Goal: Task Accomplishment & Management: Use online tool/utility

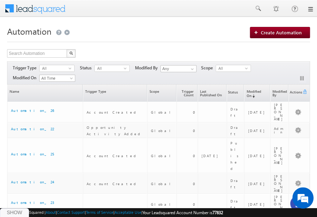
click at [8, 214] on div "Show" at bounding box center [14, 212] width 29 height 9
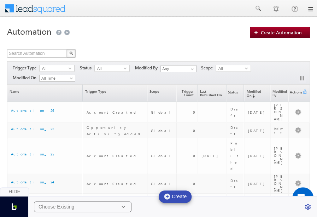
click at [65, 204] on div "Choose Existing" at bounding box center [57, 206] width 36 height 6
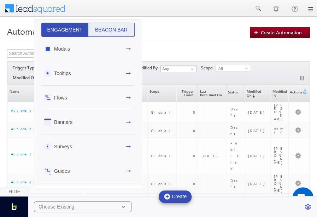
click at [106, 29] on button "Beacon Bar" at bounding box center [111, 30] width 47 height 14
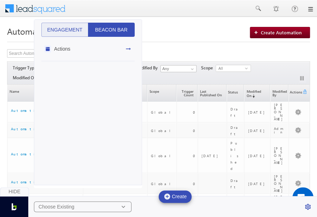
click at [116, 47] on div "Actions" at bounding box center [87, 49] width 93 height 24
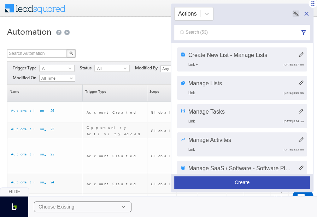
click at [253, 183] on button "Create" at bounding box center [242, 182] width 136 height 12
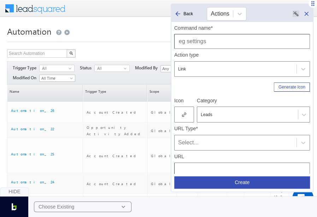
click at [264, 39] on input "text" at bounding box center [242, 41] width 136 height 15
type input "Automation"
click at [278, 53] on div "Action type" at bounding box center [242, 55] width 136 height 6
click at [180, 114] on div at bounding box center [184, 114] width 20 height 16
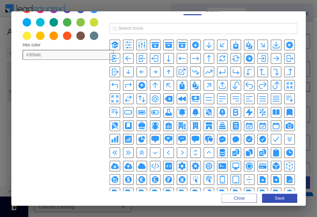
scroll to position [35, 0]
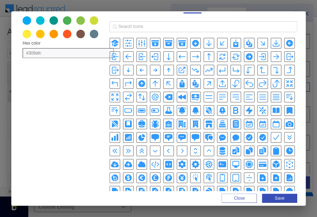
click at [245, 160] on icon "CpuChipIcon" at bounding box center [249, 164] width 8 height 8
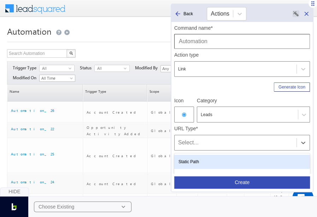
click at [227, 139] on div "Select..." at bounding box center [235, 142] width 115 height 8
click at [200, 164] on div "Static Path" at bounding box center [242, 161] width 136 height 14
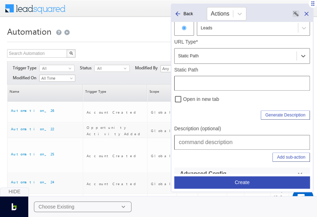
scroll to position [87, 0]
click at [219, 138] on input "text" at bounding box center [242, 141] width 136 height 15
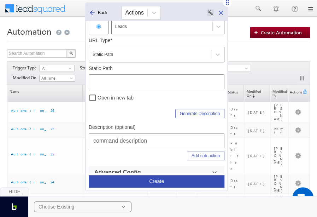
drag, startPoint x: 312, startPoint y: 4, endPoint x: 199, endPoint y: 8, distance: 112.8
click at [199, 8] on div "Back Actions Command name* Automation Action type Link Generate Icon Icon Categ…" at bounding box center [156, 96] width 143 height 188
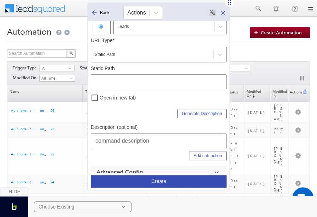
click at [99, 139] on input "text" at bounding box center [159, 140] width 136 height 15
type input "Workflow | Automation"
click at [136, 88] on input "text" at bounding box center [159, 81] width 136 height 15
click at [136, 81] on input "text" at bounding box center [159, 81] width 136 height 15
type input "/Automation/Index"
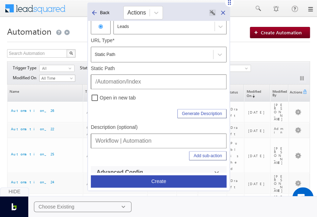
click at [150, 140] on input "Workflow | Automation" at bounding box center [159, 140] width 136 height 15
click at [164, 178] on button "Create" at bounding box center [159, 181] width 136 height 12
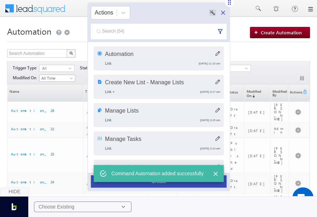
click at [167, 185] on button "Create" at bounding box center [159, 181] width 136 height 12
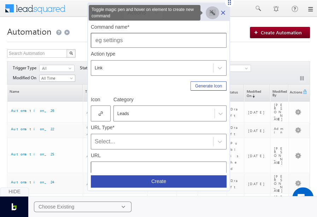
click at [211, 12] on icon "Toggle magic pen and hover on element to create new command" at bounding box center [212, 12] width 5 height 5
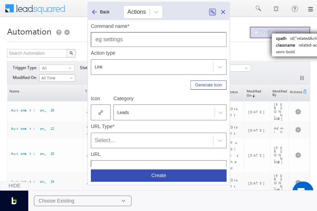
click at [268, 28] on link "Create Automation" at bounding box center [280, 32] width 60 height 11
type input "Create Automation"
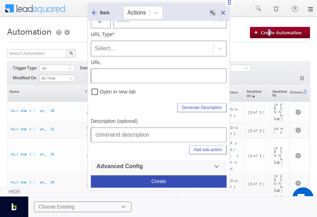
scroll to position [0, 0]
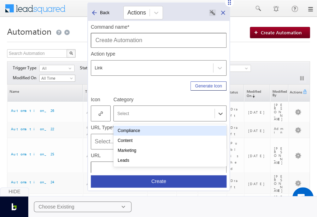
drag, startPoint x: 138, startPoint y: 119, endPoint x: 111, endPoint y: 86, distance: 43.0
click at [111, 86] on div "Generate Icon" at bounding box center [159, 84] width 136 height 12
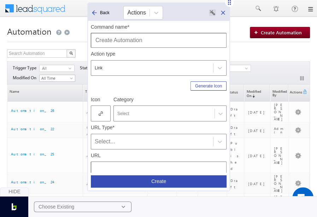
click at [143, 100] on label "Category" at bounding box center [169, 99] width 113 height 6
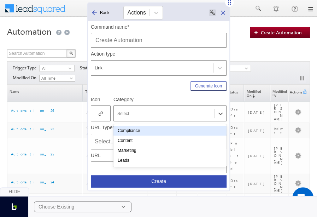
click at [143, 108] on div "Select" at bounding box center [169, 113] width 113 height 16
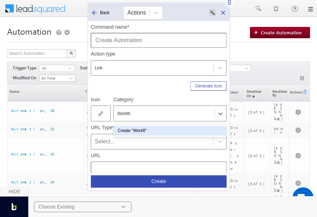
type input "Workflow"
click at [151, 129] on div "Create "Workflow"" at bounding box center [169, 130] width 113 height 10
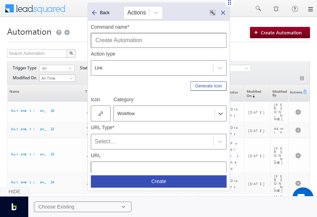
click at [100, 116] on div at bounding box center [101, 113] width 20 height 16
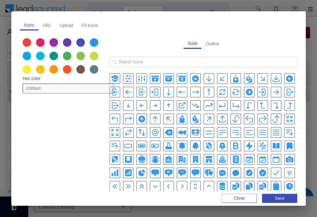
click at [207, 106] on icon "ArrowTrendingUpIcon" at bounding box center [208, 105] width 7 height 5
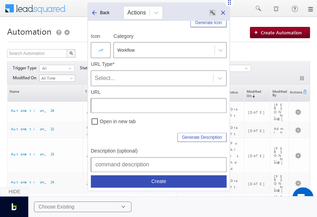
scroll to position [64, 0]
click at [101, 87] on div "URL" at bounding box center [159, 98] width 136 height 27
click at [103, 83] on div "Select..." at bounding box center [159, 78] width 136 height 16
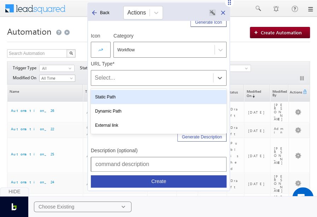
click at [112, 96] on div "Static Path" at bounding box center [159, 97] width 136 height 14
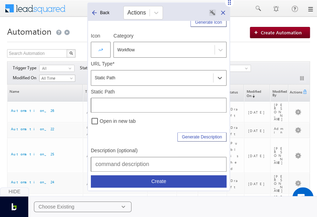
scroll to position [0, 0]
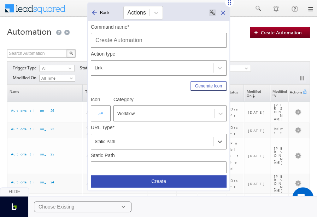
click at [102, 112] on icon at bounding box center [100, 113] width 5 height 5
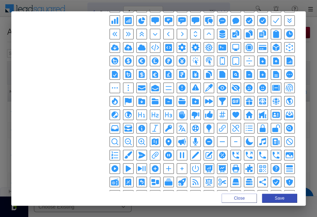
scroll to position [152, 0]
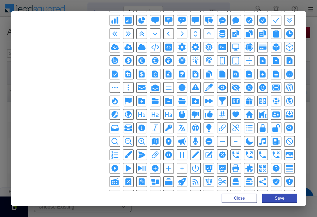
click at [153, 165] on icon "PlusCircleIcon" at bounding box center [155, 168] width 7 height 7
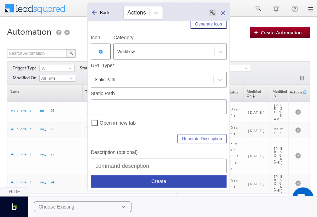
scroll to position [65, 0]
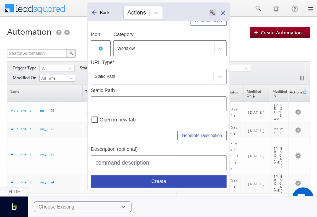
click at [137, 156] on input "text" at bounding box center [159, 162] width 136 height 15
paste input "Workflow | Automation"
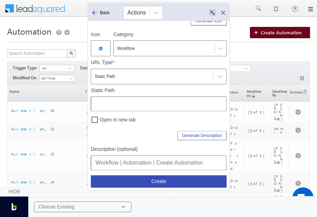
type input "Workflow | Automation | Create Automation"
click at [265, 35] on span "Create Automation" at bounding box center [281, 32] width 41 height 6
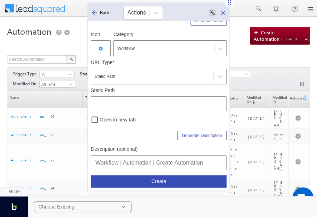
click at [162, 106] on input "text" at bounding box center [159, 103] width 136 height 15
type input "/"
click at [117, 173] on div "Command name* Create Automation Action type Link Generate Icon Icon Category Wo…" at bounding box center [158, 105] width 141 height 169
click at [118, 176] on button "Create" at bounding box center [159, 181] width 136 height 12
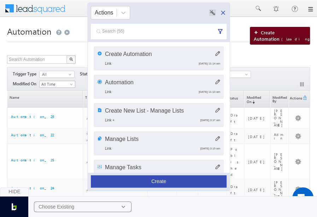
drag, startPoint x: 111, startPoint y: 5, endPoint x: 259, endPoint y: 30, distance: 150.2
click at [259, 30] on img at bounding box center [257, 32] width 7 height 4
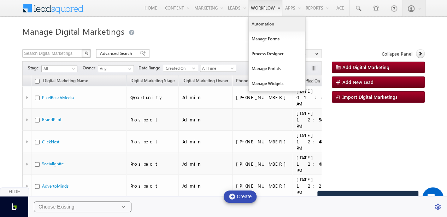
click at [262, 24] on link "Automation" at bounding box center [277, 24] width 57 height 15
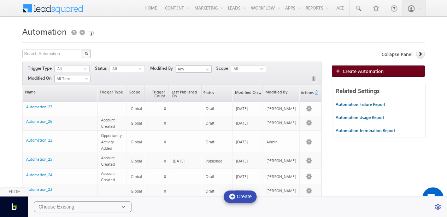
click at [372, 71] on span "Create Automation" at bounding box center [363, 71] width 41 height 6
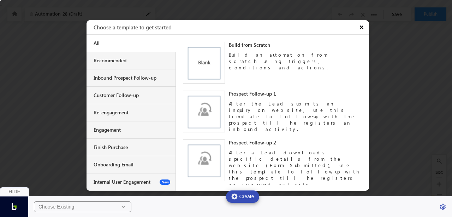
click at [362, 25] on button "×" at bounding box center [362, 27] width 13 height 14
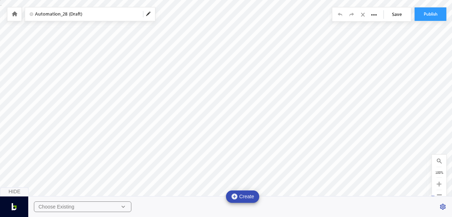
click at [96, 209] on div "Choose Existing" at bounding box center [82, 206] width 97 height 11
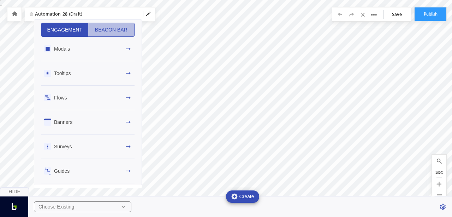
click at [115, 31] on button "Beacon Bar" at bounding box center [111, 30] width 47 height 14
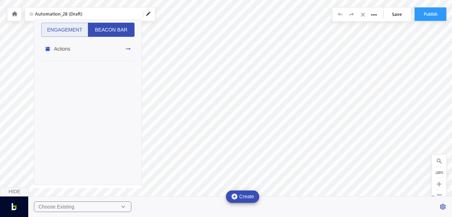
click at [119, 48] on div "Actions" at bounding box center [87, 49] width 93 height 24
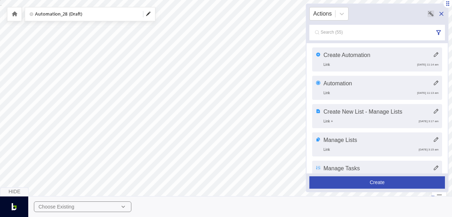
click at [434, 55] on icon at bounding box center [436, 54] width 5 height 5
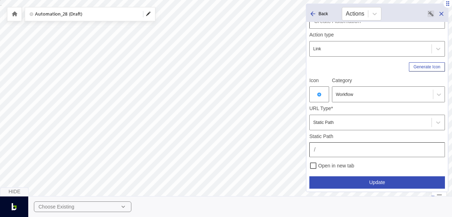
scroll to position [21, 0]
click at [349, 150] on input "/" at bounding box center [377, 148] width 136 height 15
paste input "Automation/EditAutomation/cf3adb66-083a-43ad-99ff-c265470bf5c3"
type input "/Automation/EditAutomation/cf3adb66-083a-43ad-99ff-c265470bf5c3"
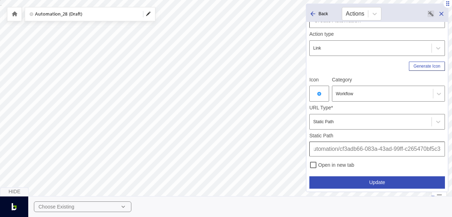
click at [363, 182] on button "Update" at bounding box center [377, 182] width 136 height 12
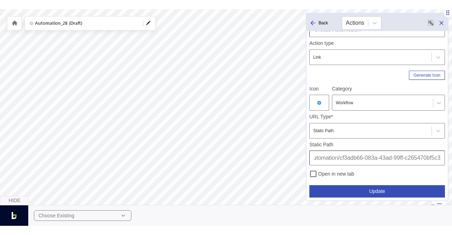
scroll to position [0, 0]
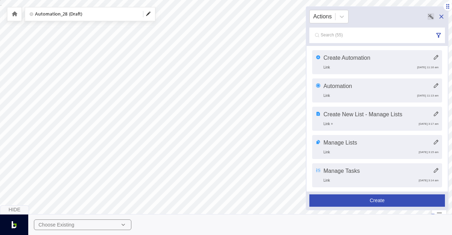
click at [440, 16] on icon at bounding box center [441, 16] width 7 height 7
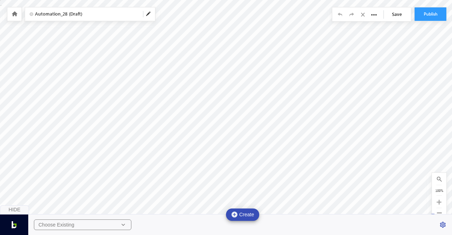
click at [363, 15] on icon at bounding box center [364, 14] width 6 height 5
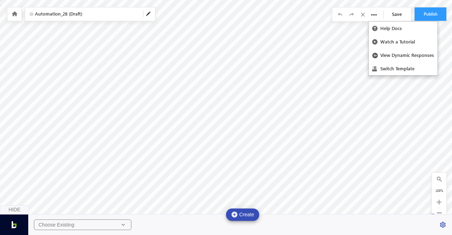
click at [375, 11] on div "Help Docs Watch a Tutorial View Dynamic Responses Switch Template" at bounding box center [374, 16] width 6 height 10
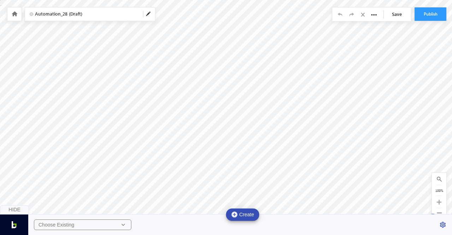
click at [341, 15] on icon at bounding box center [340, 14] width 5 height 5
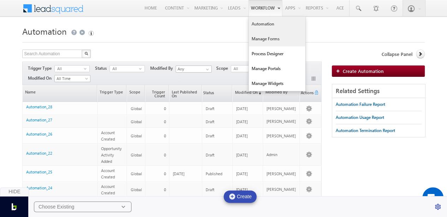
click at [267, 38] on link "Manage Forms" at bounding box center [277, 38] width 57 height 15
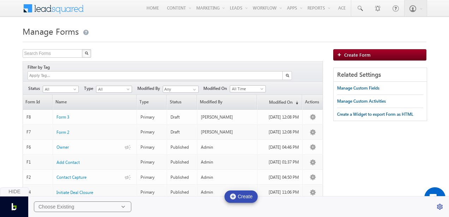
click at [249, 37] on div at bounding box center [225, 39] width 404 height 5
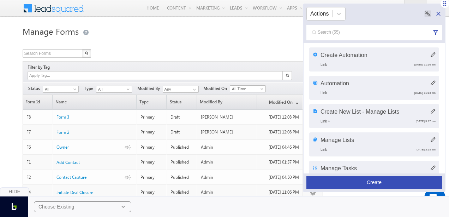
click at [378, 180] on button "Create" at bounding box center [375, 182] width 136 height 12
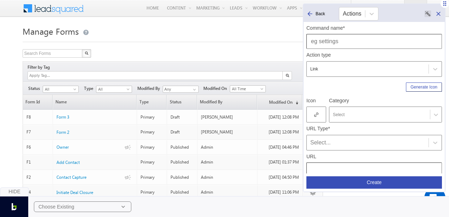
click at [379, 42] on input "text" at bounding box center [375, 41] width 136 height 15
type input "Manage Forms"
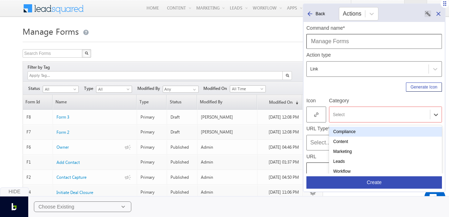
click at [343, 117] on div at bounding box center [380, 114] width 94 height 6
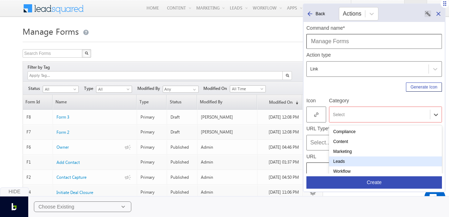
click at [352, 166] on div "Workflow" at bounding box center [385, 171] width 113 height 10
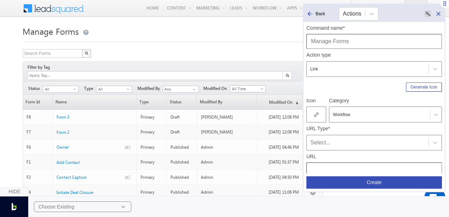
click at [308, 11] on icon at bounding box center [310, 13] width 7 height 7
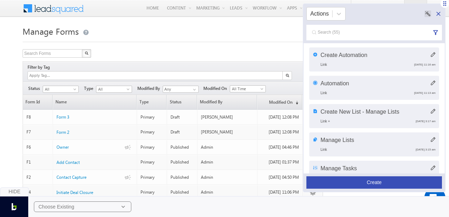
click at [432, 82] on icon at bounding box center [433, 82] width 5 height 5
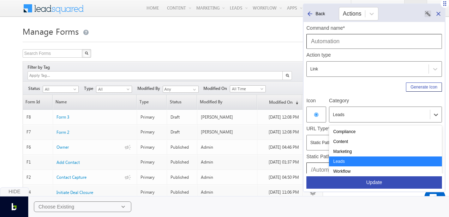
click at [350, 113] on div at bounding box center [380, 114] width 94 height 6
click at [358, 168] on div "Workflow" at bounding box center [385, 171] width 113 height 10
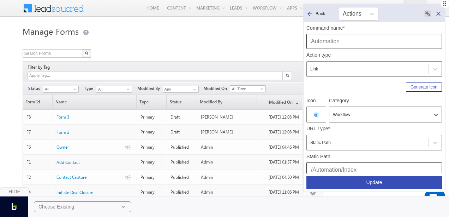
click at [362, 183] on button "Update" at bounding box center [375, 182] width 136 height 12
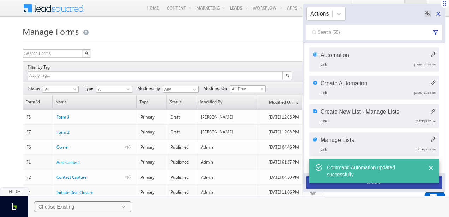
click at [364, 183] on button "Create" at bounding box center [375, 182] width 136 height 12
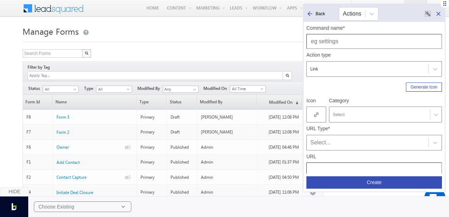
click at [341, 45] on input "text" at bounding box center [375, 41] width 136 height 15
type input "Manage Forms"
click at [341, 120] on div "Select" at bounding box center [385, 114] width 113 height 16
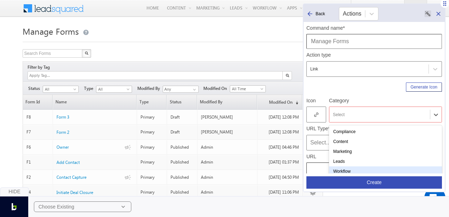
click at [352, 169] on div "Workflow" at bounding box center [385, 171] width 113 height 10
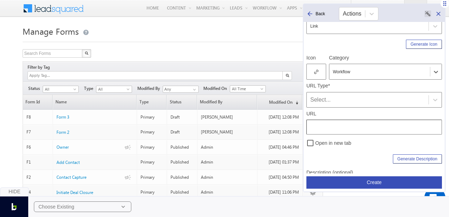
scroll to position [43, 0]
click at [321, 72] on div at bounding box center [317, 71] width 20 height 16
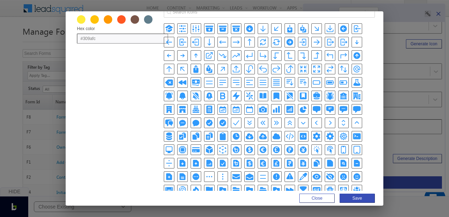
scroll to position [50, 0]
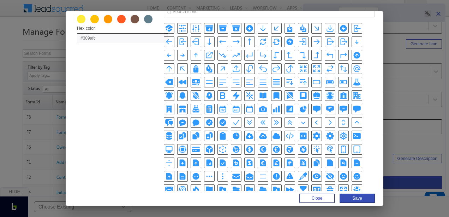
click at [200, 131] on icon "ClipboardDocumentIcon" at bounding box center [196, 135] width 8 height 8
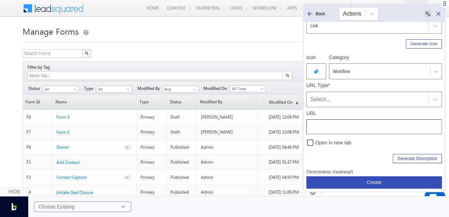
click at [338, 103] on div "Select..." at bounding box center [367, 99] width 115 height 8
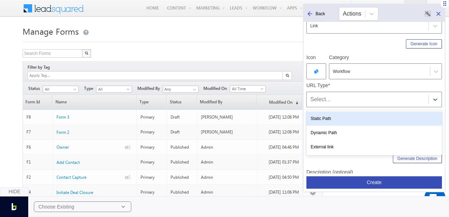
click at [317, 126] on div "Dynamic Path" at bounding box center [375, 132] width 136 height 14
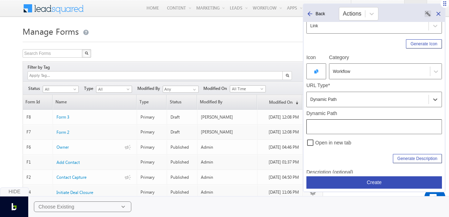
click at [329, 94] on div "Dynamic Path" at bounding box center [368, 99] width 122 height 10
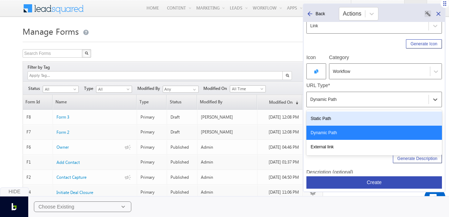
click at [326, 114] on div "Static Path" at bounding box center [375, 118] width 136 height 14
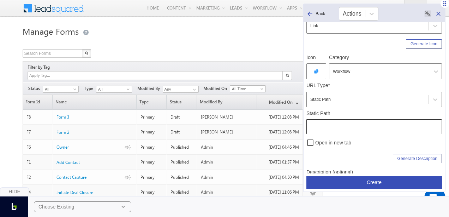
click at [342, 125] on input "text" at bounding box center [375, 126] width 136 height 15
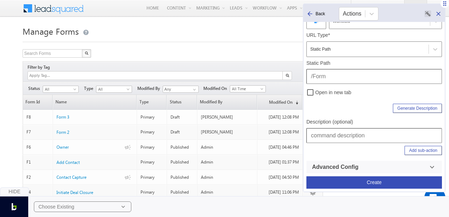
type input "/Form"
click at [356, 138] on input "text" at bounding box center [375, 135] width 136 height 15
type input "Workflows | Manage Forms"
click at [373, 182] on button "Create" at bounding box center [375, 182] width 136 height 12
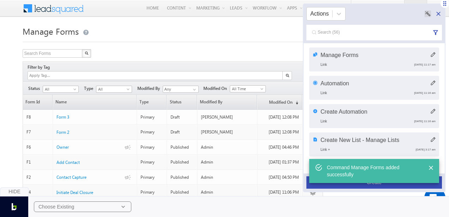
drag, startPoint x: 439, startPoint y: 15, endPoint x: 237, endPoint y: 25, distance: 202.0
click at [237, 25] on body "Menu Bhavya Bhavy a@bea con.l i" at bounding box center [224, 144] width 449 height 288
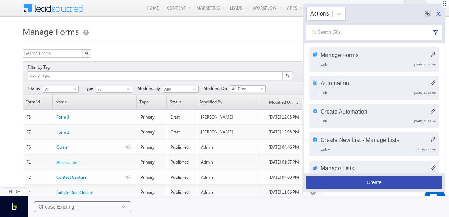
drag, startPoint x: 439, startPoint y: 13, endPoint x: 236, endPoint y: 18, distance: 203.2
click at [236, 18] on body "Menu Bhavya Bhavy a@bea con.l i" at bounding box center [224, 144] width 449 height 288
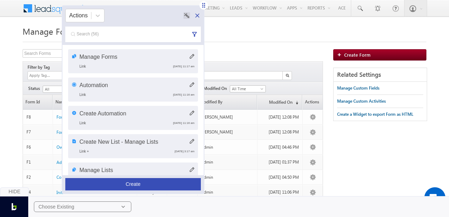
drag, startPoint x: 445, startPoint y: 4, endPoint x: 205, endPoint y: 6, distance: 240.2
click at [205, 6] on icon at bounding box center [203, 5] width 7 height 7
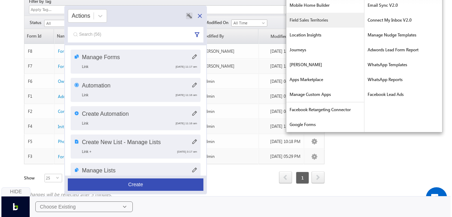
scroll to position [0, 0]
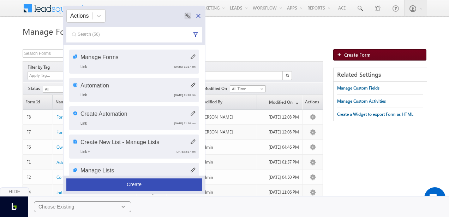
click at [345, 55] on span "Create Form" at bounding box center [357, 55] width 26 height 6
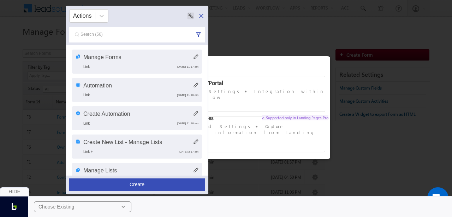
click at [319, 45] on div at bounding box center [226, 108] width 452 height 217
drag, startPoint x: 319, startPoint y: 45, endPoint x: 234, endPoint y: 31, distance: 86.6
click at [234, 31] on div at bounding box center [226, 108] width 452 height 217
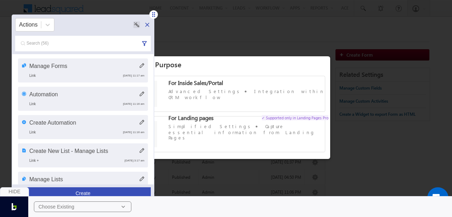
drag, startPoint x: 206, startPoint y: 7, endPoint x: 153, endPoint y: 16, distance: 54.1
click at [153, 16] on icon at bounding box center [153, 14] width 3 height 5
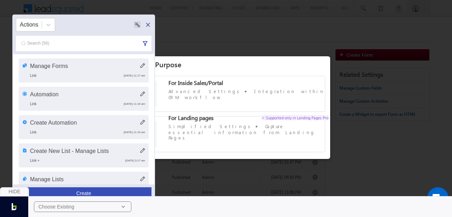
drag, startPoint x: 390, startPoint y: 25, endPoint x: 342, endPoint y: 14, distance: 49.4
click at [342, 14] on div at bounding box center [226, 108] width 452 height 217
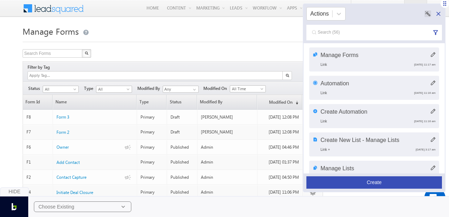
click at [376, 182] on button "Create" at bounding box center [375, 182] width 136 height 12
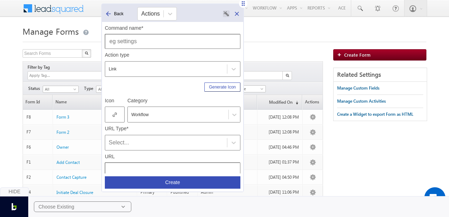
drag, startPoint x: 445, startPoint y: 5, endPoint x: 243, endPoint y: 5, distance: 202.0
click at [243, 5] on icon at bounding box center [243, 3] width 7 height 7
click at [191, 41] on input "text" at bounding box center [173, 41] width 136 height 15
type input "Create Forms - Workflows"
click at [113, 114] on icon at bounding box center [113, 115] width 2 height 2
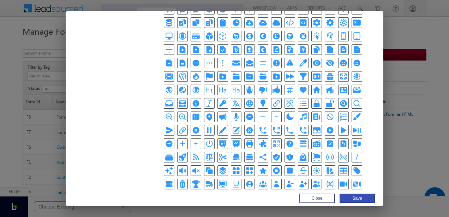
click at [172, 60] on icon "DocumentPlusIcon" at bounding box center [169, 63] width 6 height 7
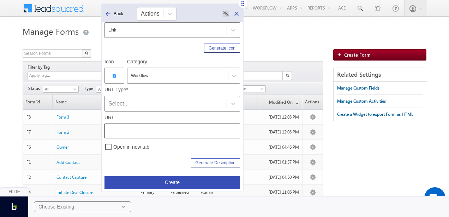
scroll to position [39, 0]
click at [167, 102] on div "Select..." at bounding box center [165, 103] width 115 height 8
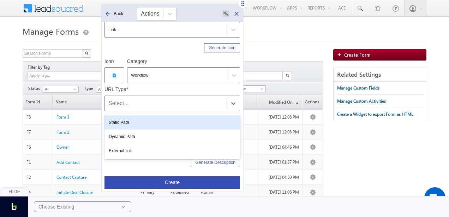
click at [148, 118] on div "Static Path" at bounding box center [173, 122] width 136 height 14
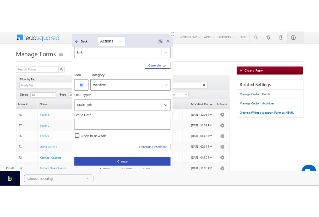
scroll to position [93, 0]
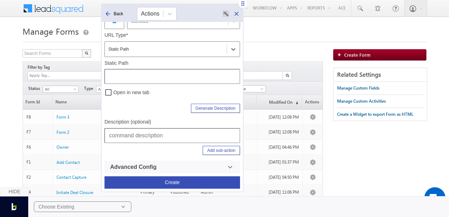
click at [138, 130] on input "text" at bounding box center [173, 135] width 136 height 15
type input "Workflows | Manage Forms | Create Forms"
click at [162, 72] on input "text" at bounding box center [173, 76] width 136 height 15
type input "/Form"
click at [223, 144] on div "Add sub-action" at bounding box center [173, 152] width 136 height 18
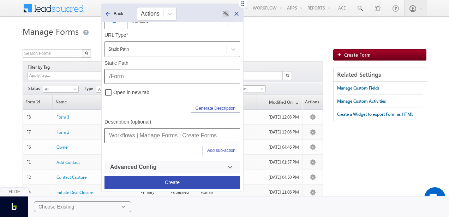
click at [225, 147] on button "Add sub-action" at bounding box center [221, 150] width 37 height 9
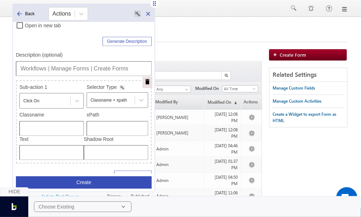
scroll to position [162, 0]
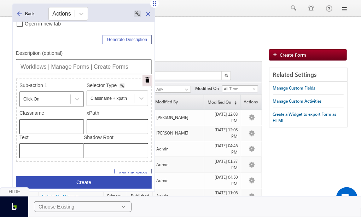
click at [99, 129] on input "text" at bounding box center [117, 126] width 61 height 15
type input "/html/body/div[4]/div[1]/div[2]/div[3]/div[2]/div[1]/div/div/a"
click at [102, 181] on button "Create" at bounding box center [84, 182] width 136 height 12
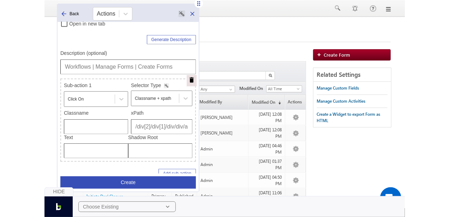
scroll to position [0, 0]
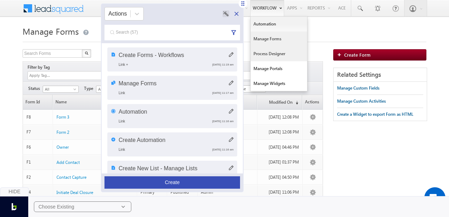
click at [271, 54] on link "Process Designer" at bounding box center [279, 53] width 57 height 15
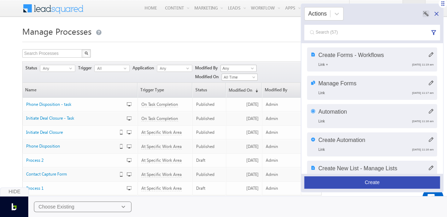
click at [376, 180] on button "Create" at bounding box center [372, 182] width 136 height 12
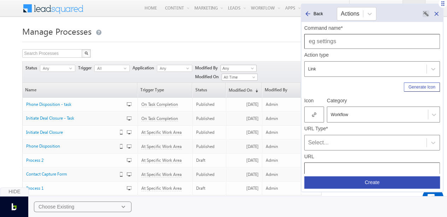
click at [324, 39] on input "text" at bounding box center [372, 41] width 136 height 15
type input "Manage Process"
click at [316, 118] on div at bounding box center [314, 114] width 20 height 16
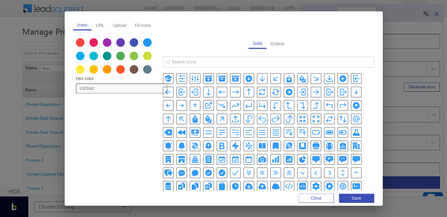
click at [205, 106] on icon "ArrowTopRightOnSquareIcon" at bounding box center [208, 106] width 6 height 6
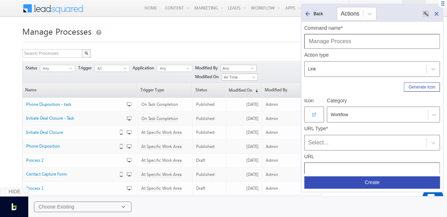
click at [340, 136] on div "Select..." at bounding box center [372, 143] width 136 height 16
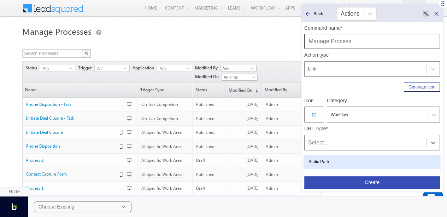
click at [345, 165] on div "Static Path" at bounding box center [372, 161] width 136 height 14
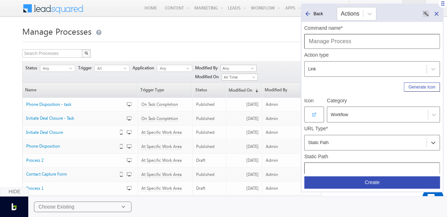
scroll to position [93, 0]
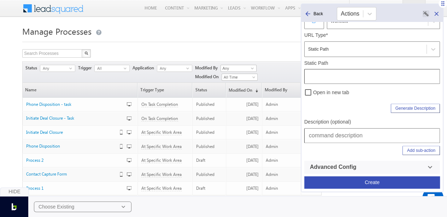
click at [321, 79] on input "text" at bounding box center [372, 76] width 136 height 15
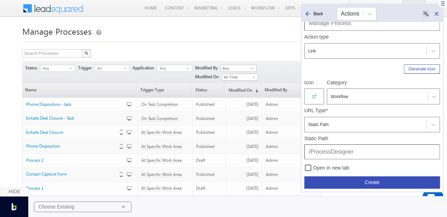
scroll to position [0, 0]
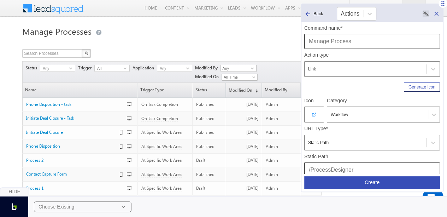
type input "/ProcessDesigner"
click at [318, 42] on input "Manage Process" at bounding box center [372, 41] width 136 height 15
click at [353, 40] on input "Process" at bounding box center [372, 41] width 136 height 15
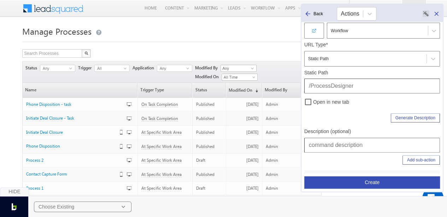
scroll to position [93, 0]
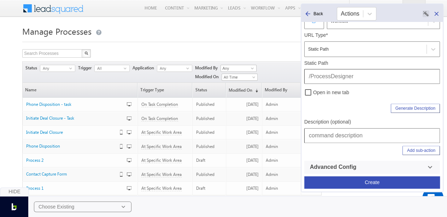
type input "Process Designer"
click at [351, 134] on input "text" at bounding box center [372, 135] width 136 height 15
type input "Workflow | Process Designer"
click at [358, 181] on button "Create" at bounding box center [372, 182] width 136 height 12
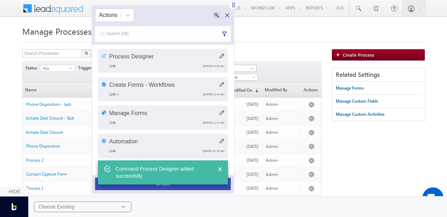
drag, startPoint x: 442, startPoint y: 5, endPoint x: 232, endPoint y: 6, distance: 209.1
click at [232, 6] on icon at bounding box center [233, 4] width 3 height 5
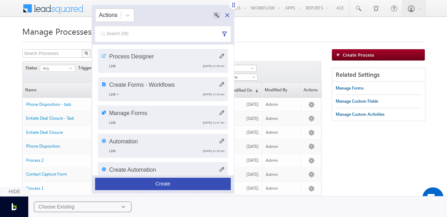
click at [188, 183] on button "Create" at bounding box center [163, 183] width 136 height 12
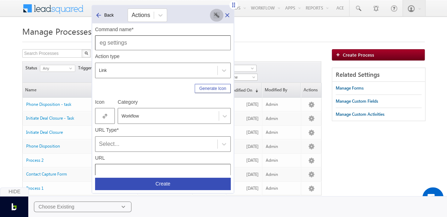
click at [215, 14] on icon "Toggle magic pen and hover on element to create new command" at bounding box center [216, 15] width 5 height 5
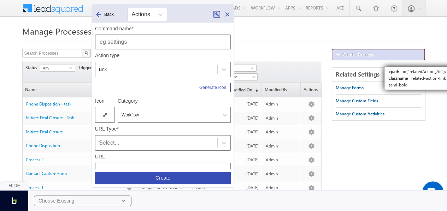
click at [379, 57] on link "Create Process" at bounding box center [378, 54] width 93 height 11
type input "Create Process"
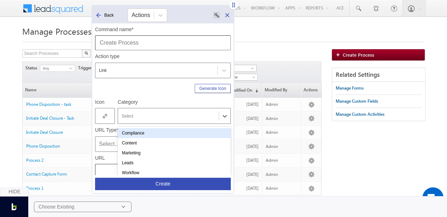
click at [150, 108] on div "Select" at bounding box center [174, 116] width 113 height 16
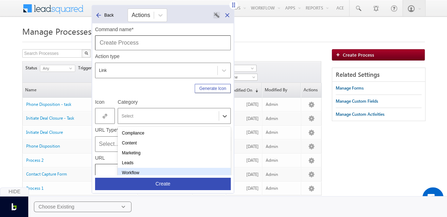
click at [139, 171] on div "Workflow" at bounding box center [174, 172] width 113 height 10
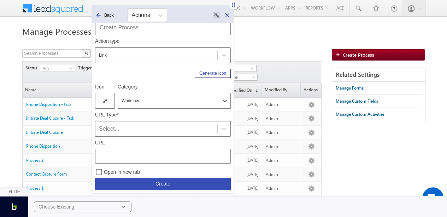
scroll to position [16, 0]
click at [105, 103] on div at bounding box center [105, 100] width 20 height 16
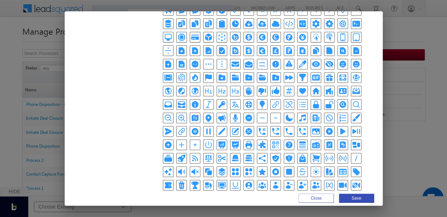
scroll to position [163, 0]
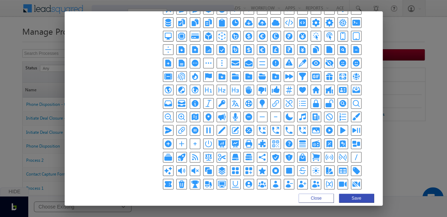
click at [193, 142] on icon "PlusSmallIcon" at bounding box center [195, 144] width 4 height 4
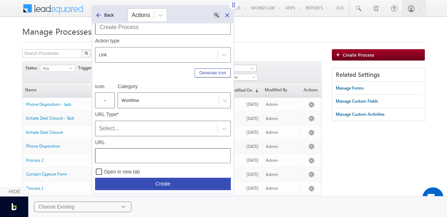
click at [130, 122] on div "Select..." at bounding box center [163, 128] width 136 height 16
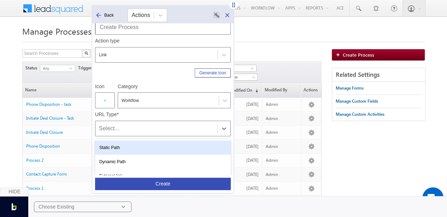
click at [124, 142] on div "Static Path" at bounding box center [163, 147] width 136 height 14
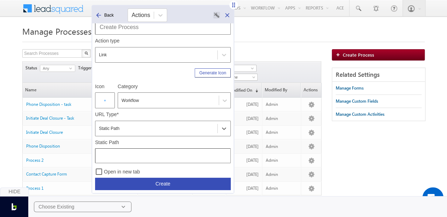
scroll to position [93, 0]
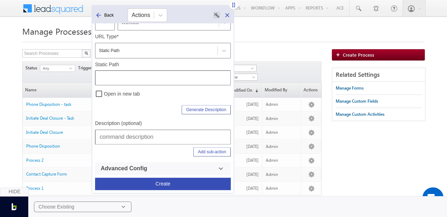
click at [124, 137] on input "text" at bounding box center [163, 136] width 136 height 15
type input "Workflow | Process Designer | Create Process"
click at [135, 75] on input "text" at bounding box center [163, 77] width 136 height 15
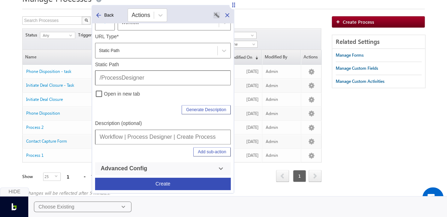
type input "/ProcessDesigner"
click at [211, 150] on button "Add sub-action" at bounding box center [211, 151] width 37 height 9
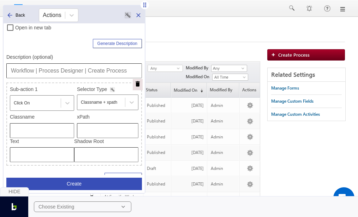
scroll to position [160, 0]
click at [100, 129] on input "text" at bounding box center [107, 130] width 61 height 15
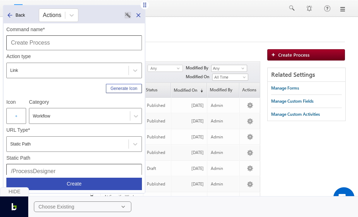
scroll to position [184, 0]
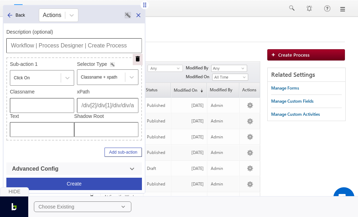
type input "/html/body/div[4]/div/div[2]/div[3]/div[2]/div[1]/div/div/a"
click at [75, 186] on button "Create" at bounding box center [74, 183] width 136 height 12
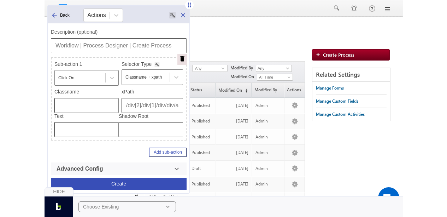
scroll to position [0, 0]
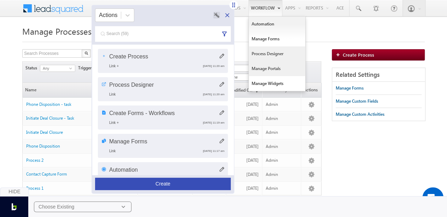
click at [273, 67] on link "Manage Portals" at bounding box center [277, 68] width 57 height 15
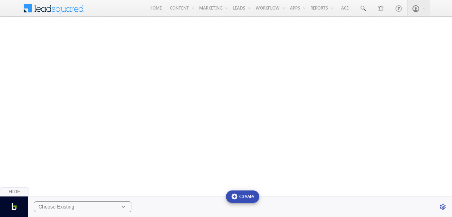
click at [103, 212] on div "Choose Existing Create" at bounding box center [226, 206] width 452 height 21
click at [107, 207] on div "Choose Existing" at bounding box center [82, 206] width 97 height 11
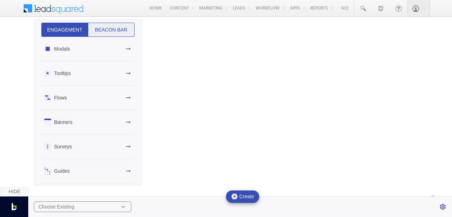
click at [118, 31] on button "Beacon Bar" at bounding box center [111, 30] width 47 height 14
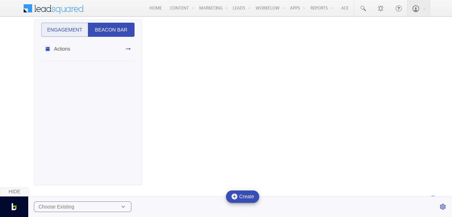
click at [117, 56] on div "Actions" at bounding box center [87, 49] width 93 height 24
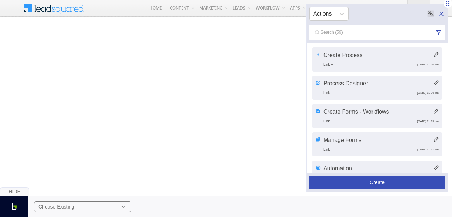
click at [396, 178] on button "Create" at bounding box center [377, 182] width 136 height 12
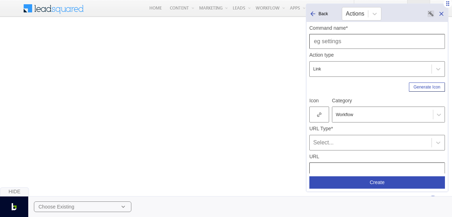
click at [365, 41] on input "text" at bounding box center [377, 41] width 136 height 15
type input "Manage Portals"
click at [323, 117] on div at bounding box center [319, 114] width 20 height 16
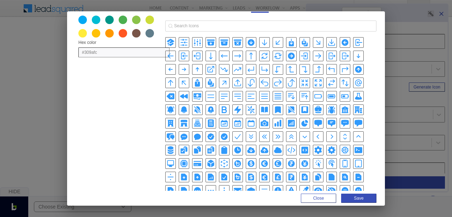
scroll to position [46, 0]
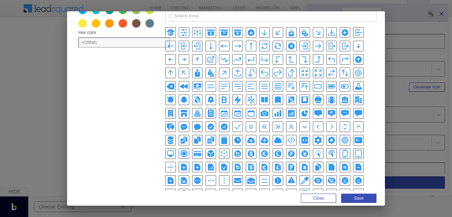
click at [301, 111] on icon "ChartPieIcon" at bounding box center [304, 114] width 6 height 6
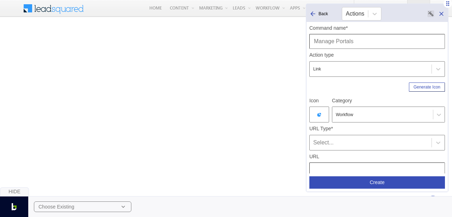
click at [314, 144] on div "Select..." at bounding box center [370, 142] width 115 height 8
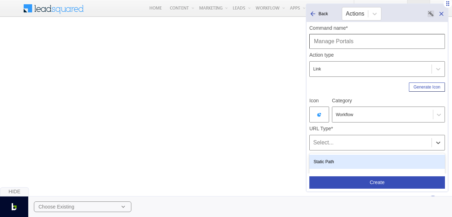
click at [326, 158] on div "Static Path" at bounding box center [377, 161] width 136 height 14
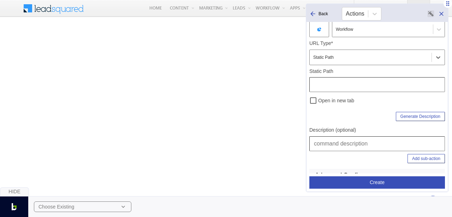
scroll to position [93, 0]
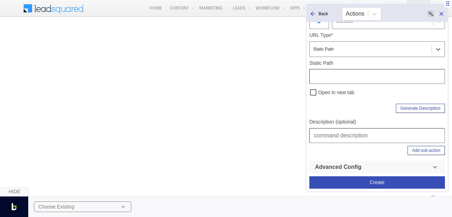
click at [333, 136] on input "text" at bounding box center [377, 135] width 136 height 15
type input "Workflow | Manage Portals"
click at [344, 76] on input "text" at bounding box center [377, 76] width 136 height 15
type input "/Portal"
click at [338, 136] on input "Workflow | Manage Portals" at bounding box center [377, 135] width 136 height 15
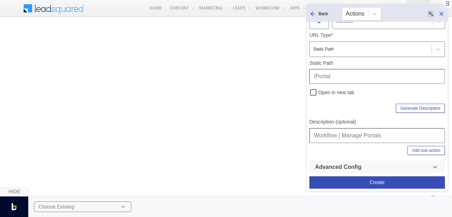
click at [357, 182] on button "Create" at bounding box center [377, 182] width 136 height 12
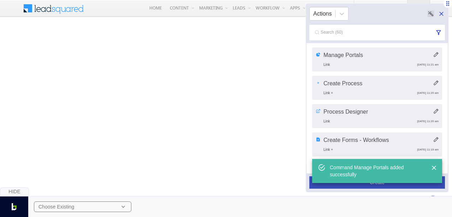
click at [365, 185] on button "Create" at bounding box center [377, 182] width 136 height 12
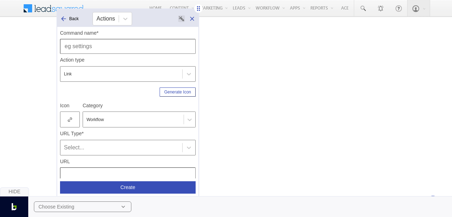
click at [199, 10] on icon at bounding box center [198, 8] width 7 height 7
click at [118, 50] on input "text" at bounding box center [128, 46] width 136 height 15
type input "Create Portal"
click at [76, 120] on div at bounding box center [70, 119] width 20 height 16
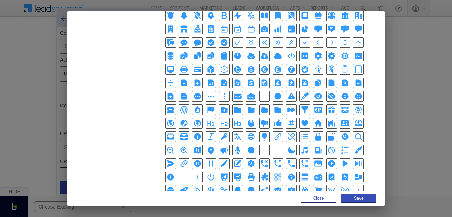
scroll to position [132, 0]
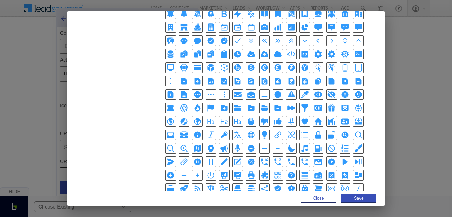
click at [193, 171] on icon "PlusSmallIcon" at bounding box center [197, 175] width 8 height 8
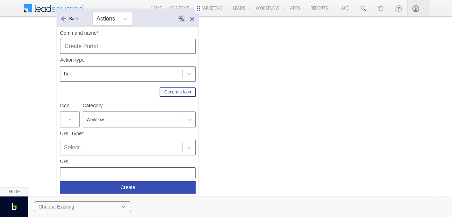
click at [144, 146] on div "Select..." at bounding box center [121, 147] width 115 height 8
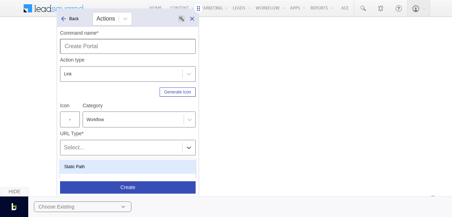
click at [134, 160] on div "Static Path" at bounding box center [128, 166] width 136 height 14
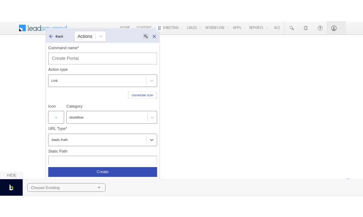
scroll to position [93, 0]
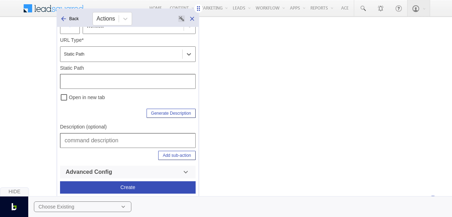
click at [134, 141] on input "text" at bounding box center [128, 140] width 136 height 15
type input "Workflow | Manage Portals | Create Portal"
click at [139, 85] on input "text" at bounding box center [128, 81] width 136 height 15
type input "/Portal"
click at [77, 152] on div "Add sub-action" at bounding box center [128, 154] width 136 height 9
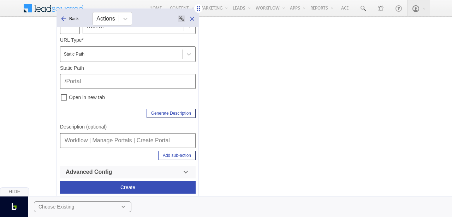
click at [174, 155] on button "Add sub-action" at bounding box center [176, 154] width 37 height 9
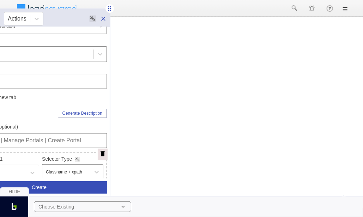
scroll to position [184, 0]
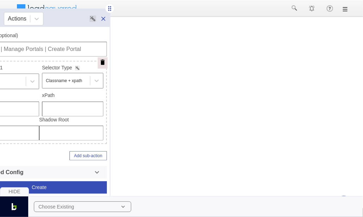
click at [68, 105] on input "text" at bounding box center [72, 108] width 61 height 15
type input "/html/body/div[4]/div/div/div/div[2]/div[2]/div[1]/div/div/a"
click at [69, 184] on button "Create" at bounding box center [39, 187] width 136 height 12
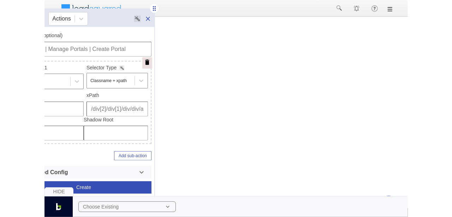
scroll to position [0, 0]
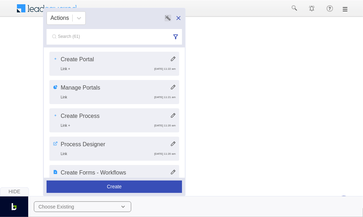
drag, startPoint x: 111, startPoint y: 10, endPoint x: 190, endPoint y: 9, distance: 79.1
click at [190, 9] on body "Menu [GEOGRAPHIC_DATA][PERSON_NAME] a@bea con.l i" at bounding box center [181, 104] width 363 height 209
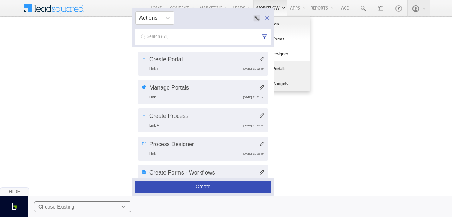
click at [293, 81] on link "Manage Widgets" at bounding box center [282, 83] width 57 height 15
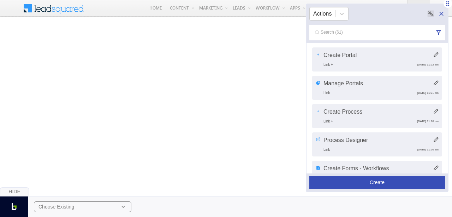
click at [340, 181] on button "Create" at bounding box center [377, 182] width 136 height 12
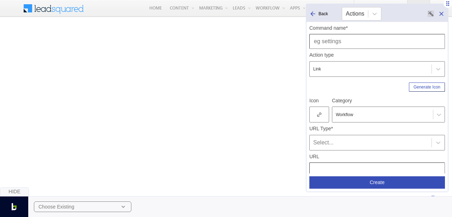
click at [342, 47] on input "text" at bounding box center [377, 41] width 136 height 15
type input "Manage Widgets"
click at [319, 112] on icon at bounding box center [319, 114] width 4 height 5
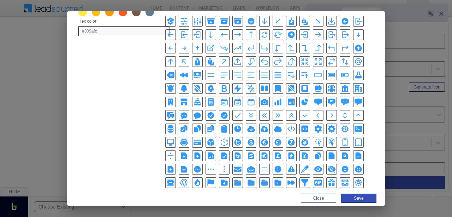
scroll to position [58, 0]
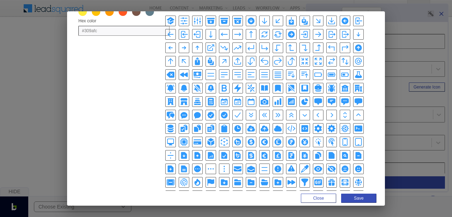
click at [418, 106] on div "Icons URL Upload FA Icons Hex color #309afc Solid Outline Close Save" at bounding box center [226, 108] width 452 height 217
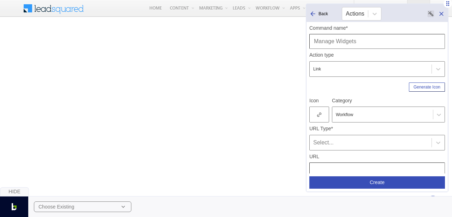
click at [324, 116] on div at bounding box center [319, 114] width 20 height 16
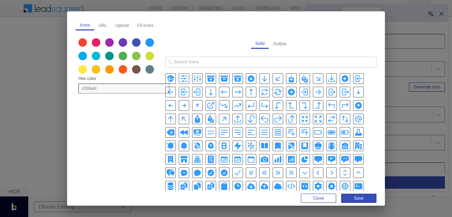
scroll to position [163, 0]
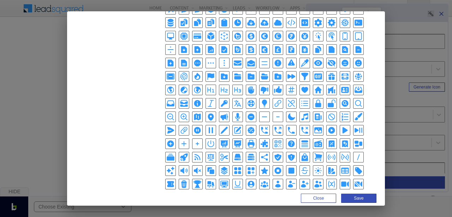
click at [248, 167] on icon "SquaresPlusIcon" at bounding box center [251, 170] width 7 height 7
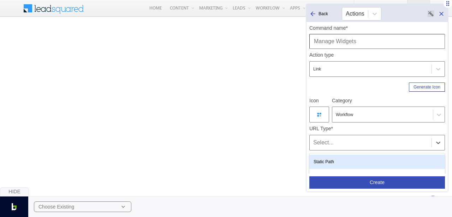
click at [330, 138] on div "Select..." at bounding box center [370, 142] width 115 height 8
click at [338, 164] on div "Static Path" at bounding box center [377, 161] width 136 height 14
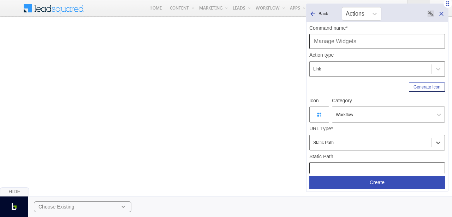
scroll to position [93, 0]
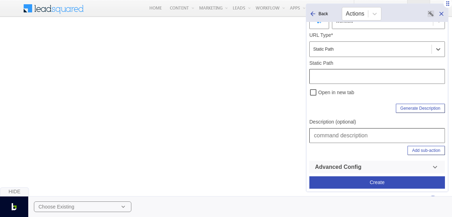
click at [332, 137] on input "text" at bounding box center [377, 135] width 136 height 15
type input "/html/body/div[4]/div/div/div/div[2]/div[2]/div[1]/div/div/a"
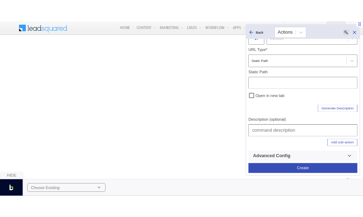
scroll to position [0, 0]
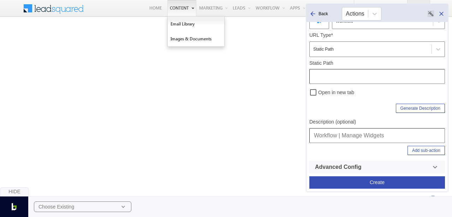
type input "Workflow | Manage Widgets"
click at [336, 76] on input "text" at bounding box center [377, 76] width 136 height 15
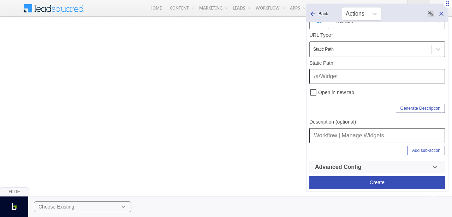
type input "/a/Widget"
click at [370, 106] on div "Generate Description" at bounding box center [377, 107] width 136 height 12
click at [369, 138] on input "Workflow | Manage Widgets" at bounding box center [377, 135] width 136 height 15
click at [384, 180] on button "Create" at bounding box center [377, 182] width 136 height 12
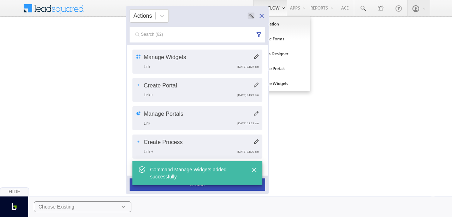
drag, startPoint x: 448, startPoint y: 5, endPoint x: 273, endPoint y: 6, distance: 175.2
click at [273, 6] on body "Menu [GEOGRAPHIC_DATA][PERSON_NAME] a@bea con.l i" at bounding box center [226, 104] width 452 height 209
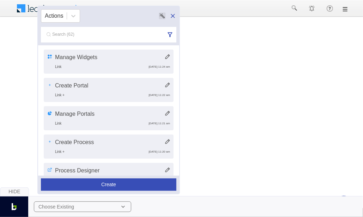
click at [117, 182] on button "Create" at bounding box center [109, 184] width 136 height 12
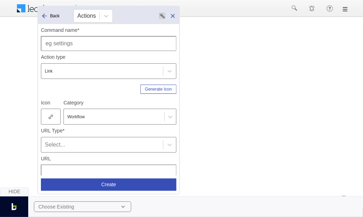
click at [130, 50] on input "text" at bounding box center [109, 43] width 136 height 15
type input "Create Widget"
click at [45, 116] on div at bounding box center [51, 116] width 20 height 16
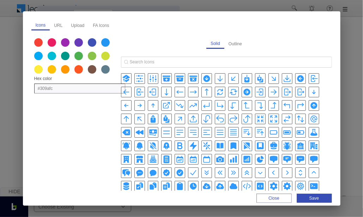
scroll to position [163, 0]
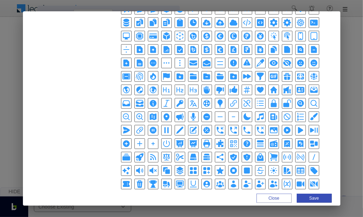
click at [203, 166] on icon "SquaresPlusIcon" at bounding box center [207, 170] width 8 height 8
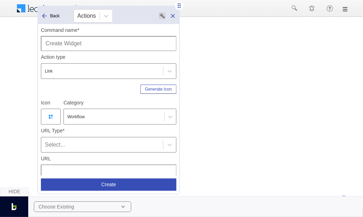
click at [72, 147] on div "Select..." at bounding box center [102, 144] width 115 height 8
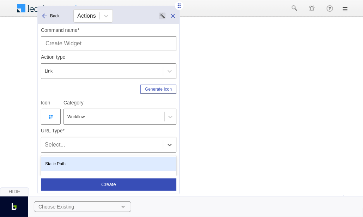
click at [73, 164] on div "Static Path" at bounding box center [109, 163] width 136 height 14
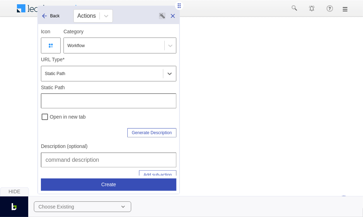
scroll to position [72, 0]
click at [83, 157] on input "text" at bounding box center [109, 159] width 136 height 15
type input "Workflow | Manage Widgets | Create Widget"
click at [89, 102] on input "text" at bounding box center [109, 100] width 136 height 15
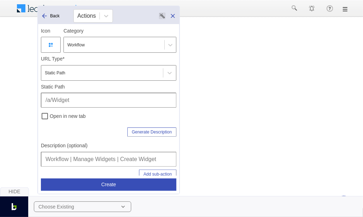
type input "/a/Widget"
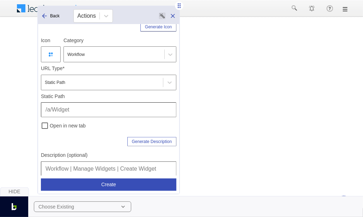
scroll to position [93, 0]
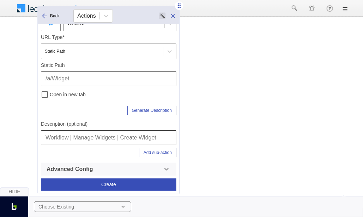
click at [146, 150] on button "Add sub-action" at bounding box center [157, 152] width 37 height 9
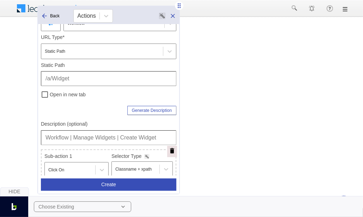
scroll to position [184, 0]
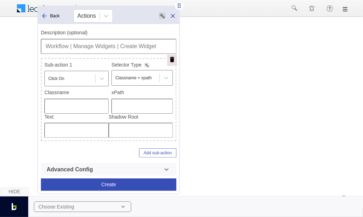
click at [129, 102] on input "text" at bounding box center [142, 106] width 61 height 15
type input "/html/body/div[4]/div/div/div/div[2]/div[2]/div[1]/div/div/a"
click at [133, 183] on button "Create" at bounding box center [109, 184] width 136 height 12
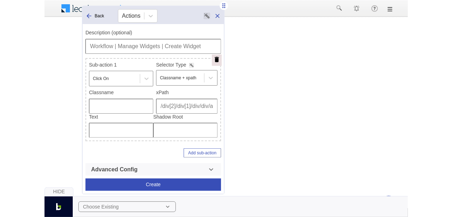
scroll to position [0, 0]
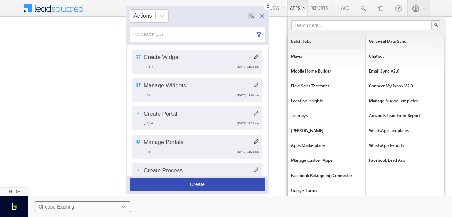
click at [301, 41] on link "Batch Jobs" at bounding box center [327, 41] width 78 height 15
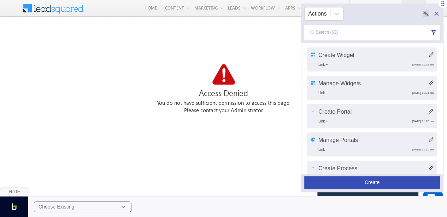
click at [379, 179] on button "Create" at bounding box center [372, 182] width 136 height 12
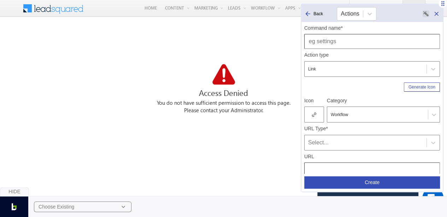
click at [355, 43] on input "text" at bounding box center [372, 41] width 136 height 15
type input "Batch Jobs"
click at [339, 116] on div at bounding box center [378, 114] width 94 height 6
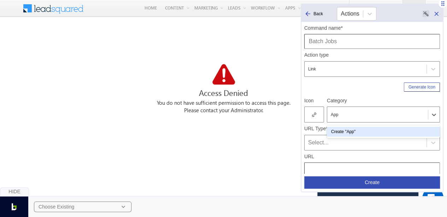
type input "Apps"
click at [347, 132] on div "Create "Apps"" at bounding box center [383, 131] width 113 height 10
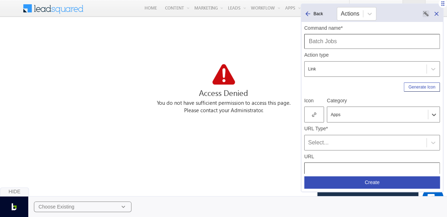
click at [355, 140] on div "Select..." at bounding box center [365, 142] width 115 height 8
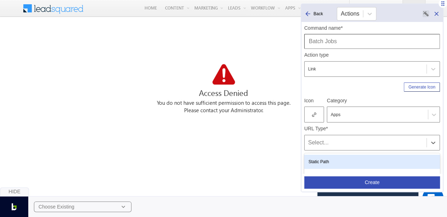
click at [333, 159] on div "Static Path" at bounding box center [372, 161] width 136 height 14
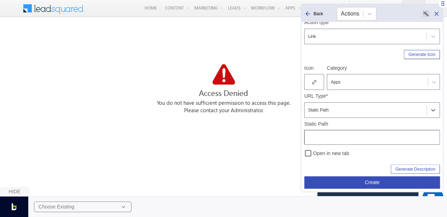
scroll to position [33, 0]
click at [314, 77] on div at bounding box center [314, 81] width 20 height 16
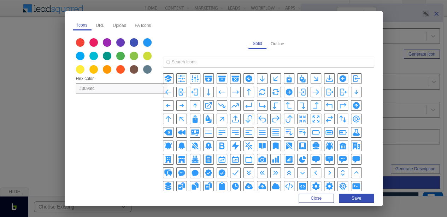
scroll to position [0, 0]
click at [312, 145] on icon "BriefcaseIcon" at bounding box center [315, 145] width 7 height 6
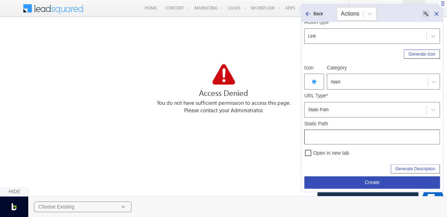
scroll to position [42, 0]
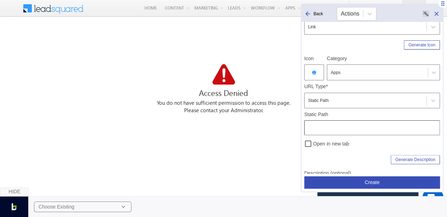
click at [307, 12] on icon at bounding box center [307, 13] width 5 height 5
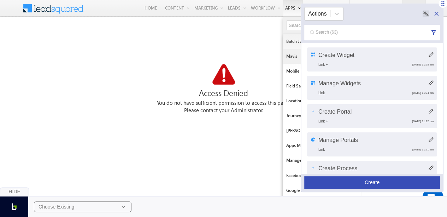
click at [293, 54] on link "Mavis" at bounding box center [322, 56] width 78 height 15
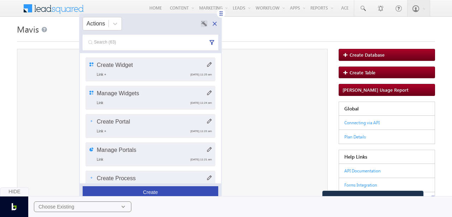
drag, startPoint x: 446, startPoint y: 3, endPoint x: 220, endPoint y: 11, distance: 225.9
click at [220, 11] on icon at bounding box center [221, 13] width 7 height 7
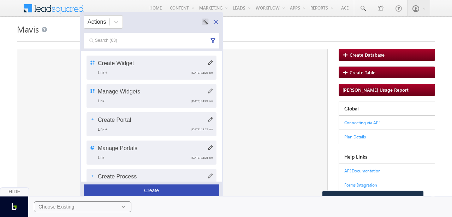
click at [181, 191] on div "Hide Choose Existing" at bounding box center [226, 202] width 452 height 30
click at [180, 188] on div "Hide Choose Existing" at bounding box center [226, 202] width 452 height 30
click at [179, 187] on button "Create" at bounding box center [152, 190] width 136 height 12
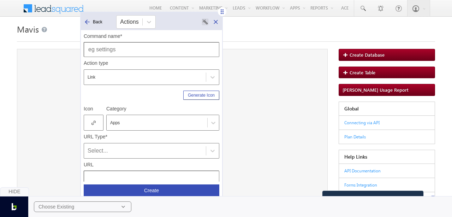
click at [134, 53] on input "text" at bounding box center [152, 49] width 136 height 15
type input "Mavis"
click at [95, 122] on icon at bounding box center [93, 122] width 4 height 5
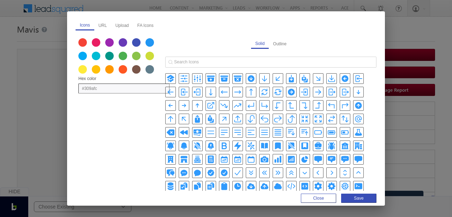
click at [301, 145] on icon "BookmarkSquareIcon" at bounding box center [304, 145] width 7 height 7
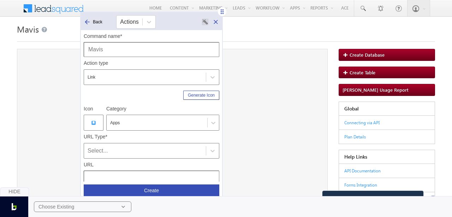
click at [131, 153] on div "Select..." at bounding box center [145, 150] width 115 height 8
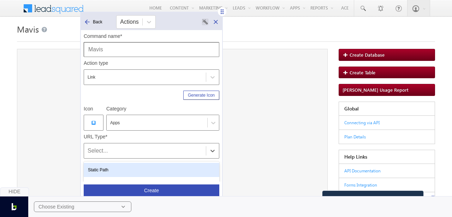
click at [104, 168] on div "Static Path" at bounding box center [152, 169] width 136 height 14
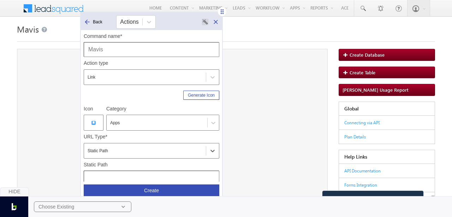
scroll to position [93, 0]
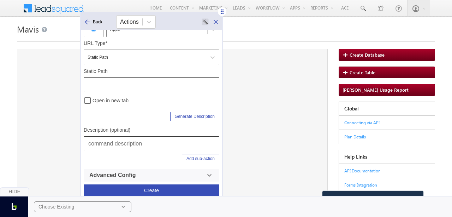
click at [138, 87] on input "text" at bounding box center [152, 84] width 136 height 15
type input "/a/Mavis"
click at [140, 145] on input "text" at bounding box center [152, 143] width 136 height 15
type input "Apps | Mavis"
click at [169, 190] on div "Hide Choose Existing" at bounding box center [226, 202] width 452 height 30
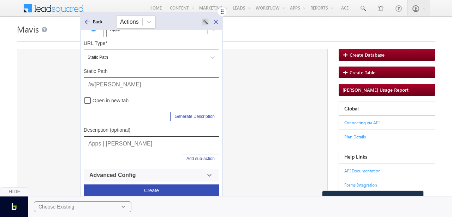
click at [169, 185] on button "Create" at bounding box center [152, 190] width 136 height 12
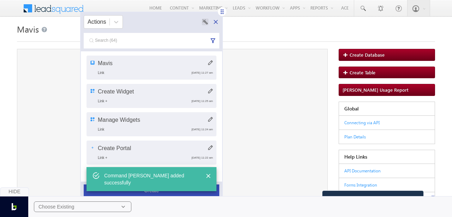
click at [177, 193] on div "Hide Choose Existing" at bounding box center [226, 202] width 452 height 30
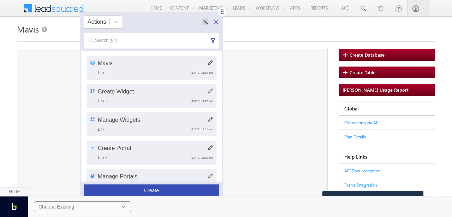
click at [179, 187] on div "Hide Choose Existing" at bounding box center [226, 202] width 452 height 30
click at [179, 185] on button "Create" at bounding box center [152, 190] width 136 height 12
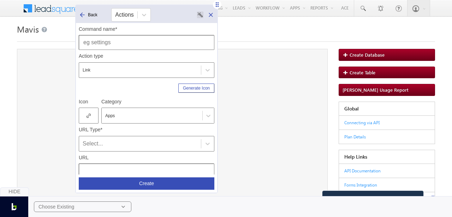
drag, startPoint x: 222, startPoint y: 11, endPoint x: 216, endPoint y: 3, distance: 9.6
click at [216, 3] on icon at bounding box center [217, 4] width 7 height 7
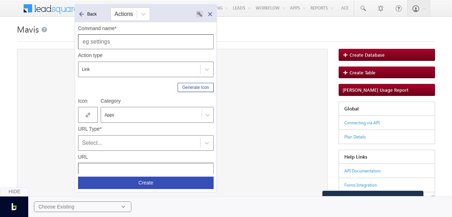
click at [138, 44] on input "text" at bounding box center [146, 41] width 136 height 15
type input "Create Database - Apps"
click at [88, 115] on icon at bounding box center [88, 114] width 4 height 5
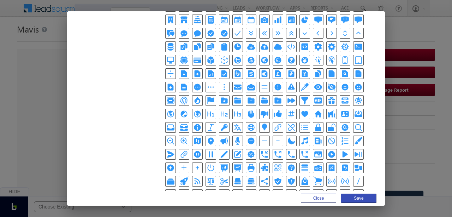
scroll to position [163, 0]
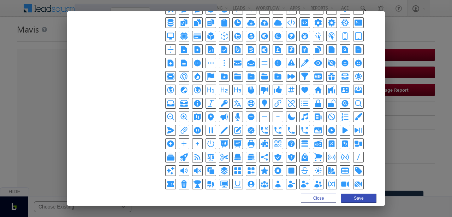
click at [207, 167] on icon "Square2StackIcon" at bounding box center [209, 169] width 5 height 5
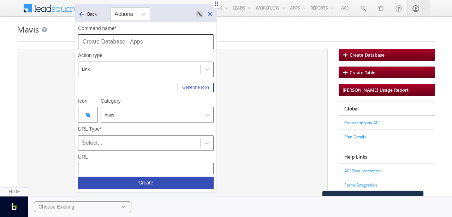
click at [84, 113] on div at bounding box center [88, 115] width 20 height 16
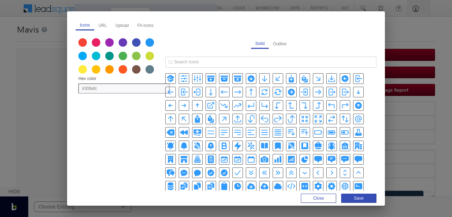
click at [174, 182] on icon "CircleStackIcon" at bounding box center [171, 186] width 6 height 8
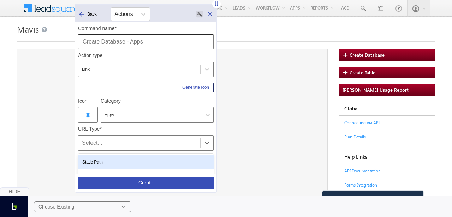
click at [139, 140] on div "Select..." at bounding box center [139, 142] width 115 height 8
click at [121, 161] on div "Static Path" at bounding box center [146, 162] width 136 height 14
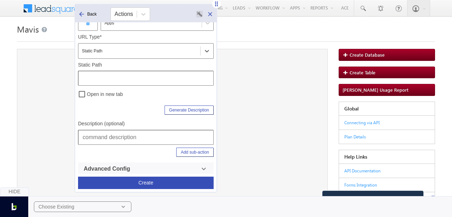
scroll to position [93, 0]
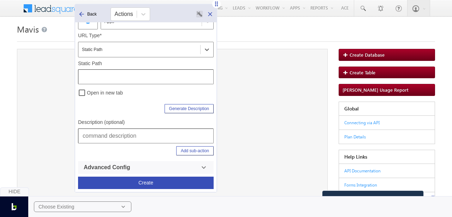
click at [119, 138] on input "text" at bounding box center [146, 135] width 136 height 15
type input "Apps | Mavis | Create Database"
click at [122, 75] on input "text" at bounding box center [146, 76] width 136 height 15
type input "/"
click at [169, 182] on button "Create" at bounding box center [146, 182] width 136 height 12
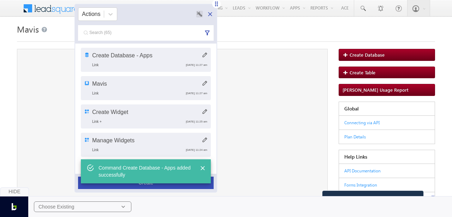
click at [373, 61] on div "Create Database" at bounding box center [387, 58] width 96 height 18
click at [372, 57] on span "Create Database" at bounding box center [367, 55] width 35 height 6
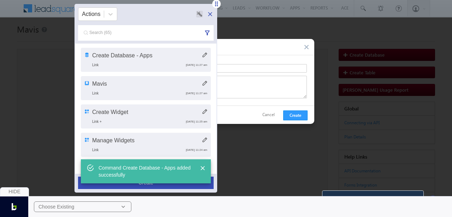
click at [304, 46] on button "button" at bounding box center [307, 47] width 7 height 7
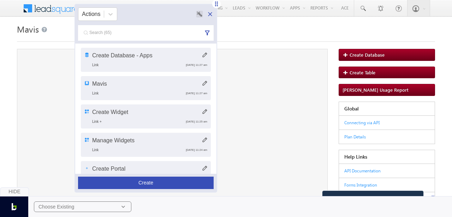
click at [203, 55] on icon at bounding box center [204, 54] width 5 height 5
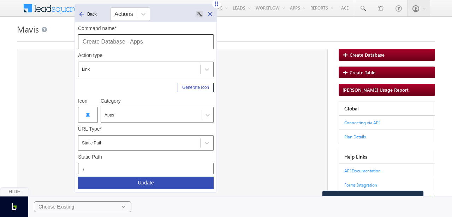
click at [105, 166] on input "/" at bounding box center [146, 169] width 136 height 15
paste input "a/Mavis"
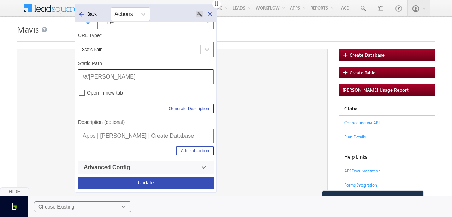
type input "/a/Mavis"
click at [196, 151] on button "Add sub-action" at bounding box center [194, 150] width 37 height 9
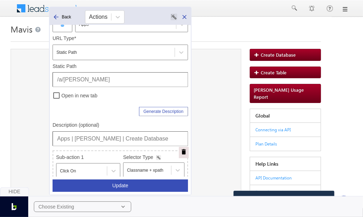
drag, startPoint x: 129, startPoint y: 5, endPoint x: 196, endPoint y: 8, distance: 67.6
click at [196, 8] on body "Menu [GEOGRAPHIC_DATA][PERSON_NAME] a@bea con.l i" at bounding box center [181, 104] width 363 height 209
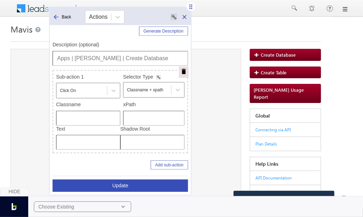
scroll to position [184, 0]
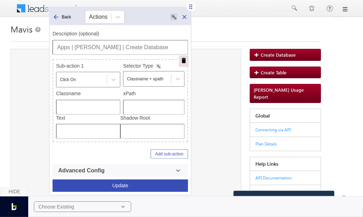
click at [149, 107] on input "text" at bounding box center [153, 107] width 61 height 15
paste input "/html/body/div[2]/div/div/div[2]/div[2]/div[1]/div[1]/div/div/a"
type input "/html/body/div[2]/div/div/div[2]/div[2]/div[1]/div[1]/div/div/a"
click at [114, 185] on button "Update" at bounding box center [121, 185] width 136 height 12
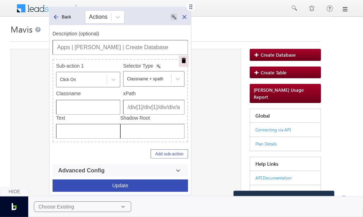
scroll to position [0, 0]
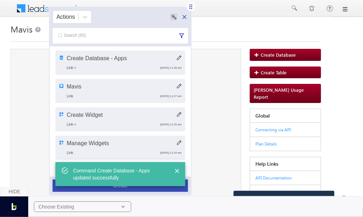
click at [123, 188] on div "Hide Choose Existing" at bounding box center [181, 202] width 363 height 30
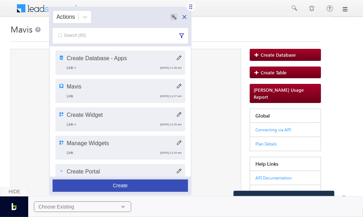
click at [123, 184] on button "Create" at bounding box center [121, 185] width 136 height 12
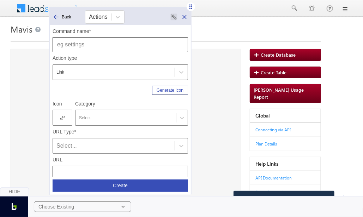
click at [132, 43] on input "text" at bounding box center [121, 44] width 136 height 15
type input "Create Table"
click at [122, 114] on div at bounding box center [126, 117] width 94 height 6
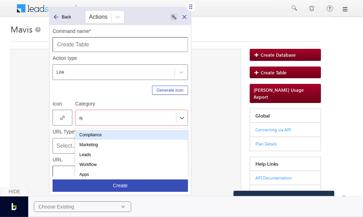
type input "app"
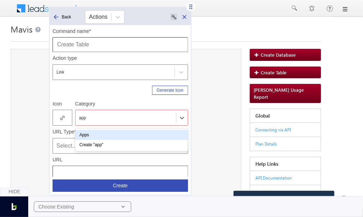
click at [116, 134] on div "Apps" at bounding box center [131, 135] width 113 height 10
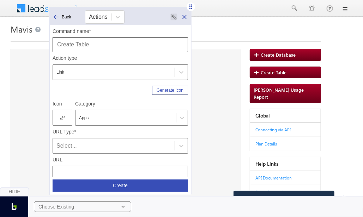
click at [61, 120] on div at bounding box center [63, 118] width 20 height 16
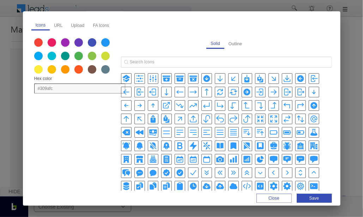
scroll to position [163, 0]
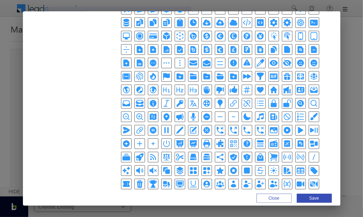
click at [297, 167] on icon "TableCellsIcon" at bounding box center [301, 170] width 8 height 6
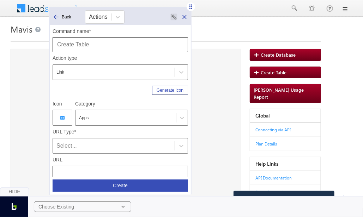
click at [83, 142] on div "Select..." at bounding box center [114, 145] width 115 height 8
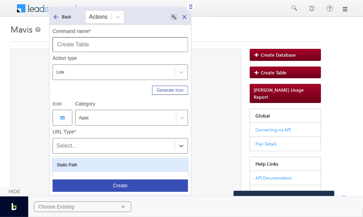
click at [81, 163] on div "Static Path" at bounding box center [121, 165] width 136 height 14
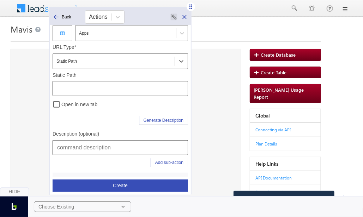
scroll to position [88, 0]
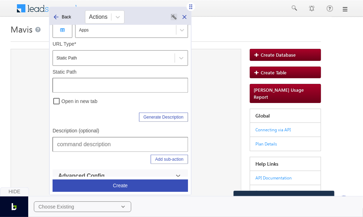
click at [83, 143] on input "text" at bounding box center [121, 144] width 136 height 15
type input "Apps | Mavis | Create Table"
click at [103, 81] on input "text" at bounding box center [121, 85] width 136 height 15
type input "/a/Mavis"
click at [120, 110] on div "Generate Description" at bounding box center [121, 116] width 136 height 12
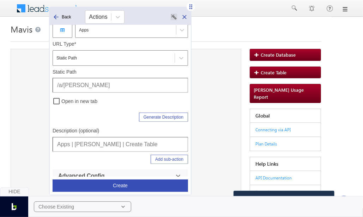
scroll to position [93, 0]
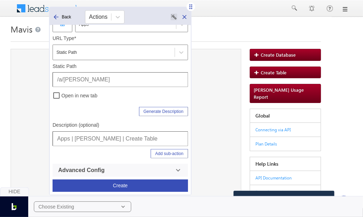
click at [156, 152] on button "Add sub-action" at bounding box center [169, 153] width 37 height 9
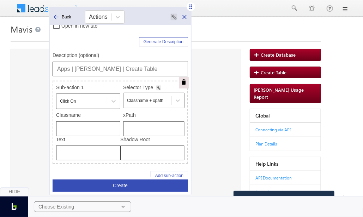
scroll to position [165, 0]
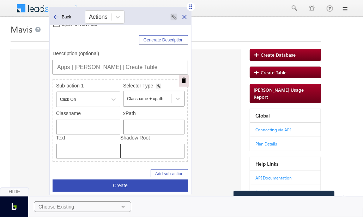
click at [124, 124] on input "text" at bounding box center [153, 126] width 61 height 15
type input "/html/body/div[2]/div/div/div[2]/div[2]/div[1]/div[2]/div/div/a"
click at [118, 170] on div "Add sub-action" at bounding box center [121, 173] width 136 height 9
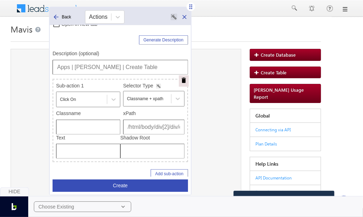
click at [113, 67] on input "Apps | Mavis | Create Table" at bounding box center [121, 67] width 136 height 15
click at [119, 183] on button "Create" at bounding box center [121, 185] width 136 height 12
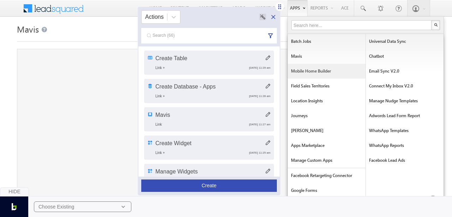
click at [303, 73] on link "Mobile Home Builder" at bounding box center [327, 71] width 78 height 15
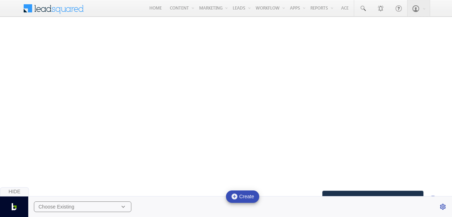
click at [17, 191] on div "Hide" at bounding box center [14, 191] width 29 height 9
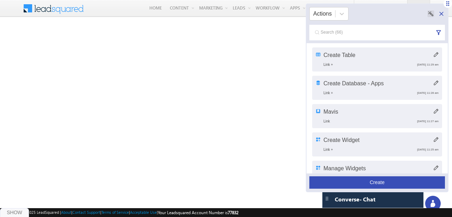
click at [323, 179] on button "Create" at bounding box center [377, 182] width 136 height 12
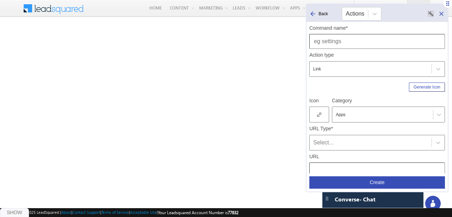
click at [347, 39] on input "text" at bounding box center [377, 41] width 136 height 15
type input "Mobile Home Builder"
click at [319, 118] on div at bounding box center [319, 114] width 20 height 16
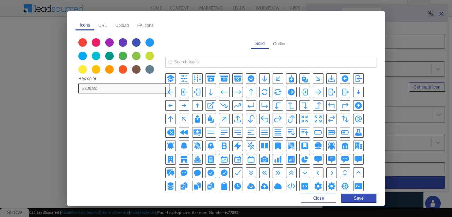
drag, startPoint x: 241, startPoint y: 137, endPoint x: 260, endPoint y: 135, distance: 20.0
click at [260, 135] on div "Solid Outline" at bounding box center [270, 201] width 211 height 329
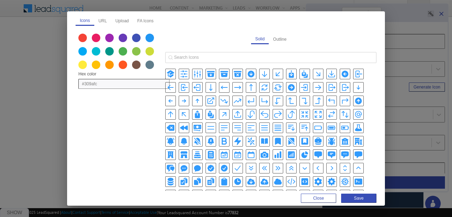
click at [233, 100] on icon "ArrowTrendingUpIcon" at bounding box center [237, 100] width 8 height 8
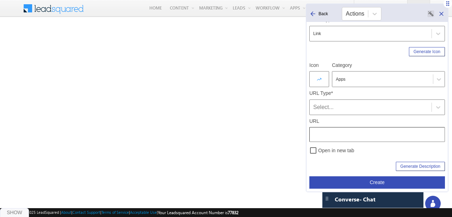
scroll to position [36, 0]
click at [332, 111] on div "Select..." at bounding box center [371, 106] width 122 height 10
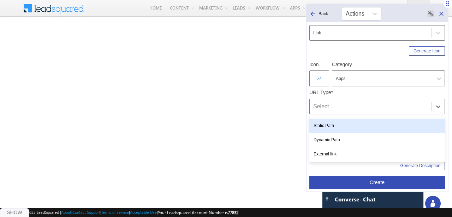
click at [329, 120] on div "Static Path" at bounding box center [377, 125] width 136 height 14
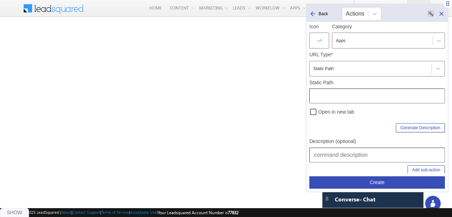
scroll to position [77, 0]
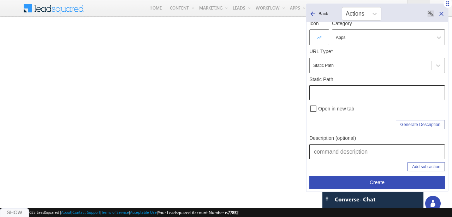
click at [351, 93] on input "text" at bounding box center [377, 92] width 136 height 15
type input "/a/HomeBuilder"
click at [344, 152] on input "text" at bounding box center [377, 151] width 136 height 15
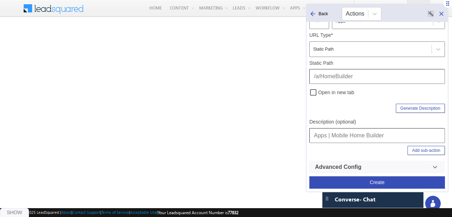
type input "Apps | Mobile Home Builder"
click at [364, 178] on button "Create" at bounding box center [377, 182] width 136 height 12
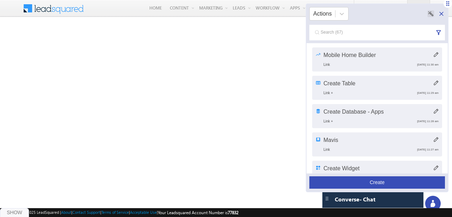
click at [442, 14] on icon at bounding box center [441, 14] width 4 height 4
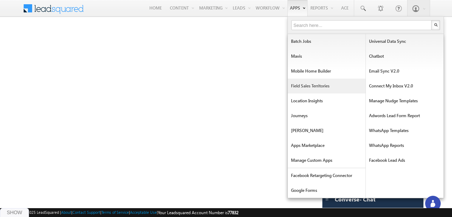
click at [306, 87] on link "Field Sales Territories" at bounding box center [327, 85] width 78 height 15
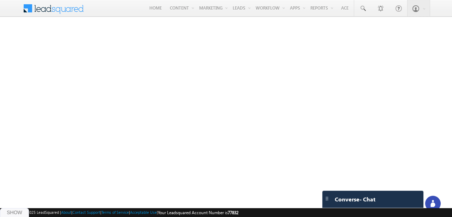
click at [15, 214] on div "Show" at bounding box center [14, 212] width 29 height 9
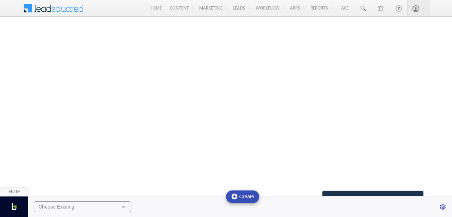
click at [71, 206] on div "Choose Existing" at bounding box center [57, 206] width 36 height 6
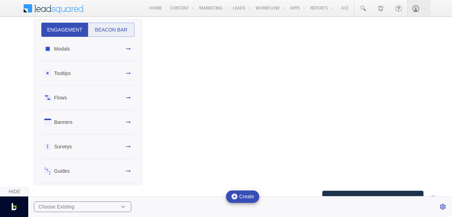
drag, startPoint x: 113, startPoint y: 31, endPoint x: 122, endPoint y: 52, distance: 23.2
click at [122, 52] on div "Engagement Beacon Bar Modals Tooltips Flows Banners Surveys Guides" at bounding box center [88, 102] width 99 height 159
click at [118, 29] on button "Beacon Bar" at bounding box center [111, 30] width 47 height 14
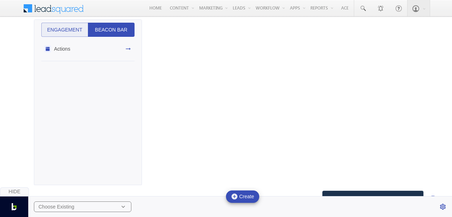
click at [121, 49] on div "Actions" at bounding box center [87, 49] width 93 height 24
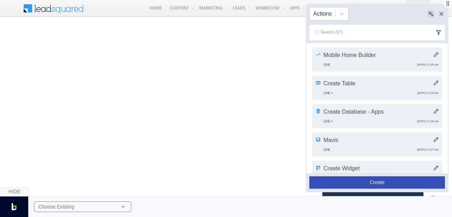
click at [369, 183] on button "Create" at bounding box center [377, 182] width 136 height 12
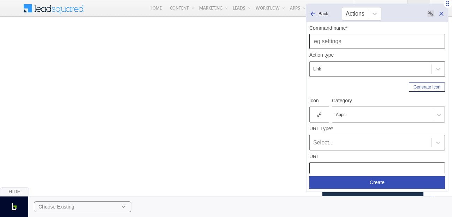
click at [340, 48] on input "text" at bounding box center [377, 41] width 136 height 15
type input "Filed Sales Territory"
click at [318, 116] on icon at bounding box center [319, 114] width 4 height 5
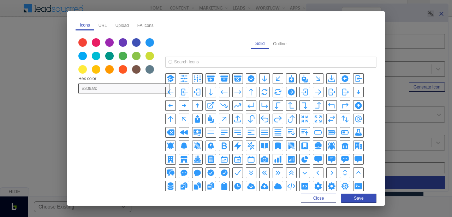
click at [261, 144] on icon "BookOpenIcon" at bounding box center [264, 146] width 7 height 6
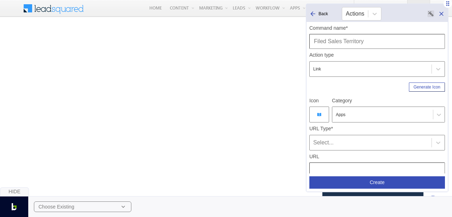
click at [344, 138] on div "Select..." at bounding box center [370, 142] width 115 height 8
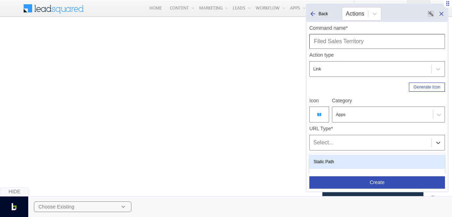
click at [331, 156] on div "Static Path" at bounding box center [377, 161] width 136 height 14
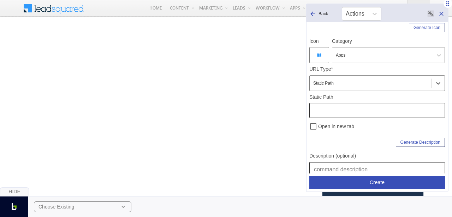
scroll to position [93, 0]
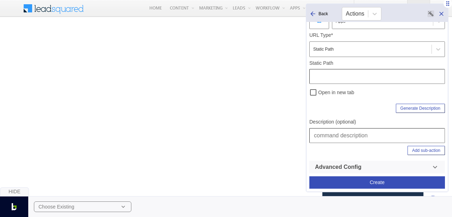
click at [333, 135] on input "text" at bounding box center [377, 135] width 136 height 15
type input "Apps | Field Sales Territory"
click at [347, 75] on input "text" at bounding box center [377, 76] width 136 height 15
type input "/a/SalesTerritories"
click at [356, 105] on div "Generate Description" at bounding box center [377, 107] width 136 height 12
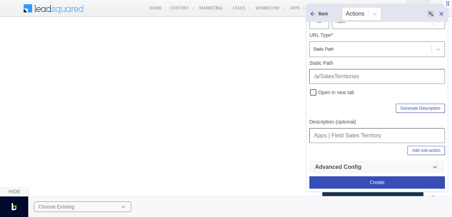
click at [365, 137] on input "Apps | Field Sales Territory" at bounding box center [377, 135] width 136 height 15
click at [371, 181] on button "Create" at bounding box center [377, 182] width 136 height 12
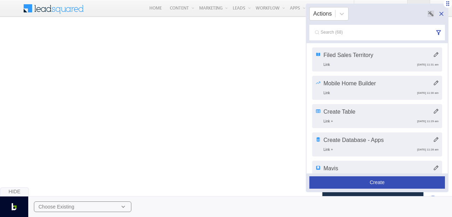
click at [357, 183] on button "Create" at bounding box center [377, 182] width 136 height 12
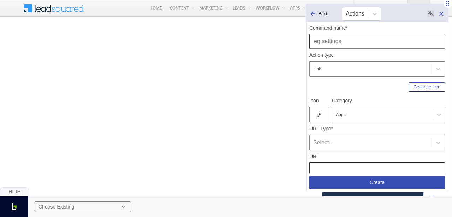
click at [339, 48] on input "text" at bounding box center [377, 41] width 136 height 15
type input "Add Territory"
click at [321, 115] on icon at bounding box center [319, 114] width 4 height 5
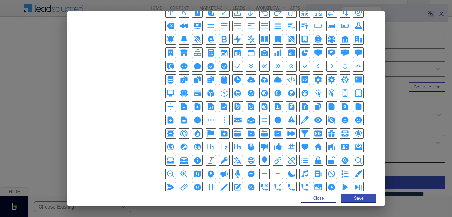
scroll to position [108, 0]
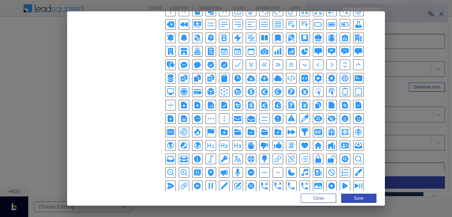
click at [175, 141] on icon "GlobeAmericasIcon" at bounding box center [170, 145] width 8 height 8
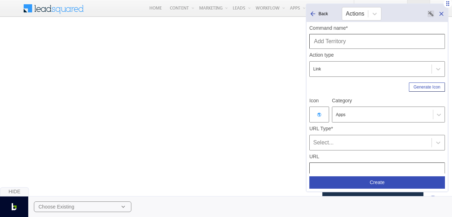
click at [343, 138] on div "Select..." at bounding box center [370, 142] width 115 height 8
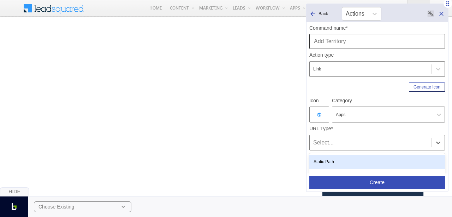
click at [333, 156] on div "Static Path" at bounding box center [377, 161] width 136 height 14
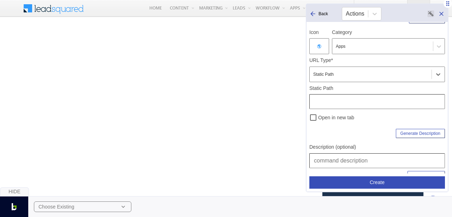
scroll to position [93, 0]
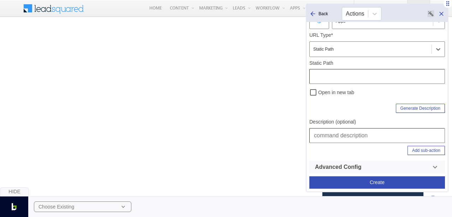
click at [334, 132] on input "text" at bounding box center [377, 135] width 136 height 15
type input "Apps | Field Sales Territory | [GEOGRAPHIC_DATA]"
click at [331, 78] on input "text" at bounding box center [377, 76] width 136 height 15
type input "/a/SalesTerritories"
click at [420, 151] on button "Add sub-action" at bounding box center [426, 150] width 37 height 9
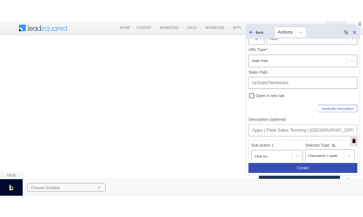
scroll to position [184, 0]
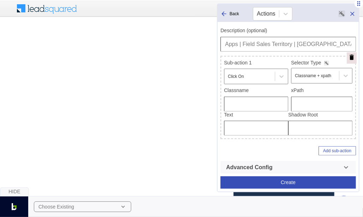
click at [295, 98] on input "text" at bounding box center [321, 103] width 61 height 15
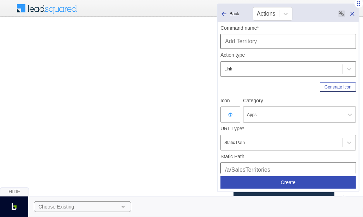
type input "/html/body/div[1]/div[1]/div[2]/div[2]/div[1]/div/div[2]/div[2]/button"
click at [236, 42] on input "Add Territory" at bounding box center [289, 41] width 136 height 15
type input "Add/Create Territory"
click at [302, 185] on button "Create" at bounding box center [289, 182] width 136 height 12
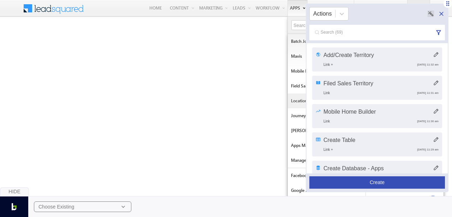
click at [296, 98] on link "Location Insights" at bounding box center [327, 100] width 78 height 15
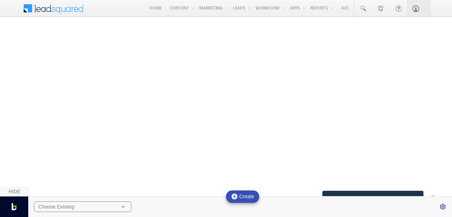
click at [80, 206] on div "Choose Existing" at bounding box center [82, 206] width 97 height 11
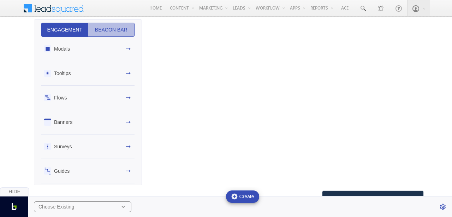
click at [116, 25] on button "Beacon Bar" at bounding box center [111, 30] width 47 height 14
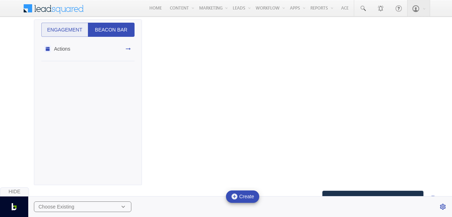
click at [114, 60] on div "Actions" at bounding box center [87, 49] width 93 height 24
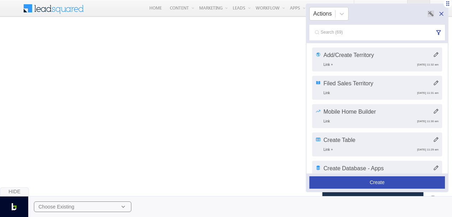
click at [378, 178] on button "Create" at bounding box center [377, 182] width 136 height 12
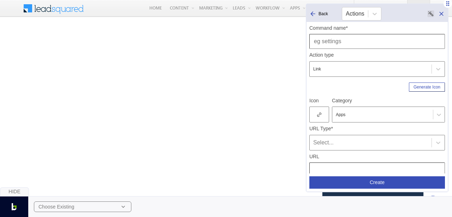
click at [342, 42] on input "text" at bounding box center [377, 41] width 136 height 15
type input "Location Insights"
click at [321, 114] on icon at bounding box center [319, 114] width 4 height 5
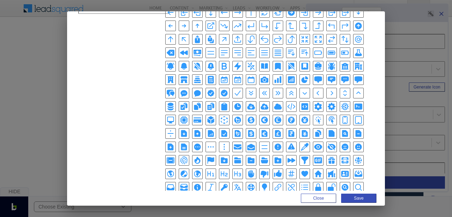
scroll to position [82, 0]
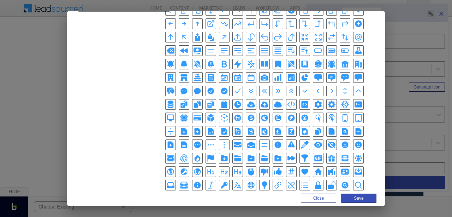
click at [354, 154] on icon "GlobeAltIcon" at bounding box center [358, 158] width 8 height 8
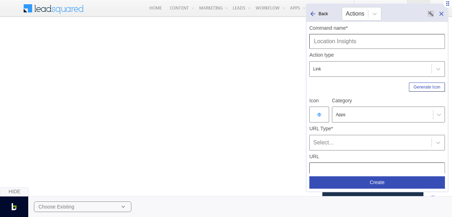
click at [321, 138] on div "Select..." at bounding box center [370, 142] width 115 height 8
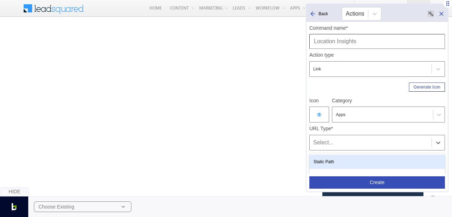
click at [333, 158] on div "Static Path" at bounding box center [377, 161] width 136 height 14
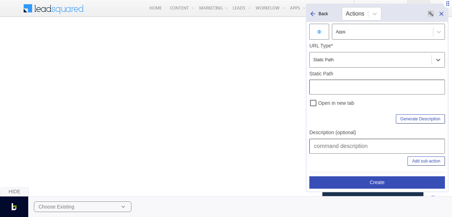
scroll to position [93, 0]
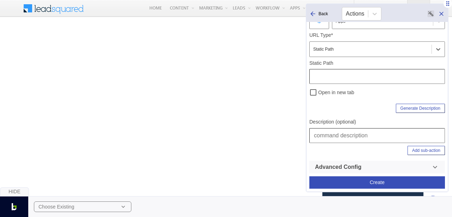
click at [331, 136] on input "text" at bounding box center [377, 135] width 136 height 15
type input "Apps | Location Insights"
click at [338, 79] on input "text" at bounding box center [377, 76] width 136 height 15
type input "/a/LocationInsights"
click at [364, 182] on button "Create" at bounding box center [377, 182] width 136 height 12
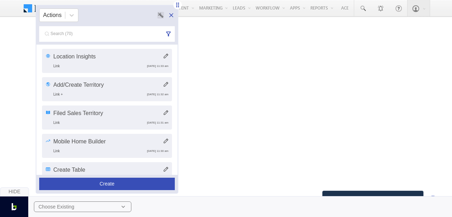
drag, startPoint x: 447, startPoint y: 3, endPoint x: 177, endPoint y: 5, distance: 269.9
click at [177, 5] on icon at bounding box center [177, 4] width 7 height 7
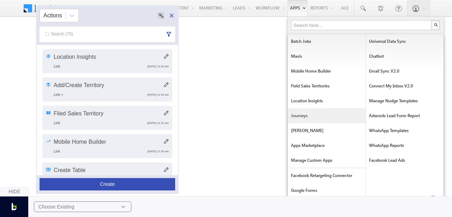
click at [308, 113] on link "Journeys" at bounding box center [327, 115] width 78 height 15
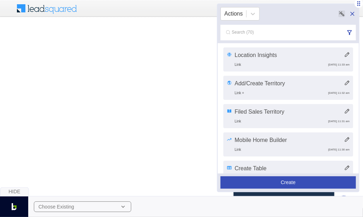
click at [285, 182] on button "Create" at bounding box center [289, 182] width 136 height 12
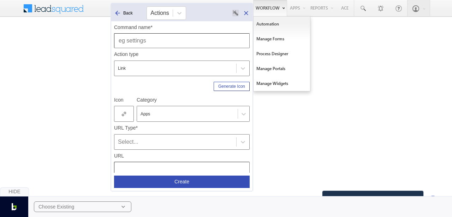
drag, startPoint x: 448, startPoint y: 2, endPoint x: 252, endPoint y: 2, distance: 195.3
click at [252, 2] on body "Menu [GEOGRAPHIC_DATA][PERSON_NAME] a@bea con.l i" at bounding box center [226, 104] width 452 height 209
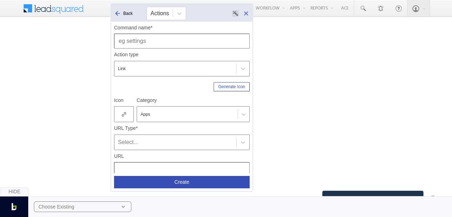
click at [205, 43] on input "text" at bounding box center [182, 41] width 136 height 15
type input "Journeys"
click at [127, 113] on div at bounding box center [124, 114] width 20 height 16
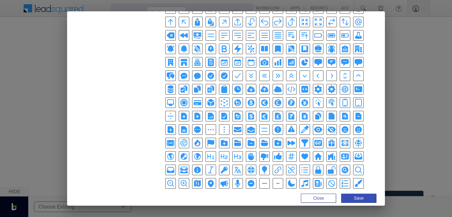
scroll to position [98, 0]
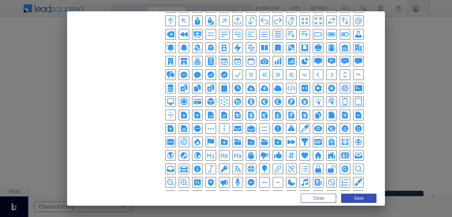
click at [201, 179] on icon "MapIcon" at bounding box center [197, 182] width 7 height 7
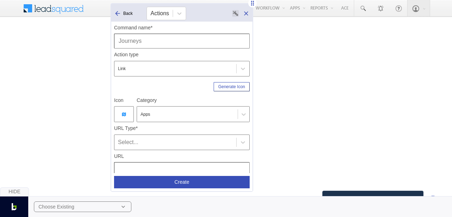
click at [154, 144] on div "Select..." at bounding box center [175, 142] width 115 height 8
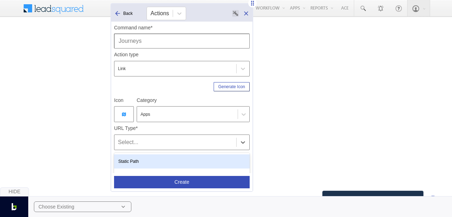
click at [149, 159] on div "Static Path" at bounding box center [182, 161] width 136 height 14
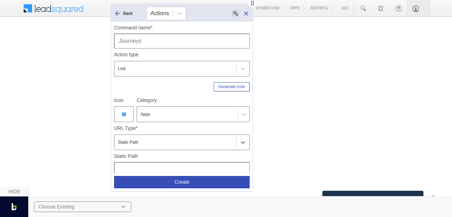
scroll to position [93, 0]
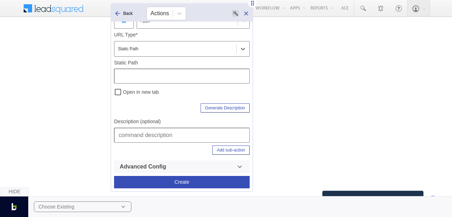
click at [153, 133] on input "text" at bounding box center [182, 135] width 136 height 15
type input "Apps | Journeys"
click at [174, 74] on input "text" at bounding box center [182, 76] width 136 height 15
type input "/a/Journeys"
click at [186, 109] on div "Generate Description" at bounding box center [182, 106] width 136 height 12
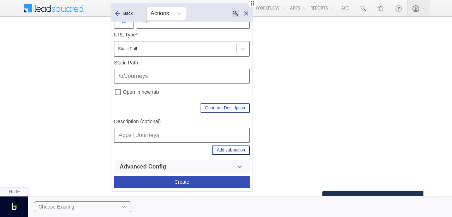
click at [178, 140] on input "Apps | Journeys" at bounding box center [182, 135] width 136 height 15
click at [188, 179] on button "Create" at bounding box center [182, 182] width 136 height 12
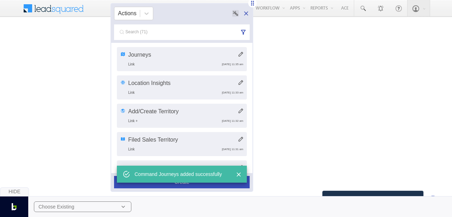
click at [188, 183] on button "Create" at bounding box center [182, 182] width 136 height 12
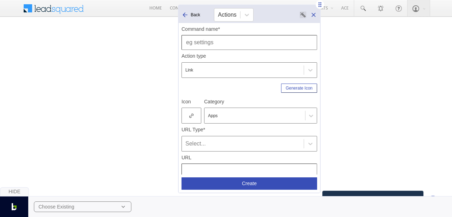
drag, startPoint x: 252, startPoint y: 4, endPoint x: 319, endPoint y: 6, distance: 67.5
click at [319, 6] on icon at bounding box center [319, 4] width 7 height 7
click at [255, 38] on input "text" at bounding box center [250, 42] width 136 height 15
type input "Create Journey"
click at [195, 113] on div at bounding box center [192, 115] width 20 height 16
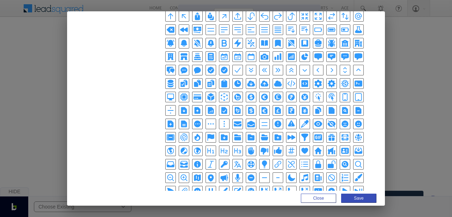
scroll to position [109, 0]
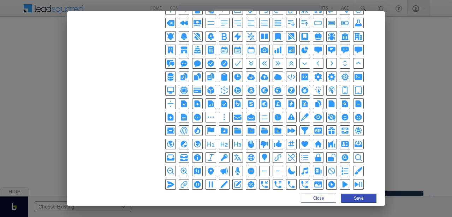
click at [193, 193] on icon "PlusSmallIcon" at bounding box center [197, 197] width 8 height 8
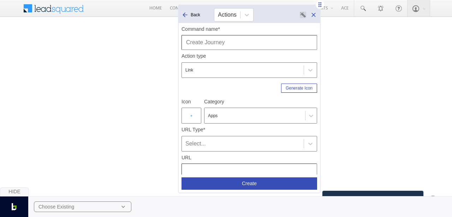
click at [212, 145] on div "Select..." at bounding box center [242, 143] width 115 height 8
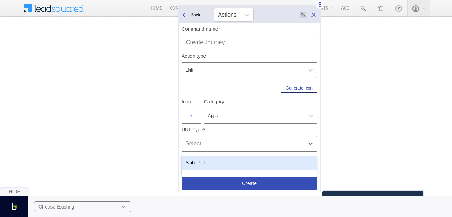
click at [204, 164] on div "Static Path" at bounding box center [250, 162] width 136 height 14
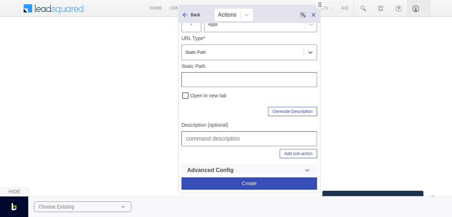
scroll to position [93, 0]
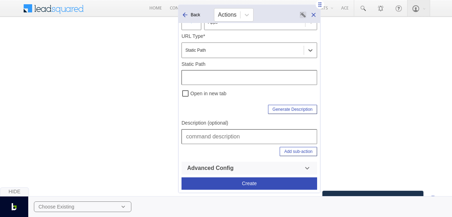
click at [207, 135] on input "text" at bounding box center [250, 136] width 136 height 15
type input "Apps | Journeys | Create Journey"
click at [236, 102] on div "Generate Description" at bounding box center [250, 108] width 136 height 12
click at [209, 75] on input "text" at bounding box center [250, 77] width 136 height 15
paste input "/a/Journeys"
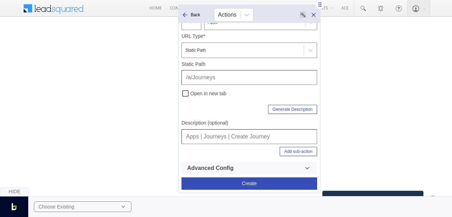
type input "/a/Journeys"
click at [290, 155] on div "Add sub-action" at bounding box center [250, 153] width 136 height 18
click at [290, 151] on button "Add sub-action" at bounding box center [298, 151] width 37 height 9
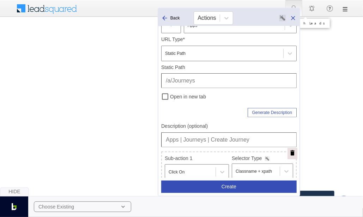
drag, startPoint x: 231, startPoint y: 4, endPoint x: 299, endPoint y: 7, distance: 68.2
click at [299, 7] on body "Menu [GEOGRAPHIC_DATA][PERSON_NAME] a@bea con.l i" at bounding box center [181, 104] width 363 height 209
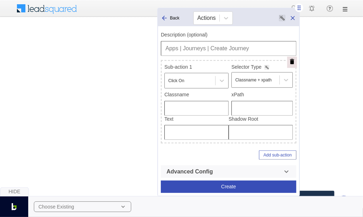
click at [259, 107] on input "text" at bounding box center [262, 108] width 61 height 15
paste input "/html/body/div[1]/div[1]/div[2]/div[2]/div/div/div/div/div[1]/div[1]/div[2]/div…"
type input "/html/body/div[1]/div[1]/div[2]/div[2]/div/div/div/div/div[1]/div[1]/div[2]/div…"
click at [230, 183] on button "Create" at bounding box center [229, 186] width 136 height 12
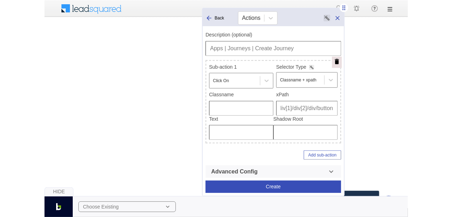
scroll to position [0, 0]
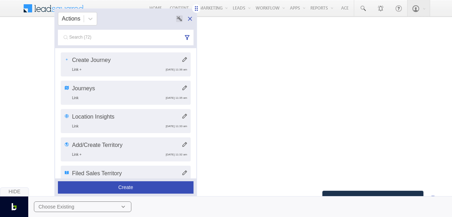
drag, startPoint x: 387, startPoint y: 8, endPoint x: 194, endPoint y: 8, distance: 193.2
click at [194, 8] on icon at bounding box center [196, 8] width 7 height 7
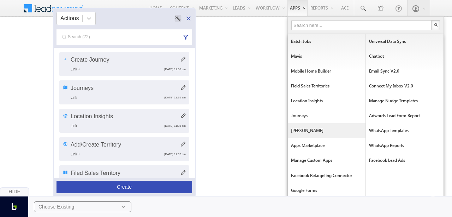
click at [303, 131] on link "[PERSON_NAME]" at bounding box center [327, 130] width 78 height 15
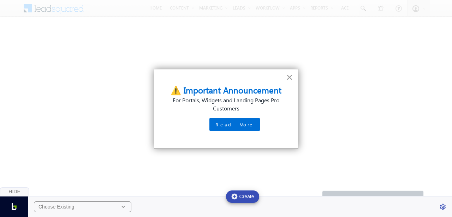
click at [290, 76] on button "×" at bounding box center [289, 76] width 7 height 11
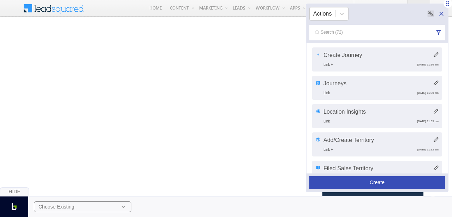
click at [376, 185] on button "Create" at bounding box center [377, 182] width 136 height 12
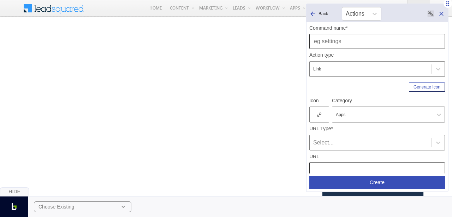
click at [360, 40] on input "text" at bounding box center [377, 41] width 136 height 15
type input "Manage Apps"
click at [319, 116] on icon at bounding box center [319, 114] width 4 height 5
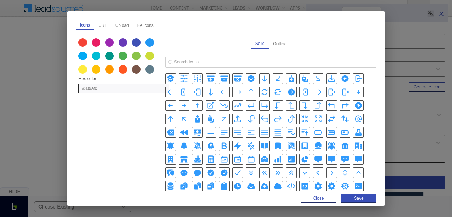
scroll to position [163, 0]
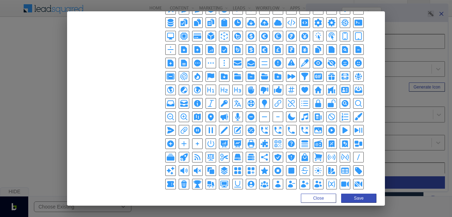
click at [247, 166] on icon "SquaresPlusIcon" at bounding box center [251, 170] width 8 height 8
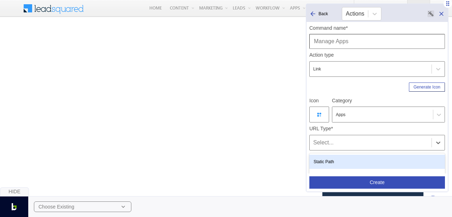
click at [323, 136] on div "Select..." at bounding box center [377, 143] width 136 height 16
click at [333, 155] on div "Static Path" at bounding box center [377, 161] width 136 height 14
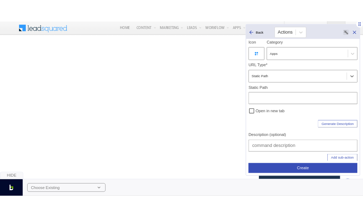
scroll to position [78, 0]
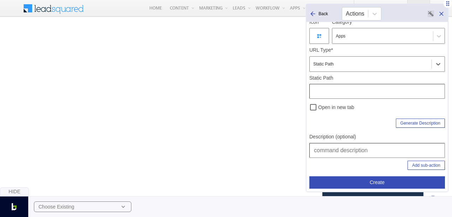
click at [330, 148] on input "text" at bounding box center [377, 150] width 136 height 15
type input "Apps | Manage Apps"
click at [342, 88] on input "text" at bounding box center [377, 91] width 136 height 15
type input "/a/[PERSON_NAME]"
click at [361, 154] on input "Apps | Manage Apps" at bounding box center [377, 150] width 136 height 15
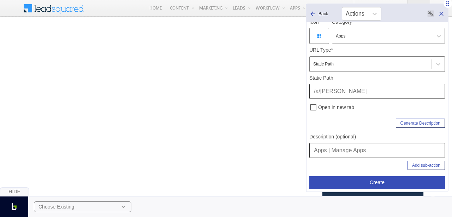
click at [371, 177] on button "Create" at bounding box center [377, 182] width 136 height 12
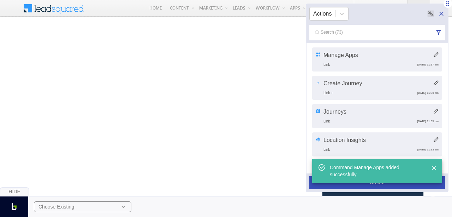
click at [379, 183] on button "Create" at bounding box center [377, 182] width 136 height 12
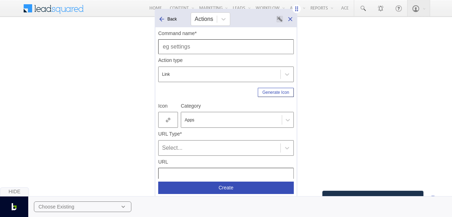
drag, startPoint x: 448, startPoint y: 4, endPoint x: 295, endPoint y: 8, distance: 152.7
click at [295, 8] on icon at bounding box center [296, 8] width 7 height 7
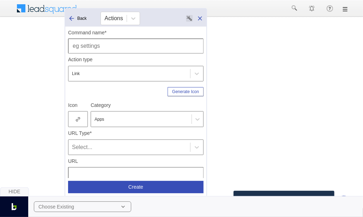
click at [140, 42] on input "text" at bounding box center [136, 46] width 136 height 15
type input "Create App"
click at [87, 119] on div at bounding box center [78, 119] width 20 height 16
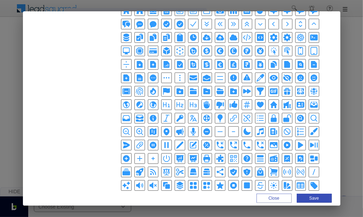
scroll to position [163, 0]
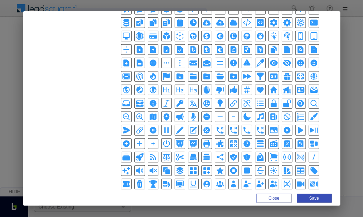
click at [136, 139] on icon "PlusIcon" at bounding box center [140, 143] width 8 height 8
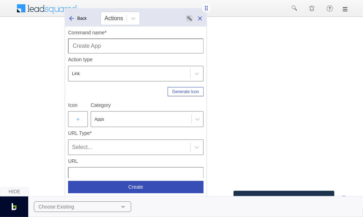
click at [93, 146] on div "Select..." at bounding box center [129, 147] width 115 height 8
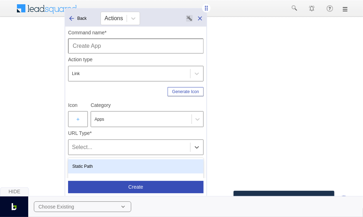
click at [101, 162] on div "Static Path" at bounding box center [136, 166] width 136 height 14
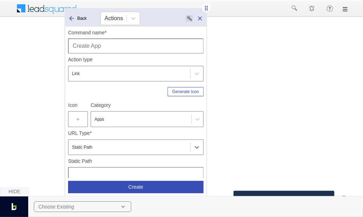
scroll to position [93, 0]
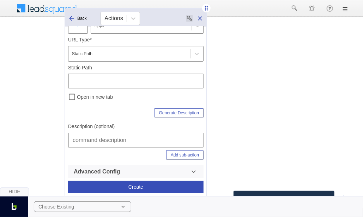
click at [103, 141] on input "text" at bounding box center [136, 139] width 136 height 15
type input "Apps | Manage Apps | Create App"
click at [134, 83] on input "text" at bounding box center [136, 80] width 136 height 15
type input "/a/Lapp"
click at [184, 155] on button "Add sub-action" at bounding box center [184, 154] width 37 height 9
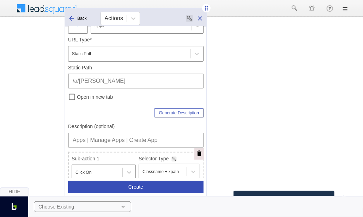
scroll to position [184, 0]
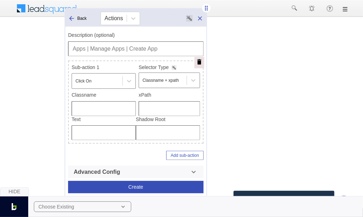
click at [152, 112] on input "text" at bounding box center [169, 108] width 61 height 15
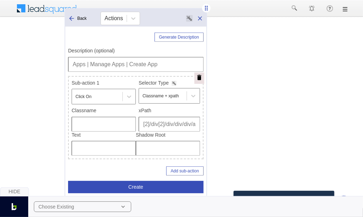
type input "/html/body/div[2]/div[1]/div[2]/div[2]/div/div/div/a"
click at [148, 65] on input "Apps | Manage Apps | Create App" at bounding box center [136, 64] width 136 height 15
click at [150, 63] on input "Apps | Manage Apps | Create App" at bounding box center [136, 64] width 136 height 15
click at [116, 62] on input "Apps | Manage Apps | Create Lapp" at bounding box center [136, 64] width 136 height 15
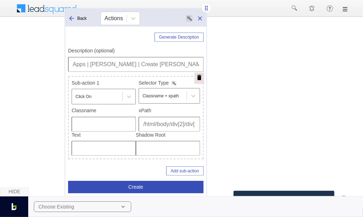
scroll to position [167, 0]
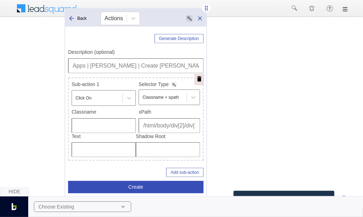
type input "Apps | Manage Lapps | Create Lapp"
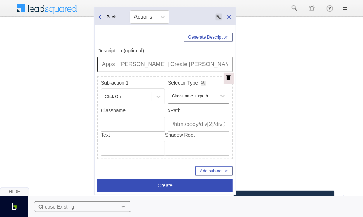
drag, startPoint x: 207, startPoint y: 8, endPoint x: 241, endPoint y: 7, distance: 33.6
click at [241, 7] on body "Menu Bhavya Bhavy a@bea con.l i" at bounding box center [181, 104] width 363 height 209
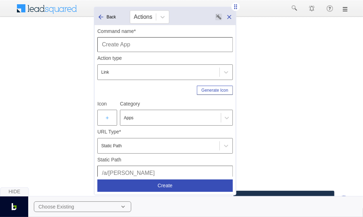
click at [125, 44] on input "Create App" at bounding box center [165, 44] width 136 height 15
click at [152, 43] on input "Create [PERSON_NAME]" at bounding box center [165, 44] width 136 height 15
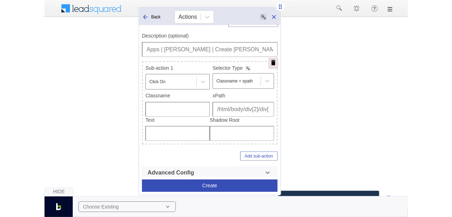
scroll to position [182, 0]
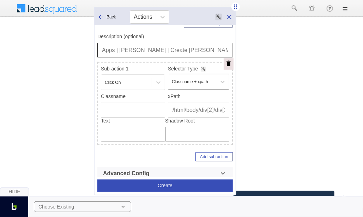
type input "Create [PERSON_NAME]"
click at [162, 183] on button "Create" at bounding box center [165, 185] width 136 height 12
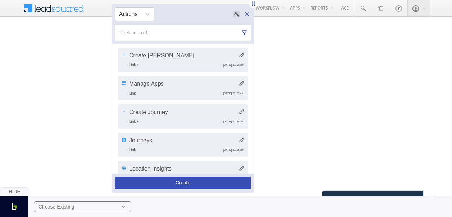
drag, startPoint x: 324, startPoint y: 10, endPoint x: 253, endPoint y: 7, distance: 71.1
click at [253, 7] on icon at bounding box center [253, 3] width 7 height 7
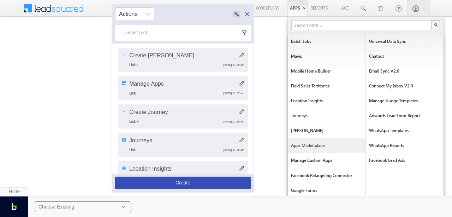
click at [316, 142] on link "Apps Marketplace" at bounding box center [327, 145] width 78 height 15
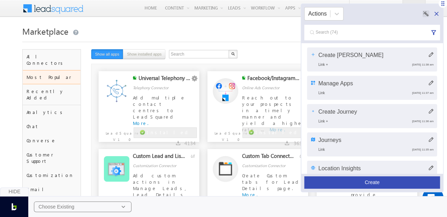
click at [373, 182] on button "Create" at bounding box center [372, 182] width 136 height 12
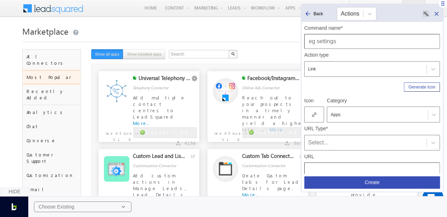
click at [340, 40] on input "text" at bounding box center [372, 41] width 136 height 15
type input "App Market Place"
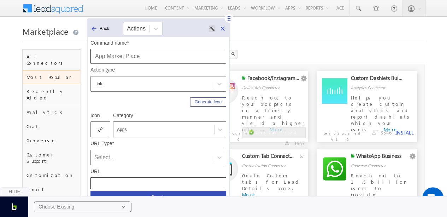
drag, startPoint x: 444, startPoint y: 4, endPoint x: 218, endPoint y: 12, distance: 226.2
click at [225, 15] on icon at bounding box center [228, 18] width 7 height 7
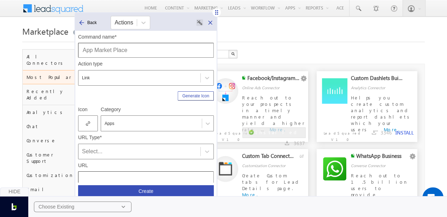
click at [89, 126] on div at bounding box center [88, 123] width 20 height 16
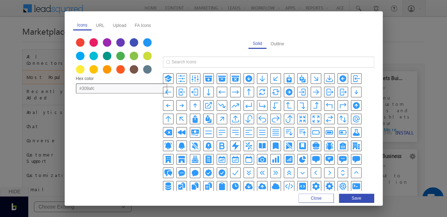
click at [299, 146] on icon "BookmarkSquareIcon" at bounding box center [302, 145] width 7 height 7
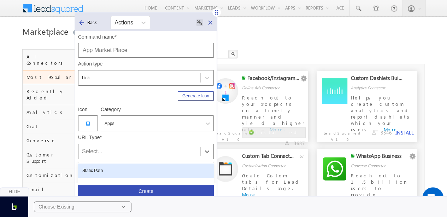
click at [128, 145] on div "Select..." at bounding box center [146, 151] width 136 height 16
click at [107, 168] on div "Static Path" at bounding box center [146, 170] width 136 height 14
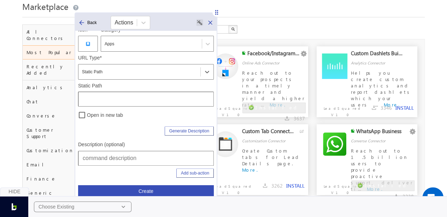
scroll to position [78, 0]
click at [132, 152] on input "text" at bounding box center [146, 159] width 136 height 15
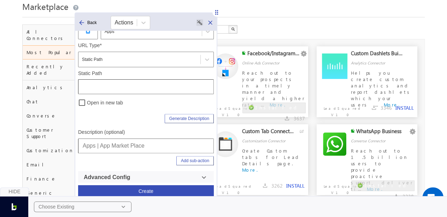
scroll to position [93, 0]
type input "Apps | App Market Place"
click at [139, 84] on input "text" at bounding box center [146, 85] width 136 height 15
paste input "text"
type input "/Apps/Marketplace"
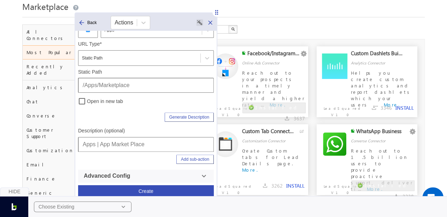
click at [165, 112] on button "Generate Description" at bounding box center [189, 116] width 49 height 9
click at [135, 139] on input "text" at bounding box center [146, 144] width 136 height 15
click at [135, 141] on input "A" at bounding box center [146, 144] width 136 height 15
type input "Apps | App Market Place"
click at [151, 188] on div "Hide Choose Existing" at bounding box center [223, 202] width 447 height 30
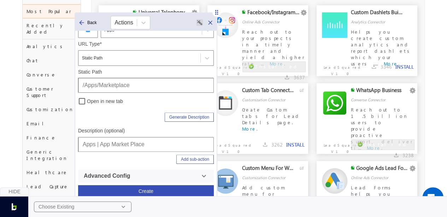
scroll to position [66, 0]
click at [144, 185] on button "Create" at bounding box center [146, 191] width 136 height 12
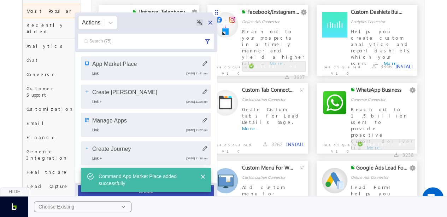
scroll to position [0, 0]
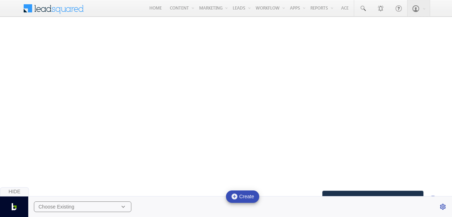
click at [118, 207] on div "Choose Existing" at bounding box center [82, 206] width 97 height 11
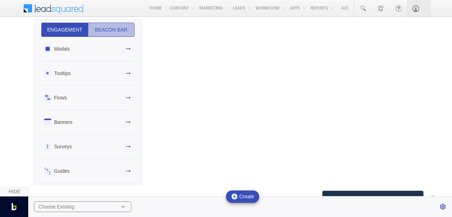
click at [105, 31] on button "Beacon Bar" at bounding box center [111, 30] width 47 height 14
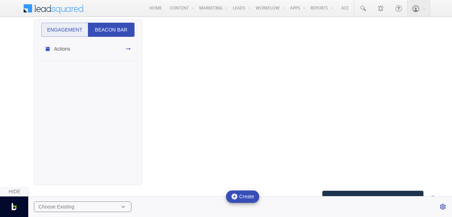
click at [107, 43] on div "Actions" at bounding box center [87, 49] width 93 height 24
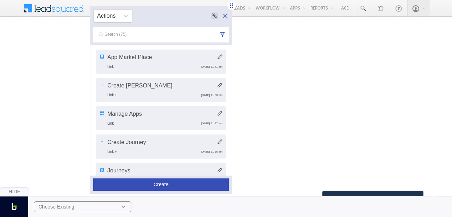
drag, startPoint x: 447, startPoint y: 3, endPoint x: 231, endPoint y: 5, distance: 216.2
click at [231, 5] on icon at bounding box center [231, 5] width 3 height 5
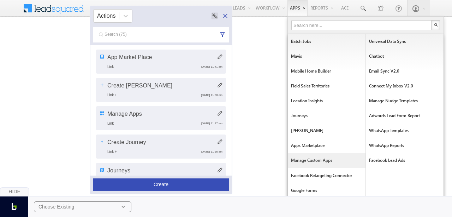
click at [304, 162] on link "Manage Custom Apps" at bounding box center [327, 160] width 78 height 15
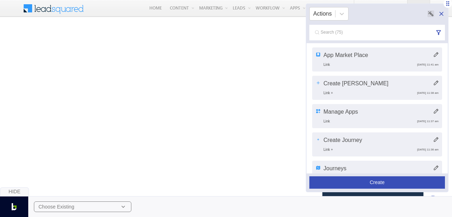
click at [393, 180] on button "Create" at bounding box center [377, 182] width 136 height 12
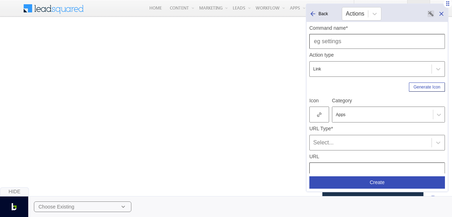
click at [361, 43] on input "text" at bounding box center [377, 41] width 136 height 15
type input "Manage Custom Apps"
click at [319, 114] on icon at bounding box center [320, 114] width 2 height 2
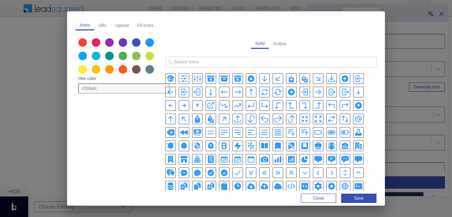
click at [177, 72] on div "Solid Outline" at bounding box center [270, 201] width 211 height 329
click at [182, 76] on icon "AdjustmentsHorizontalIcon" at bounding box center [184, 78] width 8 height 8
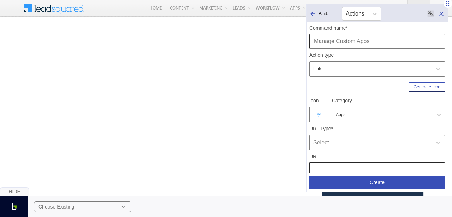
click at [331, 141] on div "Select..." at bounding box center [370, 142] width 115 height 8
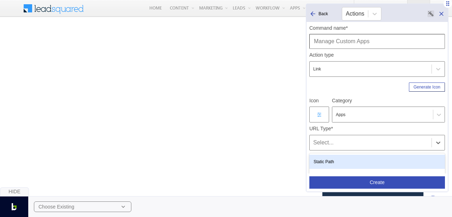
click at [336, 154] on div "Static Path" at bounding box center [377, 161] width 136 height 14
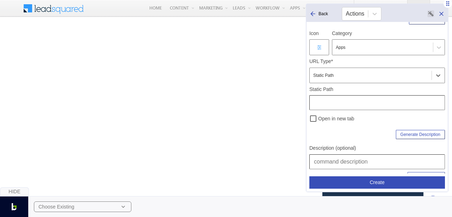
scroll to position [72, 0]
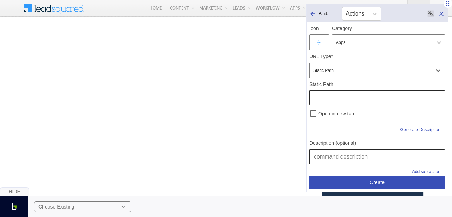
click at [334, 150] on input "text" at bounding box center [377, 156] width 136 height 15
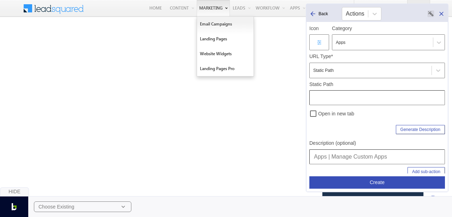
type input "Apps | Manage Custom Apps"
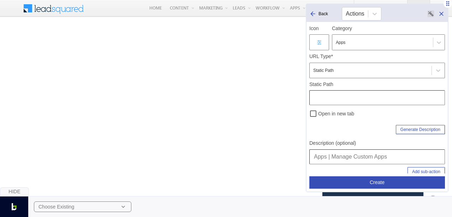
click at [329, 102] on input "text" at bounding box center [377, 97] width 136 height 15
type input "/CustomApp"
click at [367, 130] on div "Generate Description" at bounding box center [377, 128] width 136 height 12
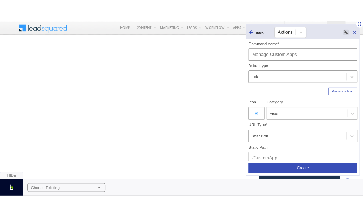
scroll to position [93, 0]
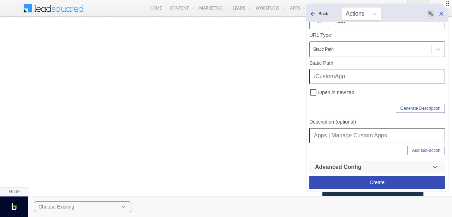
click at [381, 135] on input "Apps | Manage Custom Apps" at bounding box center [377, 135] width 136 height 15
click at [387, 188] on div "Hide Choose Existing" at bounding box center [226, 202] width 452 height 30
click at [387, 185] on button "Create" at bounding box center [377, 182] width 136 height 12
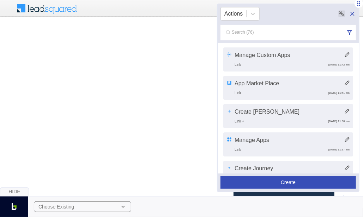
click at [325, 9] on div "Actions" at bounding box center [288, 13] width 141 height 13
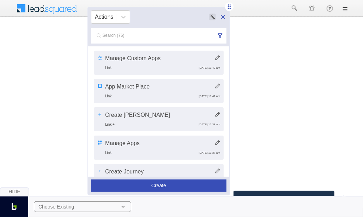
drag, startPoint x: 359, startPoint y: 4, endPoint x: 229, endPoint y: 7, distance: 130.0
click at [229, 7] on icon at bounding box center [229, 6] width 7 height 7
click at [186, 189] on div "Hide Choose Existing" at bounding box center [181, 202] width 363 height 30
click at [175, 182] on button "Create" at bounding box center [160, 185] width 136 height 12
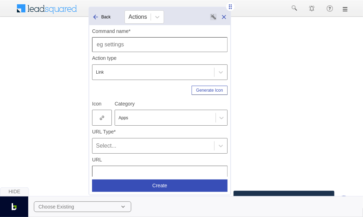
click at [149, 46] on input "text" at bounding box center [160, 44] width 136 height 15
type input "Create Custom App"
click at [102, 122] on div at bounding box center [102, 118] width 20 height 16
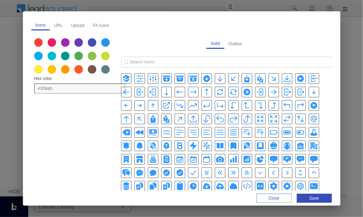
click at [102, 122] on div "Hex color #309afc Solid Outline" at bounding box center [181, 198] width 301 height 333
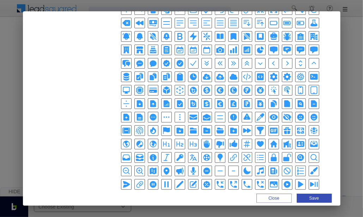
scroll to position [114, 0]
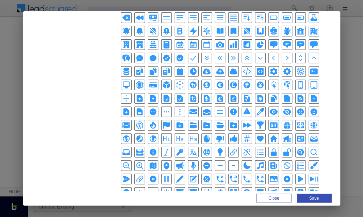
click at [149, 188] on icon "PlusSmallIcon" at bounding box center [153, 192] width 8 height 8
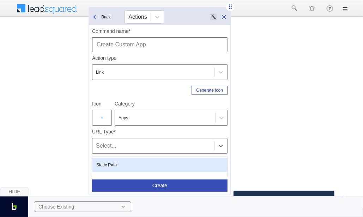
click at [163, 140] on div "Select..." at bounding box center [160, 146] width 136 height 16
click at [141, 163] on div "Static Path" at bounding box center [160, 165] width 136 height 14
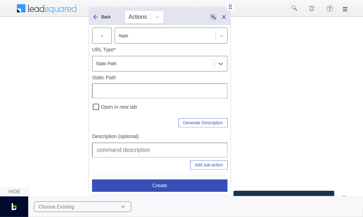
scroll to position [93, 0]
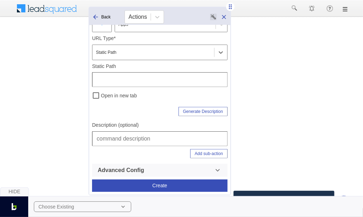
click at [136, 138] on input "text" at bounding box center [160, 138] width 136 height 15
type input "Apps | Manage Custom Apps | Create Custom App"
click at [142, 81] on input "text" at bounding box center [160, 79] width 136 height 15
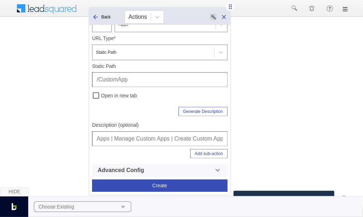
type input "/CustomApp"
click at [200, 155] on button "Add sub-action" at bounding box center [208, 153] width 37 height 9
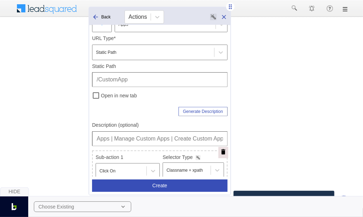
scroll to position [184, 0]
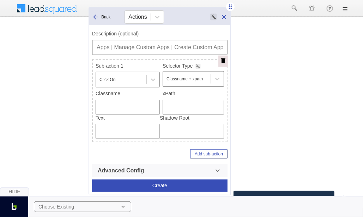
click at [187, 108] on input "text" at bounding box center [193, 107] width 61 height 15
type input "/html/body/div[4]/div/div/div/div[2]/div[2]/div[1]/div/div/a"
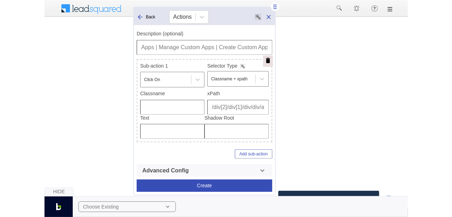
scroll to position [0, 0]
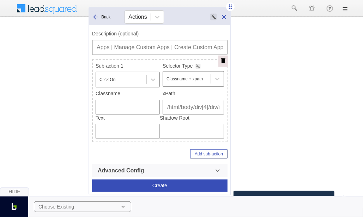
click at [175, 184] on button "Create" at bounding box center [160, 185] width 136 height 12
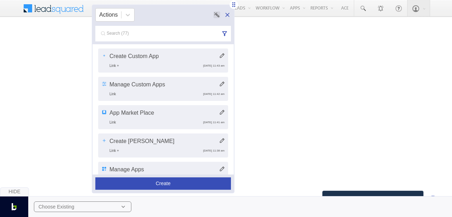
drag, startPoint x: 319, startPoint y: 8, endPoint x: 234, endPoint y: 7, distance: 85.5
click at [234, 7] on icon at bounding box center [233, 4] width 7 height 7
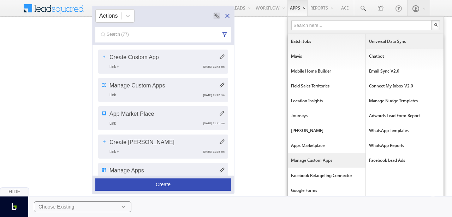
click at [390, 41] on link "Universal Data Sync" at bounding box center [405, 41] width 78 height 15
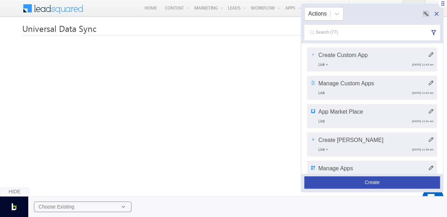
click at [398, 178] on button "Create" at bounding box center [372, 182] width 136 height 12
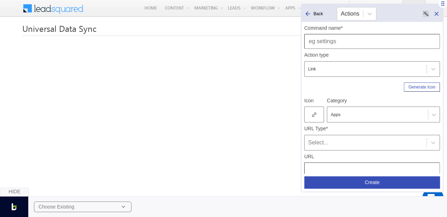
click at [349, 42] on input "text" at bounding box center [372, 41] width 136 height 15
type input "Universal Data Sync"
click at [316, 117] on div at bounding box center [314, 114] width 20 height 16
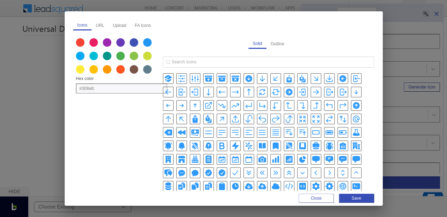
click at [258, 92] on icon "ArrowPathIcon" at bounding box center [262, 92] width 8 height 8
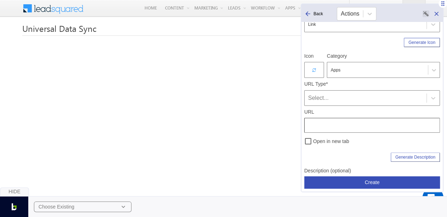
scroll to position [47, 0]
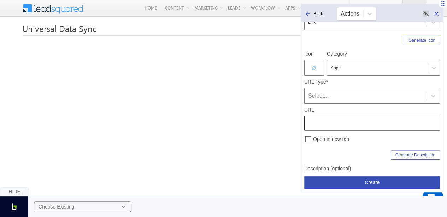
click at [326, 95] on div "Select..." at bounding box center [365, 95] width 115 height 8
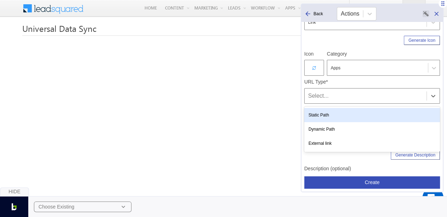
click at [322, 113] on div "Static Path" at bounding box center [372, 115] width 136 height 14
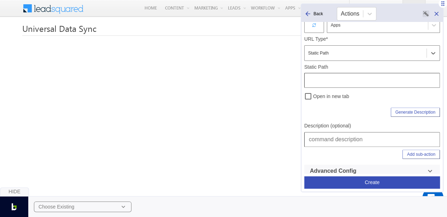
scroll to position [90, 0]
click at [321, 137] on input "text" at bounding box center [372, 138] width 136 height 15
type input "Apps | Universal Data Sync"
click at [312, 80] on input "text" at bounding box center [372, 79] width 136 height 15
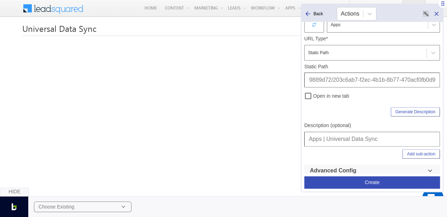
type input "/CustomApplication/Index/77e05f56-cbc1-11eb-9e36-0a2bd9889d72/203c6ab7-f2ec-4b1…"
click at [356, 181] on button "Create" at bounding box center [372, 182] width 136 height 12
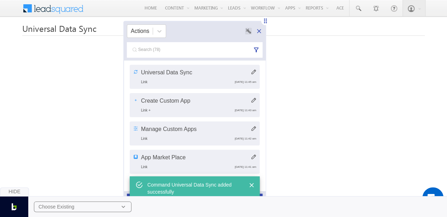
drag, startPoint x: 444, startPoint y: 5, endPoint x: 265, endPoint y: 22, distance: 179.3
click at [265, 22] on icon at bounding box center [265, 20] width 7 height 7
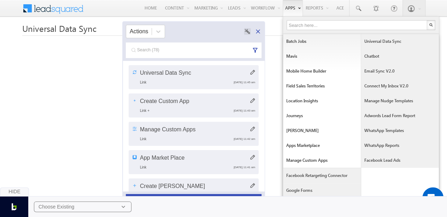
click at [371, 55] on link "Chatbot" at bounding box center [400, 56] width 78 height 15
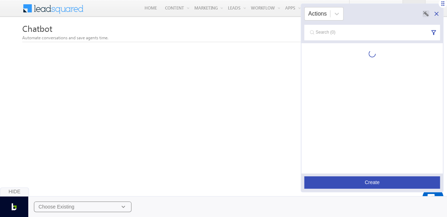
click at [345, 185] on button "Create" at bounding box center [372, 182] width 136 height 12
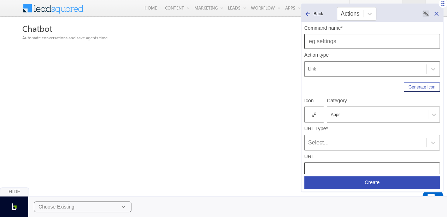
click at [346, 178] on button "Create" at bounding box center [372, 182] width 136 height 12
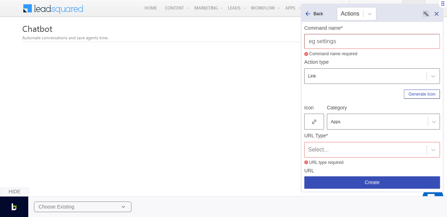
click at [346, 178] on button "Create" at bounding box center [372, 182] width 136 height 12
click at [336, 39] on input "text" at bounding box center [372, 41] width 136 height 15
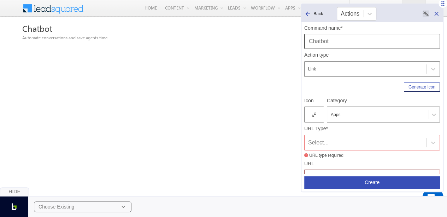
type input "Chatbot"
click at [311, 91] on div "Command name* Chatbot Action type Link Generate Icon Icon Category Apps URL Typ…" at bounding box center [372, 152] width 136 height 260
click at [309, 113] on div at bounding box center [314, 114] width 20 height 16
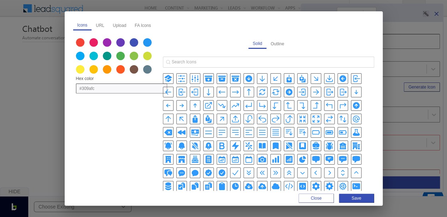
click at [280, 65] on input "search" at bounding box center [271, 62] width 203 height 10
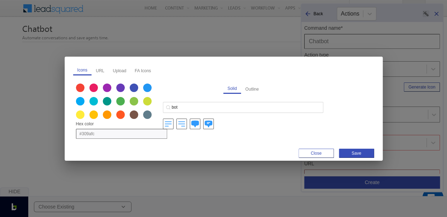
type input "bot"
click at [209, 123] on icon "ChatBubbleBottomCenterTextIcon" at bounding box center [209, 123] width 8 height 7
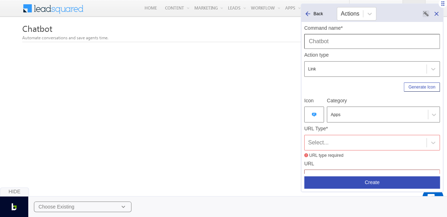
click at [335, 136] on div "Select..." at bounding box center [372, 143] width 136 height 16
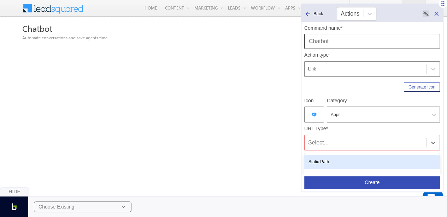
click at [333, 159] on div "Static Path" at bounding box center [372, 161] width 136 height 14
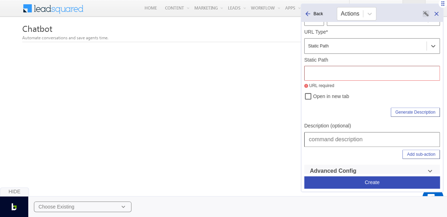
scroll to position [100, 0]
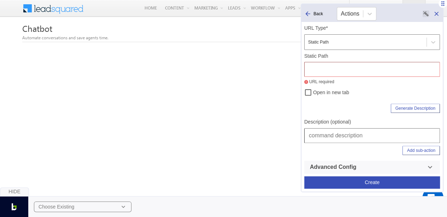
click at [331, 134] on input "text" at bounding box center [372, 135] width 136 height 15
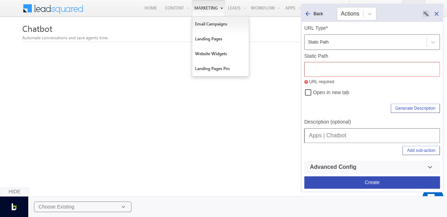
type input "Apps | Chatbot"
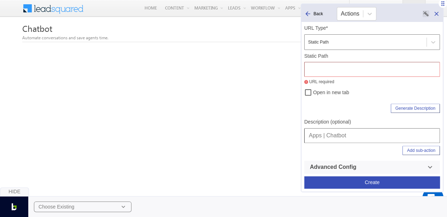
click at [340, 66] on input "text" at bounding box center [372, 69] width 136 height 15
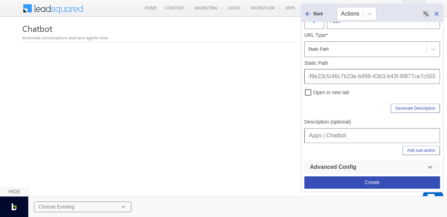
type input "/CustomApplication/Index/0a7a0b31-aea9-11ed-8755-02b84f9e23c5/46c7b23e-b998-43b…"
click at [355, 182] on button "Create" at bounding box center [372, 182] width 136 height 12
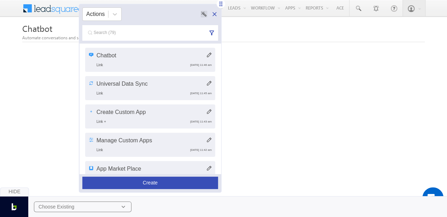
drag, startPoint x: 442, startPoint y: 4, endPoint x: 220, endPoint y: 4, distance: 221.8
click at [220, 4] on icon at bounding box center [220, 3] width 7 height 7
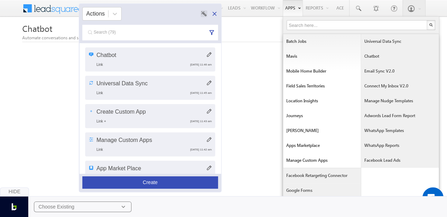
click at [375, 71] on link "Email Sync v2.0" at bounding box center [400, 71] width 78 height 15
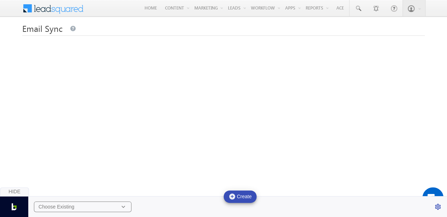
click at [95, 204] on div "Choose Existing" at bounding box center [82, 206] width 97 height 11
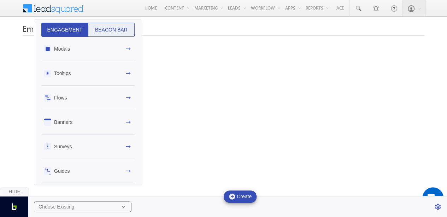
click at [100, 34] on button "Beacon Bar" at bounding box center [111, 30] width 47 height 14
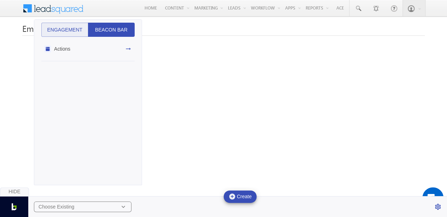
click at [106, 45] on div "Actions" at bounding box center [87, 49] width 93 height 24
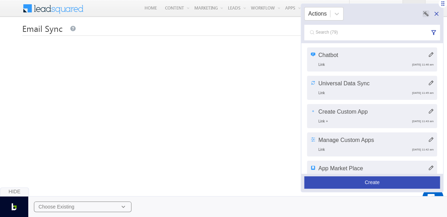
click at [354, 184] on button "Create" at bounding box center [372, 182] width 136 height 12
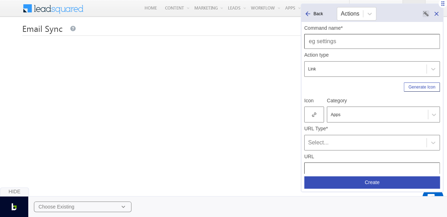
click at [336, 46] on input "text" at bounding box center [372, 41] width 136 height 15
type input "Email Sync 2.0"
click at [313, 114] on icon at bounding box center [314, 114] width 4 height 5
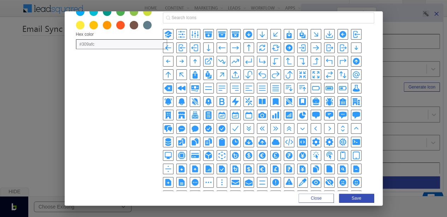
scroll to position [45, 0]
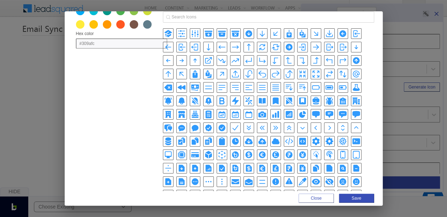
click at [271, 46] on icon "ArrowPathRoundedSquareIcon" at bounding box center [275, 47] width 8 height 8
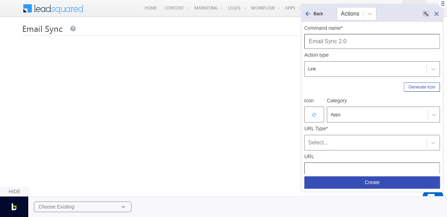
click at [328, 146] on div "Select..." at bounding box center [365, 142] width 115 height 8
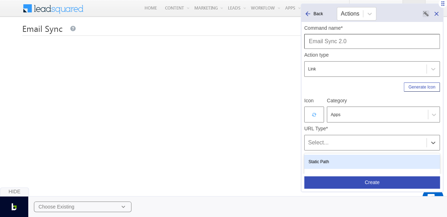
click at [329, 160] on div "Static Path" at bounding box center [372, 161] width 136 height 14
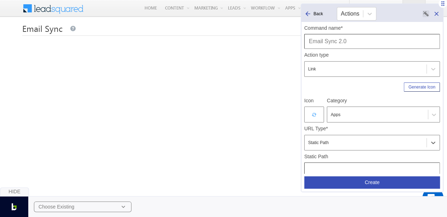
scroll to position [93, 0]
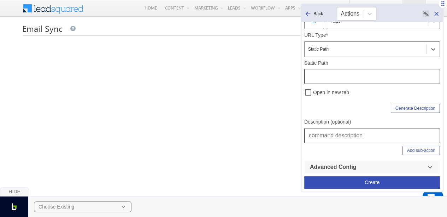
click at [325, 138] on input "text" at bounding box center [372, 135] width 136 height 15
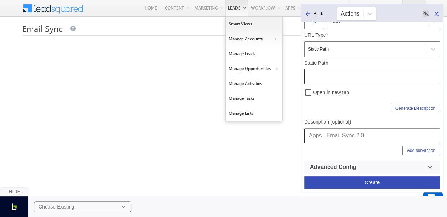
type input "Apps | Email Sync 2.0"
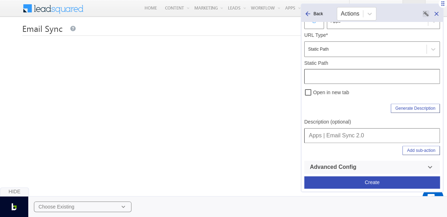
click at [337, 72] on input "text" at bounding box center [372, 76] width 136 height 15
type input "/CustomApplication/Index/e67081c5-5444-11ed-8755-02b84f9e23c5/a3c5032e-9185-4b8…"
click at [344, 178] on button "Create" at bounding box center [372, 182] width 136 height 12
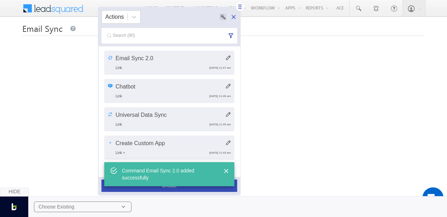
drag, startPoint x: 442, startPoint y: 5, endPoint x: 240, endPoint y: 8, distance: 202.1
click at [240, 8] on icon at bounding box center [239, 6] width 7 height 7
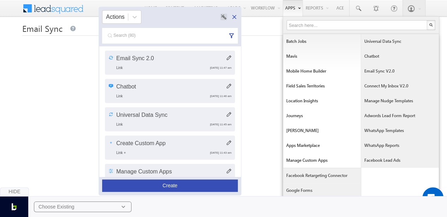
click at [379, 90] on link "Connect My Inbox v2.0" at bounding box center [400, 85] width 78 height 15
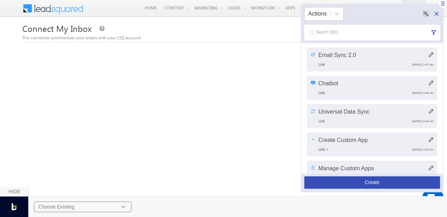
click at [385, 181] on button "Create" at bounding box center [372, 182] width 136 height 12
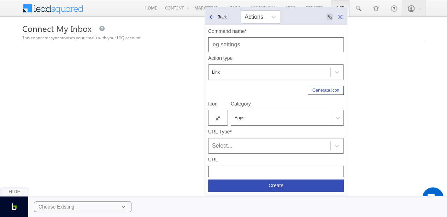
drag, startPoint x: 443, startPoint y: 3, endPoint x: 347, endPoint y: 6, distance: 95.8
click at [347, 6] on body "Menu Bhavya Bhavy a@bea con.l i" at bounding box center [223, 175] width 447 height 351
click at [307, 48] on input "text" at bounding box center [276, 44] width 136 height 15
type input "Connect My Inbox 2.0"
click at [218, 116] on icon at bounding box center [218, 117] width 4 height 5
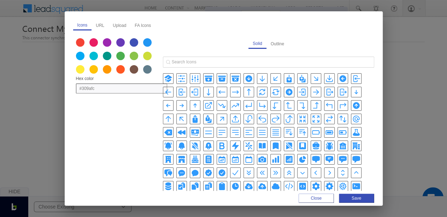
click at [231, 104] on icon "ArrowTrendingUpIcon" at bounding box center [235, 105] width 8 height 8
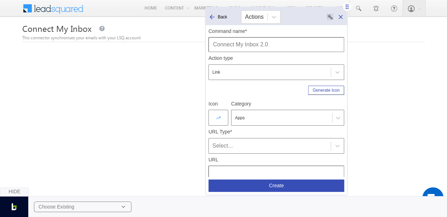
click at [225, 147] on div "Select..." at bounding box center [269, 145] width 115 height 8
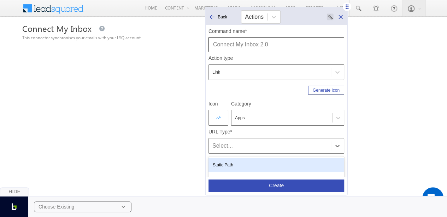
click at [225, 158] on div "Static Path" at bounding box center [276, 165] width 136 height 14
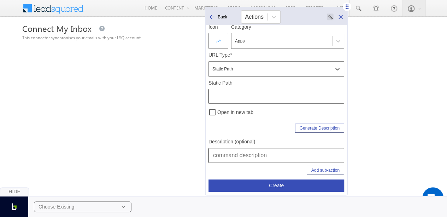
scroll to position [81, 0]
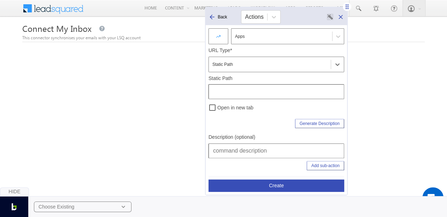
click at [226, 145] on input "text" at bounding box center [276, 150] width 136 height 15
type input "Apps | Connet my Inbox 2.0"
click at [256, 90] on input "text" at bounding box center [276, 91] width 136 height 15
type input "/CustomApplication/Index/e67081c5-5444-11ed-8755-02b84f9e23c5/847e9e16-dd38-445…"
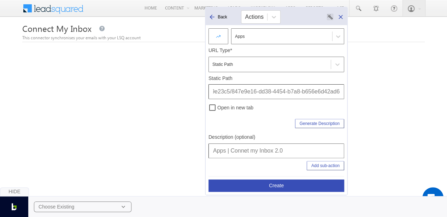
click at [270, 187] on div "Hide Choose Existing" at bounding box center [223, 202] width 447 height 30
click at [272, 180] on button "Create" at bounding box center [276, 185] width 136 height 12
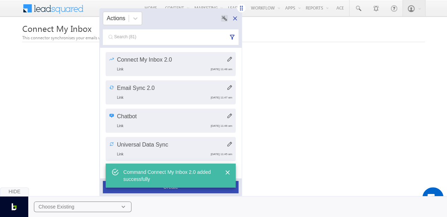
drag, startPoint x: 347, startPoint y: 6, endPoint x: 230, endPoint y: 6, distance: 117.3
click at [238, 6] on icon at bounding box center [241, 8] width 7 height 7
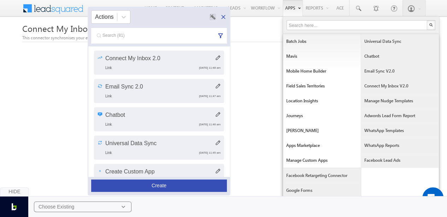
click at [389, 100] on link "Manage Nudge Templates" at bounding box center [400, 100] width 78 height 15
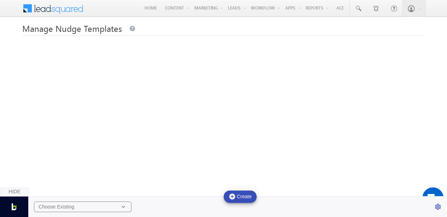
click at [102, 205] on div "Choose Existing" at bounding box center [82, 206] width 97 height 11
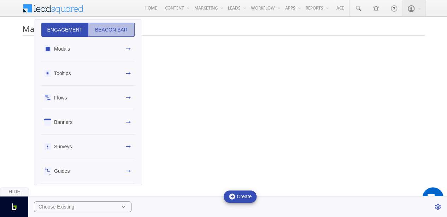
click at [115, 30] on button "Beacon Bar" at bounding box center [111, 30] width 47 height 14
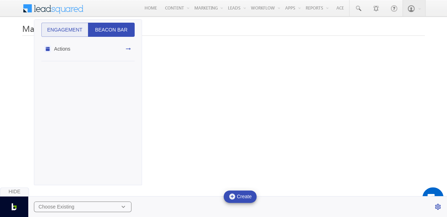
click at [118, 39] on div "Actions" at bounding box center [87, 49] width 93 height 24
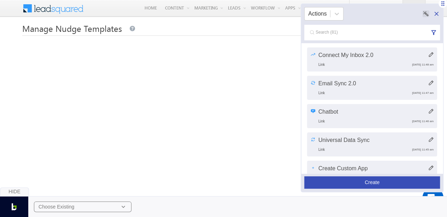
click at [379, 180] on button "Create" at bounding box center [372, 182] width 136 height 12
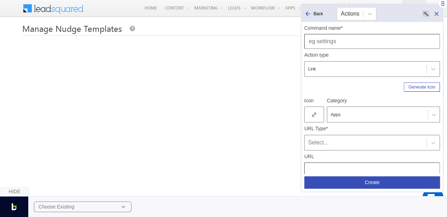
click at [333, 43] on input "text" at bounding box center [372, 41] width 136 height 15
type input "Manage Nudge Templates"
click at [318, 116] on div at bounding box center [314, 114] width 20 height 16
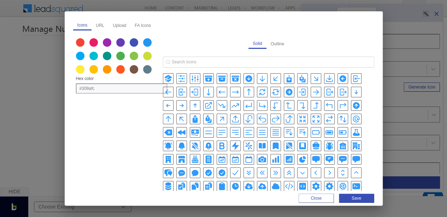
click at [192, 78] on icon "AdjustmentsVerticalIcon" at bounding box center [195, 78] width 8 height 8
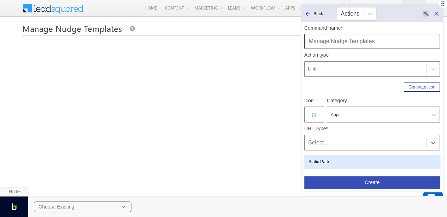
click at [324, 136] on div "Select..." at bounding box center [372, 143] width 136 height 16
click at [325, 165] on div "Static Path" at bounding box center [372, 161] width 136 height 14
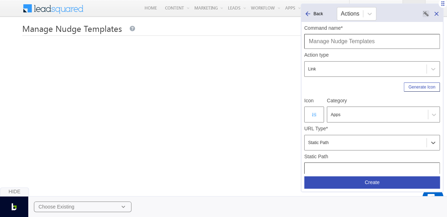
scroll to position [93, 0]
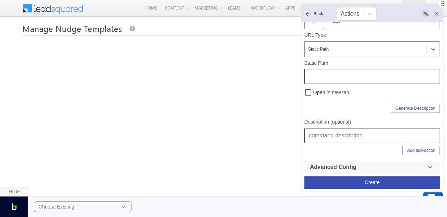
click at [323, 134] on input "text" at bounding box center [372, 135] width 136 height 15
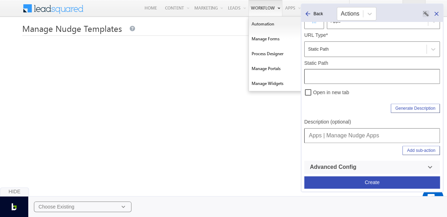
type input "Apps | Manage Nudge Apps"
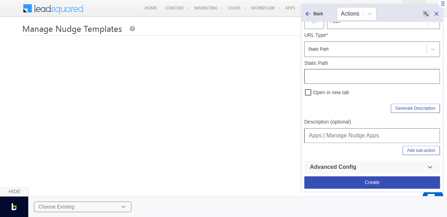
click at [328, 78] on input "text" at bounding box center [372, 76] width 136 height 15
type input "/CustomApplication/Index/200b51a1-a750-11eb-9e36-0a2bd9889d72/add5fb36-4bd6-11e…"
click at [351, 181] on button "Create" at bounding box center [372, 182] width 136 height 12
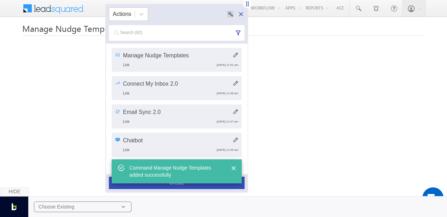
drag, startPoint x: 443, startPoint y: 4, endPoint x: 248, endPoint y: 5, distance: 195.3
click at [248, 5] on icon at bounding box center [247, 3] width 7 height 7
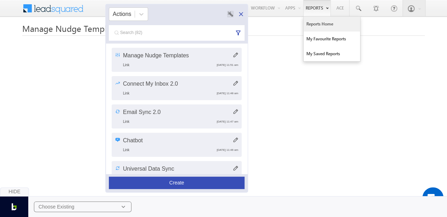
click at [324, 23] on link "Reports Home" at bounding box center [331, 24] width 57 height 15
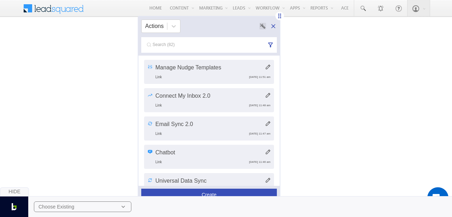
drag, startPoint x: 447, startPoint y: 3, endPoint x: 279, endPoint y: 15, distance: 168.6
click at [279, 15] on icon at bounding box center [279, 15] width 7 height 7
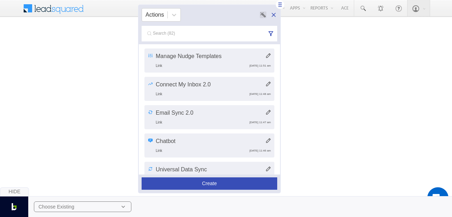
drag, startPoint x: 279, startPoint y: 17, endPoint x: 280, endPoint y: 5, distance: 11.3
click at [280, 5] on icon at bounding box center [280, 4] width 7 height 7
click at [197, 185] on button "Create" at bounding box center [210, 183] width 136 height 12
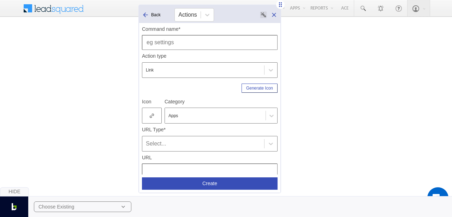
click at [195, 42] on input "text" at bounding box center [210, 42] width 136 height 15
type input "Reports Home"
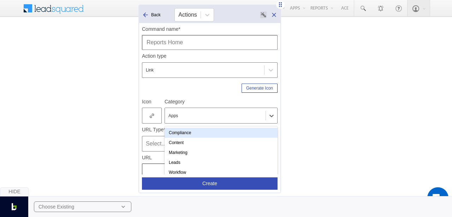
click at [179, 116] on div at bounding box center [215, 115] width 94 height 6
type input "Reports"
click at [194, 132] on div "Create "Reports"" at bounding box center [221, 133] width 113 height 10
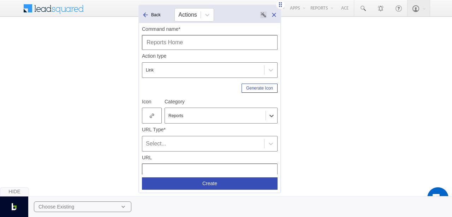
click at [156, 116] on div at bounding box center [152, 115] width 20 height 16
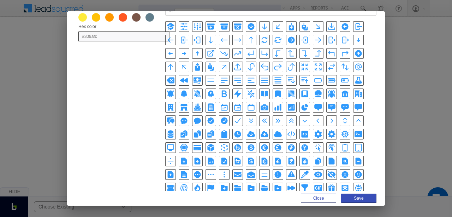
scroll to position [52, 0]
click at [202, 129] on icon "ClipboardDocumentIcon" at bounding box center [197, 133] width 8 height 8
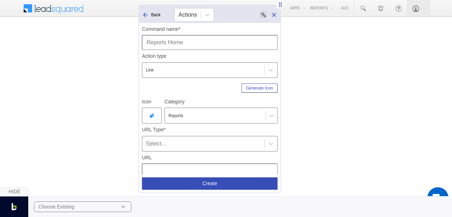
click at [219, 140] on div "Select..." at bounding box center [203, 143] width 115 height 8
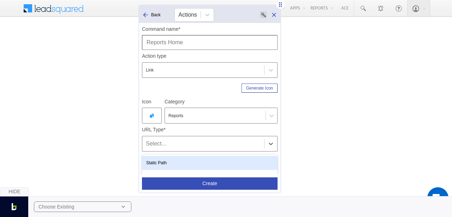
click at [193, 162] on div "Static Path" at bounding box center [210, 162] width 136 height 14
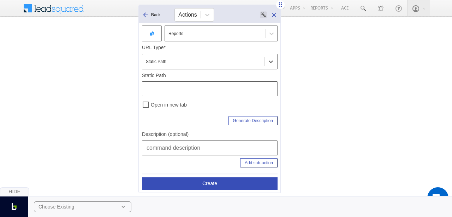
scroll to position [93, 0]
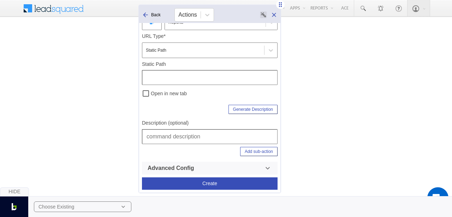
click at [186, 135] on input "text" at bounding box center [210, 136] width 136 height 15
type input "Reports | Reports Home"
click at [189, 78] on input "text" at bounding box center [210, 77] width 136 height 15
type input "/Reports/List"
click at [151, 106] on div "Generate Description" at bounding box center [210, 108] width 136 height 12
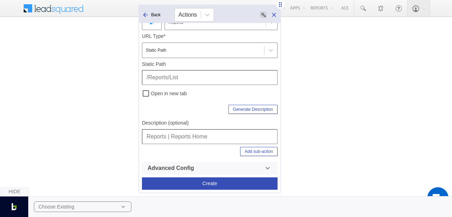
click at [208, 132] on input "Reports | Reports Home" at bounding box center [210, 136] width 136 height 15
click at [230, 184] on button "Create" at bounding box center [210, 183] width 136 height 12
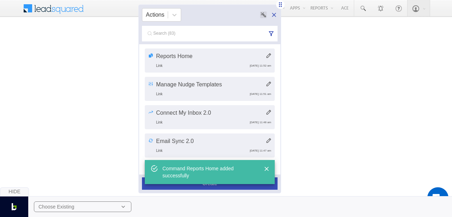
click at [235, 187] on div "Hide Choose Existing" at bounding box center [226, 202] width 452 height 30
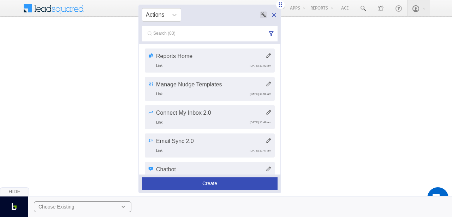
click at [236, 184] on button "Create" at bounding box center [210, 183] width 136 height 12
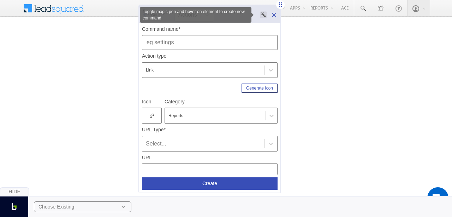
click at [261, 16] on rect "Toggle magic pen and hover on element to create new command" at bounding box center [263, 14] width 7 height 7
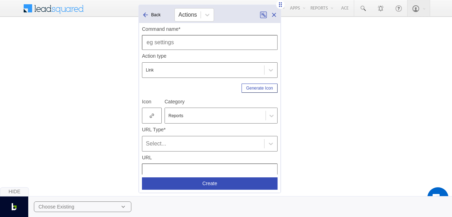
click at [190, 48] on input "text" at bounding box center [210, 42] width 136 height 15
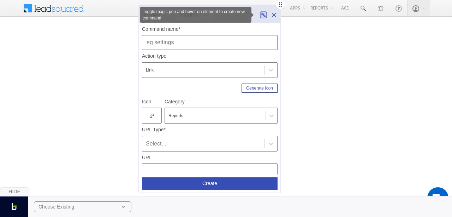
click at [266, 17] on rect "Toggle magic pen and hover on element to create new command" at bounding box center [263, 15] width 6 height 6
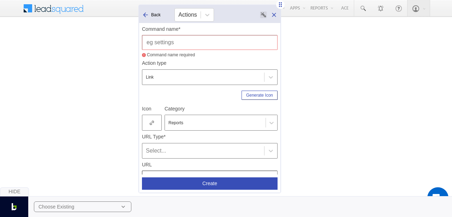
click at [203, 40] on input "text" at bounding box center [210, 42] width 136 height 15
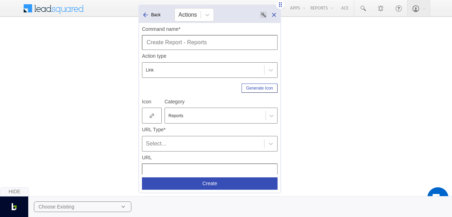
type input "Create Report - Reports"
click at [153, 114] on icon at bounding box center [152, 115] width 4 height 5
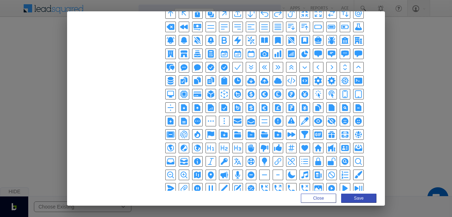
scroll to position [106, 0]
click at [174, 117] on icon "DocumentPlusIcon" at bounding box center [171, 120] width 6 height 7
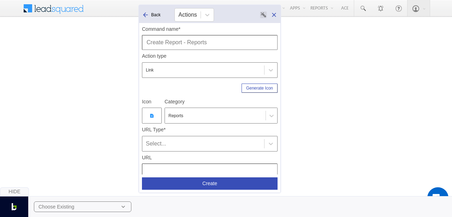
scroll to position [30, 0]
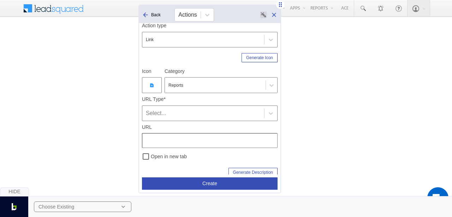
click at [206, 111] on div "Select..." at bounding box center [203, 113] width 115 height 8
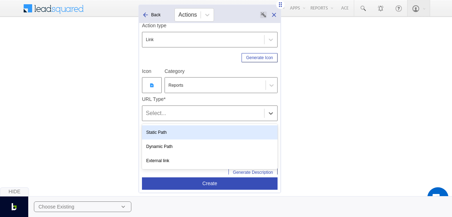
click at [183, 132] on div "Static Path" at bounding box center [210, 132] width 136 height 14
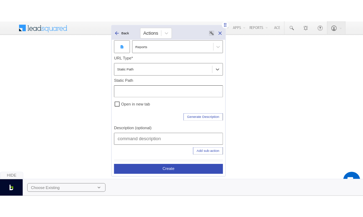
scroll to position [84, 0]
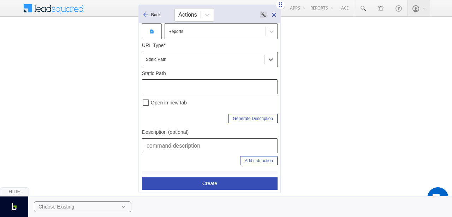
click at [176, 141] on input "text" at bounding box center [210, 145] width 136 height 15
type input "Reports | Create Reports"
click at [206, 88] on input "text" at bounding box center [210, 86] width 136 height 15
type input "/Reports/List"
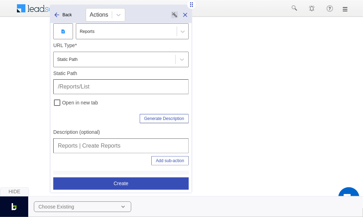
scroll to position [93, 0]
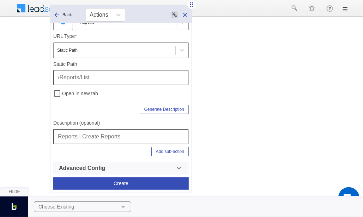
click at [155, 149] on button "Add sub-action" at bounding box center [170, 151] width 37 height 9
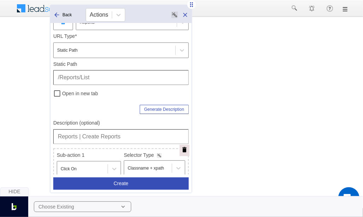
scroll to position [184, 0]
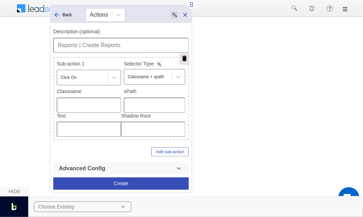
click at [157, 104] on input "text" at bounding box center [154, 104] width 61 height 15
type input "/html/body/div/div[1]/div/div[2]/div/div[7]/div[2]/div/button"
click at [118, 179] on button "Create" at bounding box center [121, 183] width 136 height 12
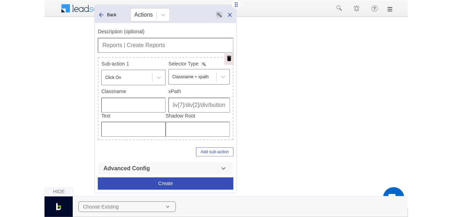
scroll to position [0, 0]
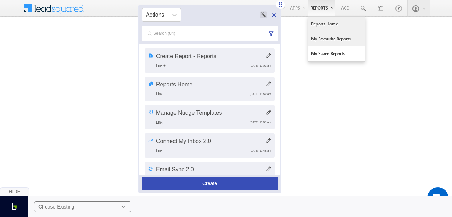
click at [325, 38] on link "My Favourite Reports" at bounding box center [336, 38] width 57 height 15
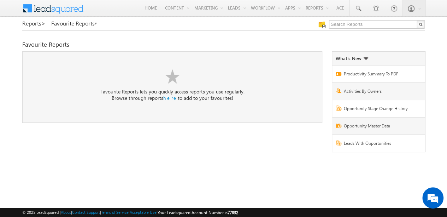
click at [273, 31] on div "Reports > Favourite Reports Favourite Reports here" at bounding box center [223, 89] width 402 height 139
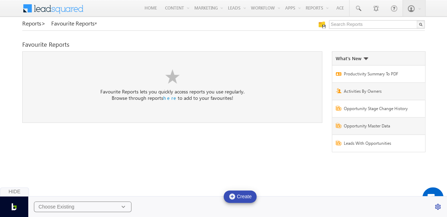
click at [252, 47] on div "Favourite Reports" at bounding box center [223, 44] width 402 height 6
click at [88, 208] on div "Choose Existing" at bounding box center [82, 206] width 97 height 11
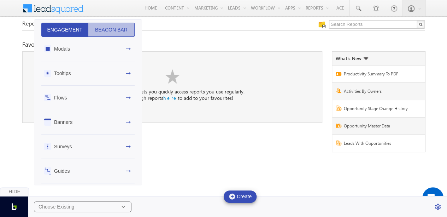
click at [108, 34] on button "Beacon Bar" at bounding box center [111, 30] width 47 height 14
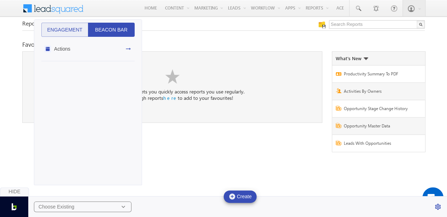
click at [116, 47] on div "Actions" at bounding box center [87, 49] width 93 height 24
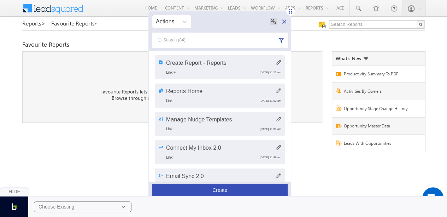
drag, startPoint x: 442, startPoint y: 4, endPoint x: 288, endPoint y: 10, distance: 153.8
click at [289, 10] on icon at bounding box center [290, 11] width 3 height 5
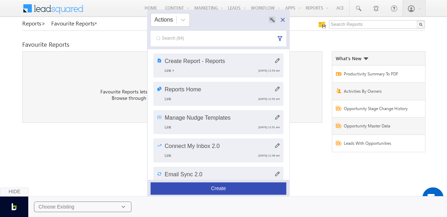
click at [222, 190] on div "Hide Choose Existing" at bounding box center [223, 202] width 447 height 30
click at [222, 184] on button "Create" at bounding box center [218, 188] width 136 height 12
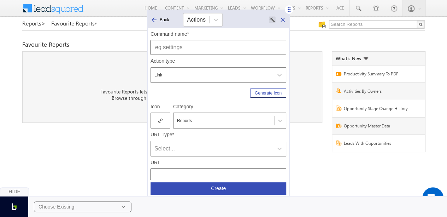
click at [200, 44] on input "text" at bounding box center [218, 47] width 136 height 15
type input "My Fav Reports"
click at [161, 116] on div at bounding box center [160, 120] width 20 height 16
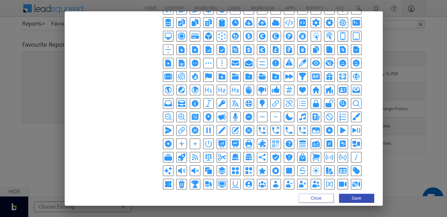
click at [279, 86] on icon "HandThumbUpIcon" at bounding box center [275, 89] width 7 height 7
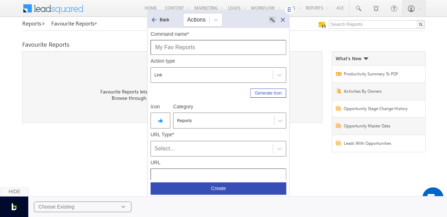
click at [173, 149] on div "Select..." at bounding box center [211, 148] width 115 height 8
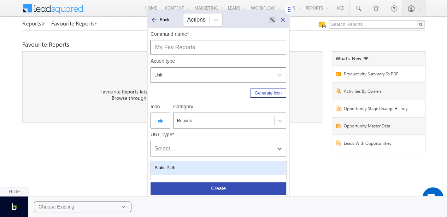
click at [173, 159] on div "Static Path Dynamic Path External link" at bounding box center [218, 181] width 136 height 45
click at [175, 164] on div "Static Path" at bounding box center [218, 167] width 136 height 14
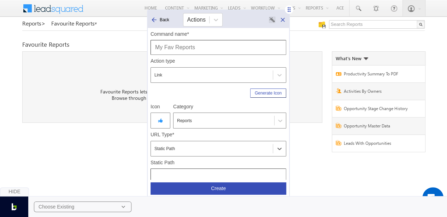
scroll to position [93, 0]
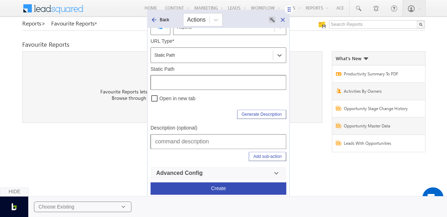
click at [175, 145] on input "text" at bounding box center [218, 141] width 136 height 15
type input "Reports | My Fav Reports"
click at [183, 80] on input "text" at bounding box center [218, 82] width 136 height 15
type input "/Reports/Favourites"
click at [215, 186] on button "Create" at bounding box center [218, 188] width 136 height 12
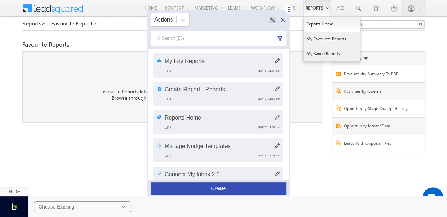
click at [317, 52] on link "My Saved Reports" at bounding box center [331, 53] width 57 height 15
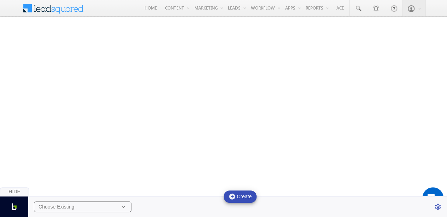
click at [86, 208] on div "Choose Existing" at bounding box center [82, 206] width 97 height 11
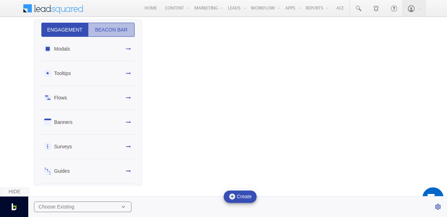
click at [108, 34] on button "Beacon Bar" at bounding box center [111, 30] width 47 height 14
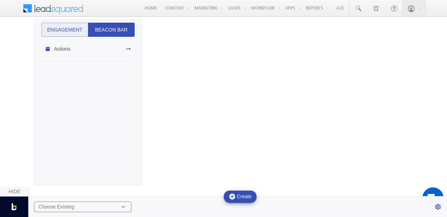
click at [113, 47] on div "Actions" at bounding box center [87, 49] width 93 height 24
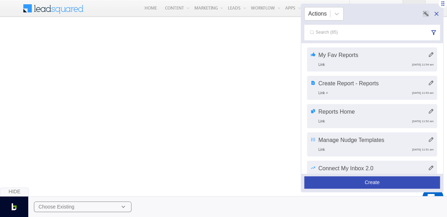
click at [367, 181] on button "Create" at bounding box center [372, 182] width 136 height 12
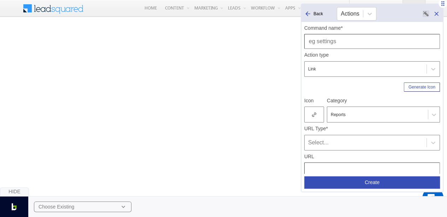
click at [339, 42] on input "text" at bounding box center [372, 41] width 136 height 15
type input "My Saved Reports"
click at [315, 115] on icon at bounding box center [314, 114] width 4 height 5
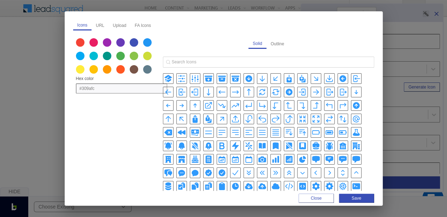
click at [298, 144] on icon "BookmarkSquareIcon" at bounding box center [302, 145] width 8 height 8
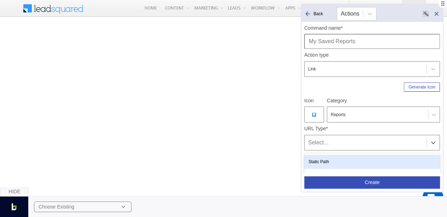
click at [325, 140] on div "Select..." at bounding box center [365, 142] width 115 height 8
click at [331, 157] on div "Static Path" at bounding box center [372, 161] width 136 height 14
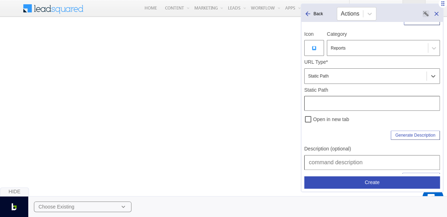
scroll to position [93, 0]
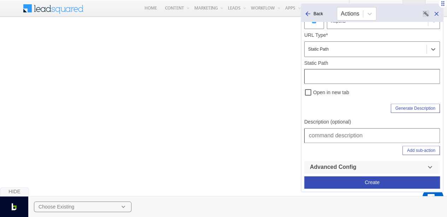
click at [327, 134] on input "text" at bounding box center [372, 135] width 136 height 15
type input "Reports | My Saved Reports"
click at [334, 76] on input "text" at bounding box center [372, 76] width 136 height 15
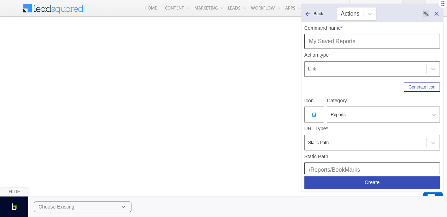
type input "/Reports/BookMarks"
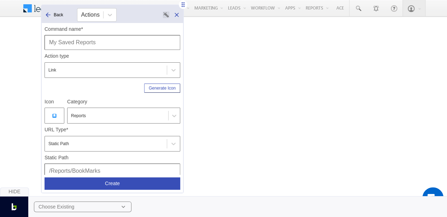
drag, startPoint x: 443, startPoint y: 6, endPoint x: 183, endPoint y: 7, distance: 259.6
click at [183, 7] on icon at bounding box center [182, 4] width 7 height 7
click at [107, 182] on button "Create" at bounding box center [113, 183] width 136 height 12
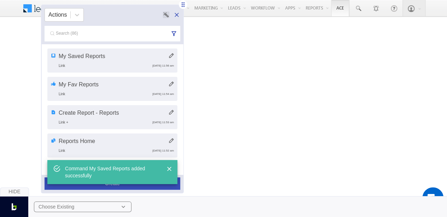
click at [343, 8] on link "Ace" at bounding box center [340, 8] width 18 height 16
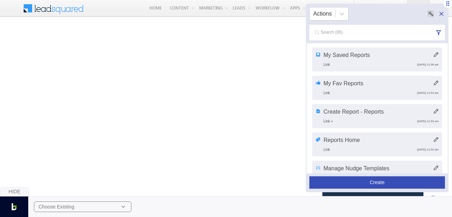
click at [371, 182] on button "Create" at bounding box center [377, 182] width 136 height 12
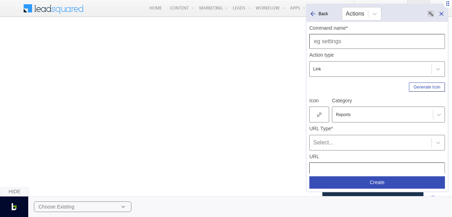
click at [358, 40] on input "text" at bounding box center [377, 41] width 136 height 15
type input "ACE"
click at [344, 115] on div at bounding box center [383, 114] width 94 height 6
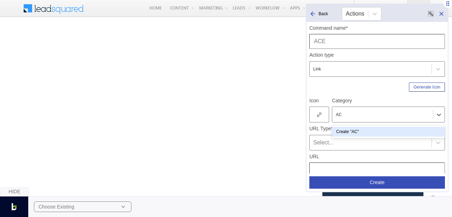
type input "ACE"
click at [339, 118] on div at bounding box center [382, 114] width 101 height 9
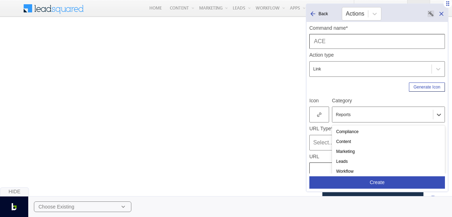
click at [339, 118] on div "Reports" at bounding box center [382, 114] width 101 height 9
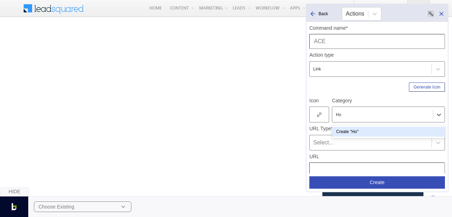
type input "H"
type input "Dashboard"
click at [368, 132] on div "Create "Dashboard"" at bounding box center [388, 131] width 113 height 10
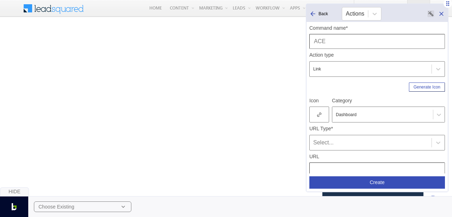
click at [319, 113] on icon at bounding box center [319, 114] width 4 height 5
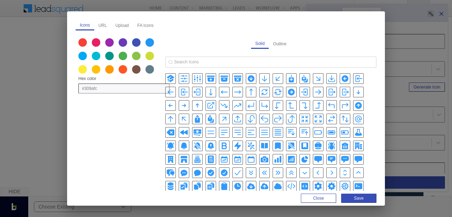
click at [209, 104] on icon "ArrowTopRightOnSquareIcon" at bounding box center [211, 104] width 5 height 5
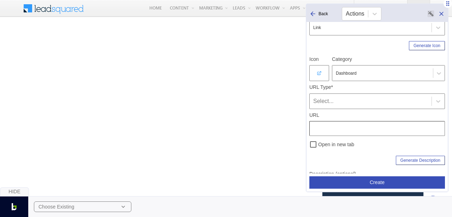
scroll to position [42, 0]
click at [355, 101] on div "Select..." at bounding box center [370, 100] width 115 height 8
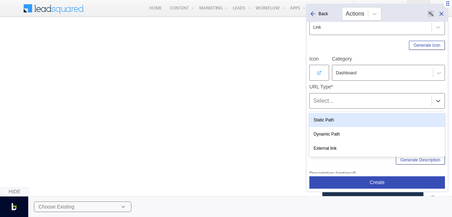
click at [335, 116] on div "Static Path" at bounding box center [377, 120] width 136 height 14
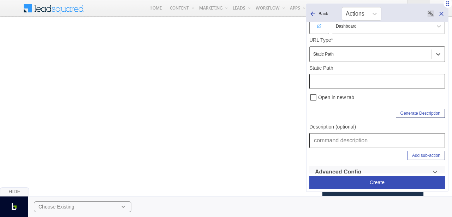
scroll to position [91, 0]
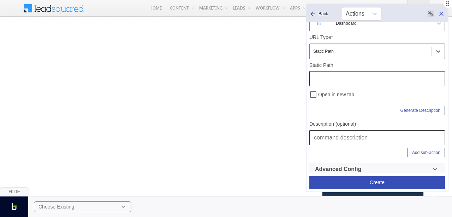
click at [335, 136] on input "text" at bounding box center [377, 137] width 136 height 15
type input "F"
type input "Dashboard | Ace"
click at [365, 178] on button "Create" at bounding box center [377, 182] width 136 height 12
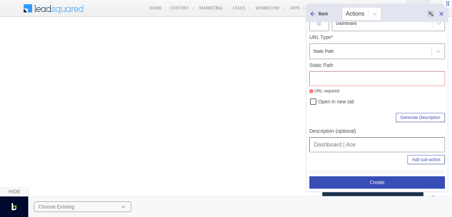
click at [334, 81] on input "text" at bounding box center [377, 78] width 136 height 15
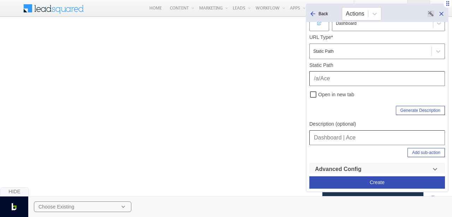
type input "/a/Ace"
click at [361, 112] on div "Generate Description" at bounding box center [377, 109] width 136 height 12
click at [385, 180] on button "Create" at bounding box center [377, 182] width 136 height 12
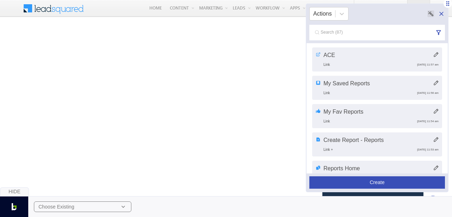
click at [441, 17] on icon at bounding box center [441, 13] width 7 height 7
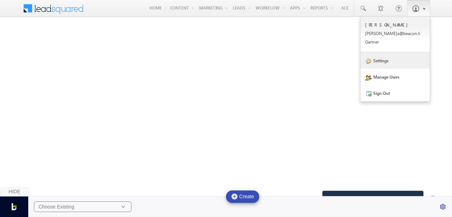
click at [381, 62] on link "Settings" at bounding box center [395, 60] width 69 height 16
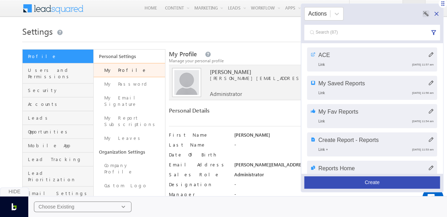
click at [356, 181] on button "Create" at bounding box center [372, 182] width 136 height 12
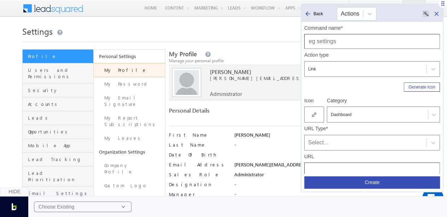
click at [343, 51] on div "Action type Link" at bounding box center [372, 63] width 136 height 28
click at [342, 44] on input "text" at bounding box center [372, 41] width 136 height 15
type input "Settings"
click at [332, 114] on div at bounding box center [378, 114] width 94 height 6
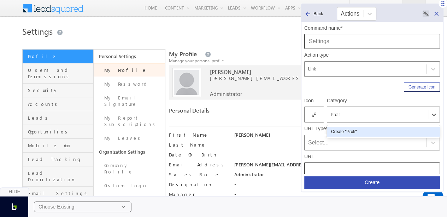
type input "Profile"
click at [346, 130] on div "Create "Profile"" at bounding box center [383, 131] width 113 height 10
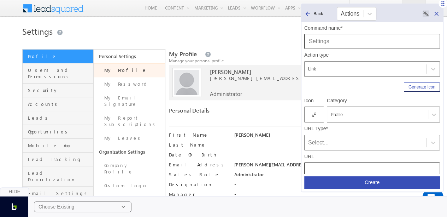
click at [314, 114] on icon at bounding box center [314, 114] width 4 height 5
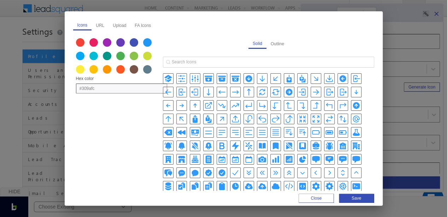
click at [338, 183] on icon "CogIcon" at bounding box center [342, 186] width 8 height 8
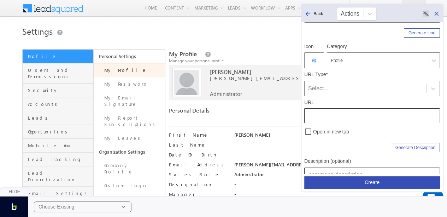
scroll to position [59, 0]
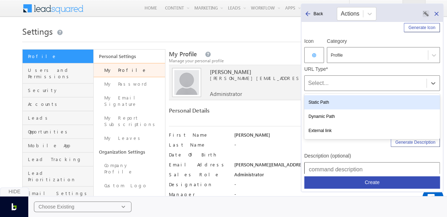
click at [338, 83] on div "Select..." at bounding box center [365, 83] width 115 height 8
click at [333, 97] on div "Static Path" at bounding box center [372, 102] width 136 height 14
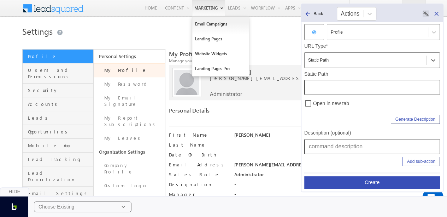
scroll to position [83, 0]
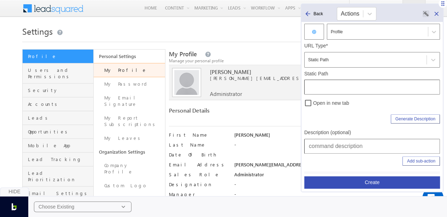
click at [358, 85] on input "text" at bounding box center [372, 86] width 136 height 15
type input "/Settings/MyProfile"
click at [347, 147] on input "text" at bounding box center [372, 145] width 136 height 15
type input "Dashboard | Profile | Settings"
click at [368, 181] on button "Create" at bounding box center [372, 182] width 136 height 12
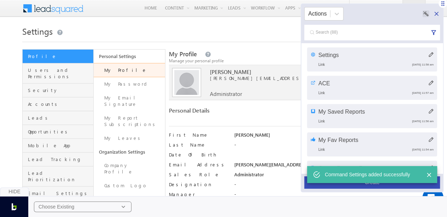
click at [372, 185] on button "Create" at bounding box center [372, 182] width 136 height 12
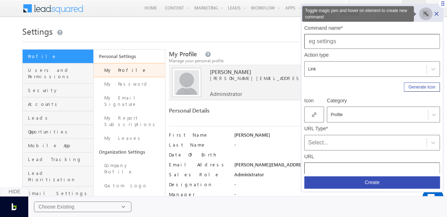
click at [425, 12] on rect "Toggle magic pen and hover on element to create new command" at bounding box center [425, 13] width 7 height 7
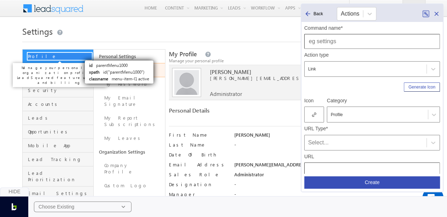
click at [78, 54] on span "Profile" at bounding box center [60, 56] width 64 height 6
type input "Profile"
type input "[URL][DOMAIN_NAME]"
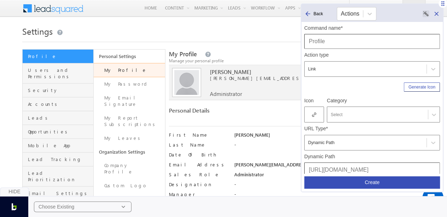
click at [331, 114] on input "text" at bounding box center [331, 114] width 1 height 5
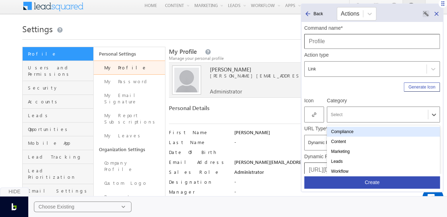
scroll to position [3, 0]
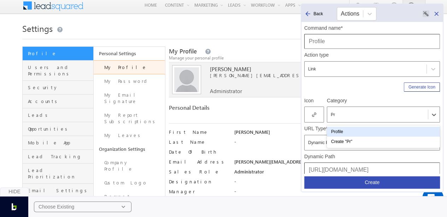
type input "Pro"
click at [343, 130] on div "Profile" at bounding box center [383, 131] width 113 height 10
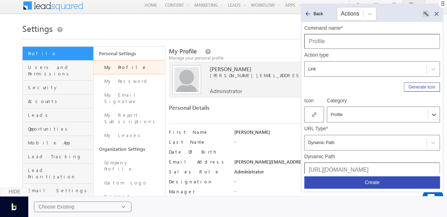
scroll to position [9, 0]
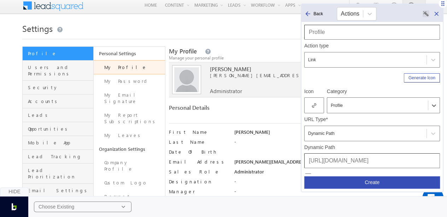
click at [314, 107] on icon at bounding box center [314, 105] width 4 height 5
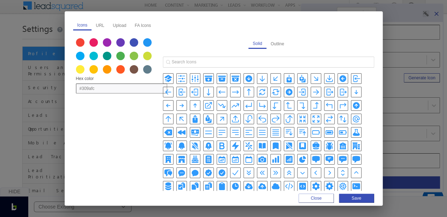
scroll to position [163, 0]
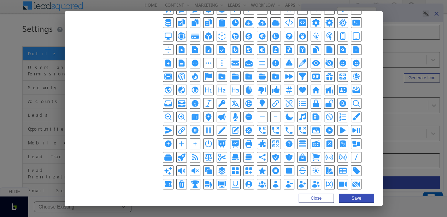
click at [244, 179] on icon "UserCircleIcon" at bounding box center [248, 183] width 8 height 8
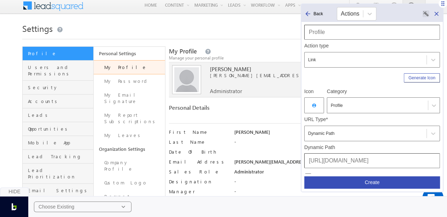
click at [337, 132] on div "Dynamic Path" at bounding box center [365, 133] width 115 height 8
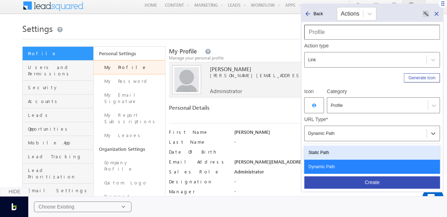
click at [332, 151] on div "Static Path" at bounding box center [372, 152] width 136 height 14
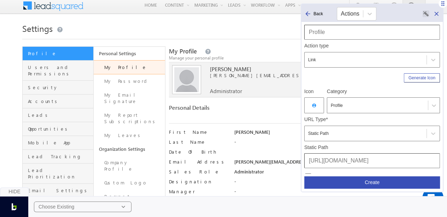
drag, startPoint x: 380, startPoint y: 160, endPoint x: 319, endPoint y: 164, distance: 61.2
click at [319, 164] on input "[URL][DOMAIN_NAME]" at bounding box center [372, 160] width 136 height 15
drag, startPoint x: 380, startPoint y: 159, endPoint x: 294, endPoint y: 161, distance: 86.6
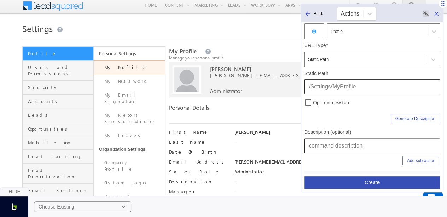
scroll to position [83, 0]
type input "/Settings/MyProfile"
click at [349, 141] on input "text" at bounding box center [372, 145] width 136 height 15
type input "Dashboard | Profile | Settings | Profile"
click at [356, 182] on button "Create" at bounding box center [372, 182] width 136 height 12
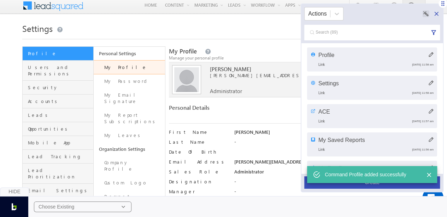
click at [360, 185] on button "Create" at bounding box center [372, 182] width 136 height 12
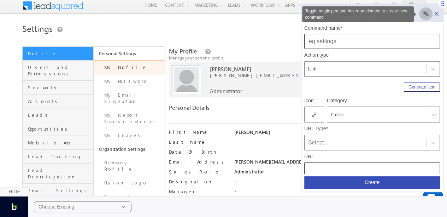
click at [425, 13] on icon "Toggle magic pen and hover on element to create new command" at bounding box center [425, 13] width 5 height 5
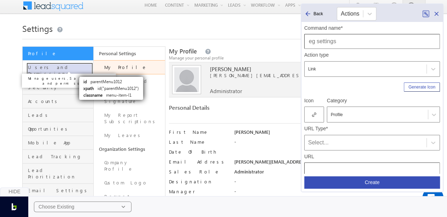
click at [72, 70] on span "Users and Permissions" at bounding box center [60, 70] width 64 height 13
type input "Users and Permissions"
type input "[URL][DOMAIN_NAME]"
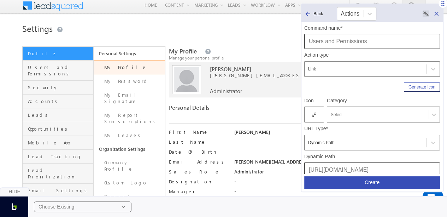
click at [425, 14] on rect "Toggle magic pen and hover on element to create new command" at bounding box center [425, 13] width 7 height 7
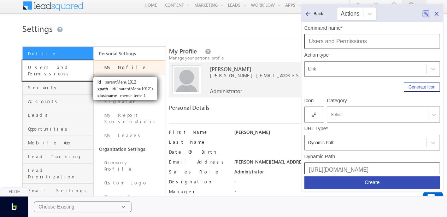
click at [88, 70] on link "Users and Permissions" at bounding box center [58, 70] width 71 height 20
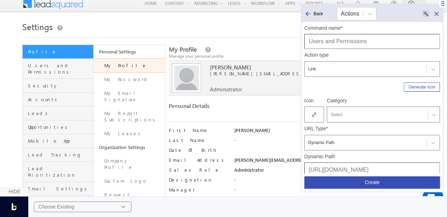
click at [338, 115] on div at bounding box center [378, 114] width 94 height 6
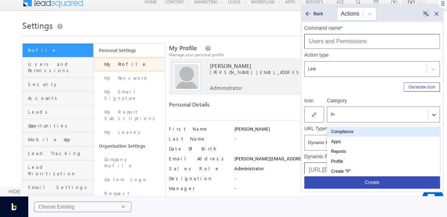
type input "Pro"
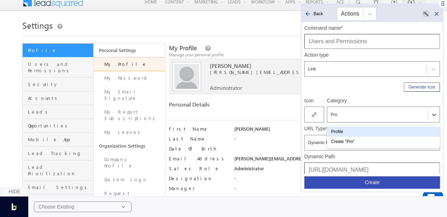
click at [338, 130] on div "Profile" at bounding box center [383, 131] width 113 height 10
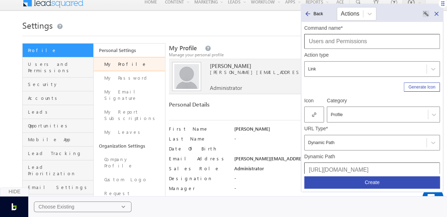
click at [318, 111] on div at bounding box center [314, 114] width 20 height 16
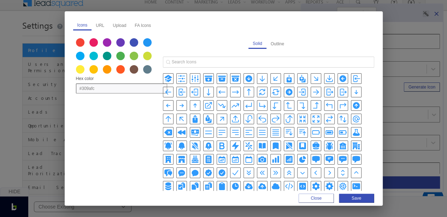
click at [179, 79] on icon "AdjustmentsHorizontalIcon" at bounding box center [181, 78] width 8 height 8
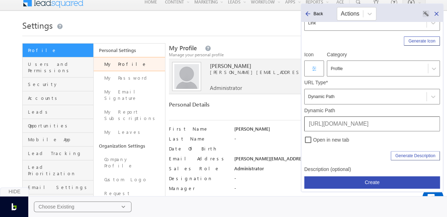
scroll to position [49, 0]
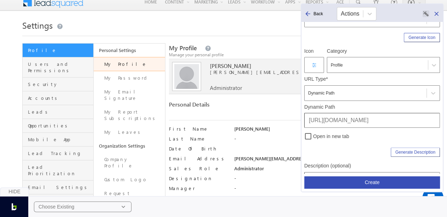
drag, startPoint x: 380, startPoint y: 118, endPoint x: 297, endPoint y: 118, distance: 83.4
type input "/Settings/ManageUsers"
click at [322, 93] on div "Dynamic Path" at bounding box center [365, 93] width 115 height 8
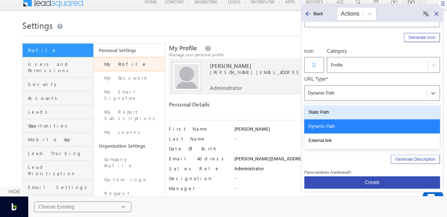
click at [328, 111] on div "Static Path" at bounding box center [372, 112] width 136 height 14
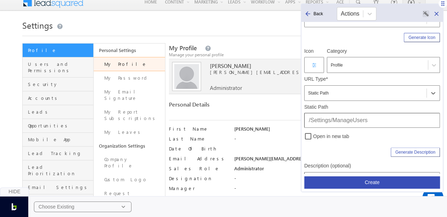
scroll to position [93, 0]
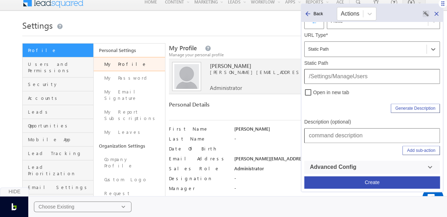
click at [347, 129] on input "text" at bounding box center [372, 135] width 136 height 15
click at [396, 136] on input "Dashboard | Profile | Settings | Profile" at bounding box center [372, 135] width 136 height 15
type input "Dashboard | Profile | Settings | User & Permissions"
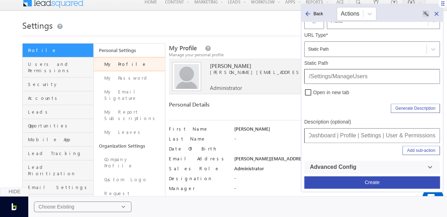
click at [373, 185] on button "Create" at bounding box center [372, 182] width 136 height 12
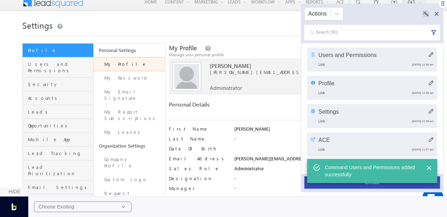
click at [373, 185] on button "Create" at bounding box center [372, 182] width 136 height 12
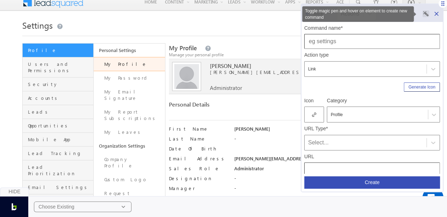
click at [426, 17] on rect "Toggle magic pen and hover on element to create new command" at bounding box center [425, 13] width 7 height 7
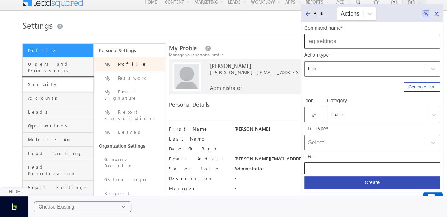
click at [72, 77] on link "Security" at bounding box center [58, 84] width 71 height 14
type input "Security"
type input "[URL][DOMAIN_NAME]"
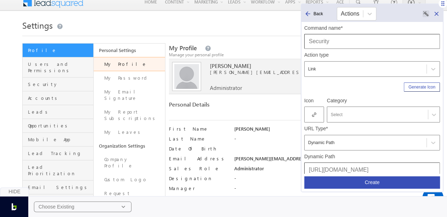
scroll to position [9, 0]
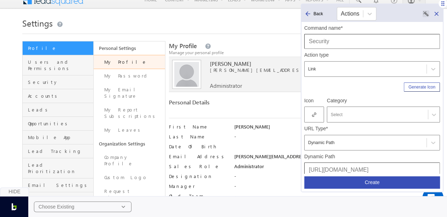
click at [337, 118] on div "Select" at bounding box center [377, 114] width 101 height 9
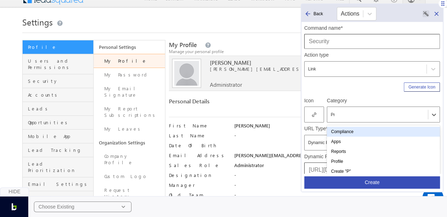
type input "Pro"
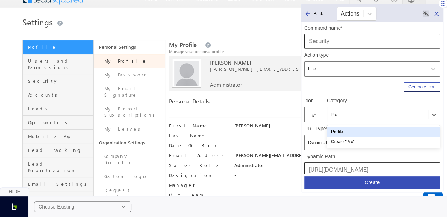
click at [339, 128] on div "Profile" at bounding box center [383, 131] width 113 height 10
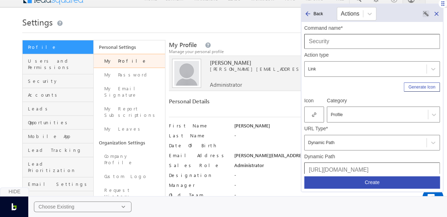
click at [324, 111] on div at bounding box center [315, 114] width 23 height 16
click at [322, 112] on div at bounding box center [314, 114] width 20 height 16
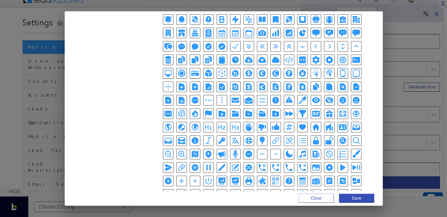
scroll to position [163, 0]
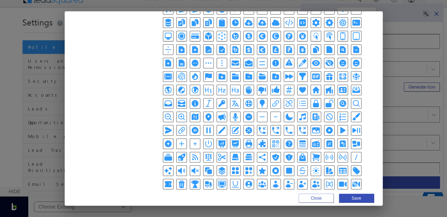
click at [271, 153] on icon "ShieldCheckIcon" at bounding box center [275, 157] width 8 height 8
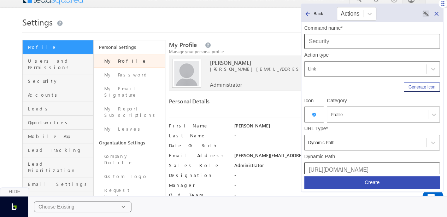
click at [348, 144] on div "Dynamic Path" at bounding box center [365, 142] width 115 height 8
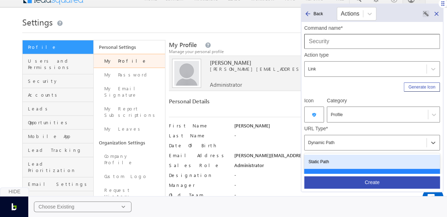
click at [330, 159] on div "Static Path" at bounding box center [372, 161] width 136 height 14
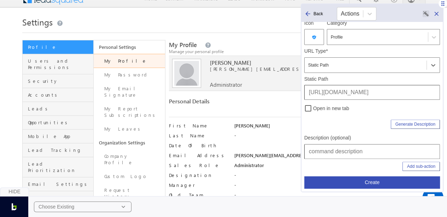
scroll to position [78, 0]
drag, startPoint x: 380, startPoint y: 93, endPoint x: 307, endPoint y: 98, distance: 73.6
click at [307, 98] on input "[URL][DOMAIN_NAME]" at bounding box center [372, 91] width 136 height 15
type input "/Settings/LoginSettings"
click at [335, 158] on div "Add sub-action" at bounding box center [372, 167] width 136 height 18
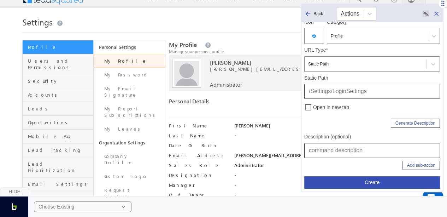
click at [335, 148] on input "text" at bounding box center [372, 150] width 136 height 15
paste input "Dashboard | Profile | Settings | User & Permissions"
drag, startPoint x: 385, startPoint y: 150, endPoint x: 452, endPoint y: 152, distance: 66.4
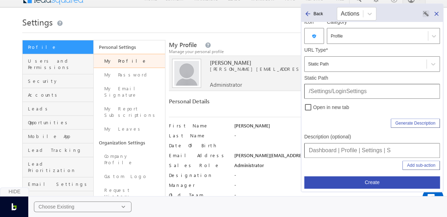
scroll to position [0, 0]
type input "Dashboard | Profile | Settings | Security"
click at [404, 183] on button "Create" at bounding box center [372, 182] width 136 height 12
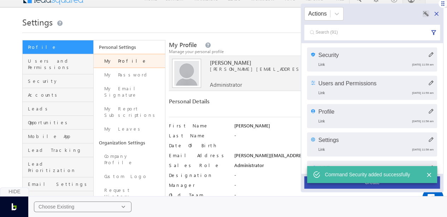
click at [404, 183] on button "Create" at bounding box center [372, 182] width 136 height 12
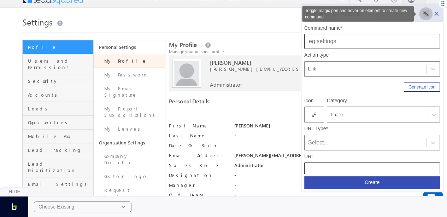
click at [426, 12] on rect "Toggle magic pen and hover on element to create new command" at bounding box center [425, 13] width 7 height 7
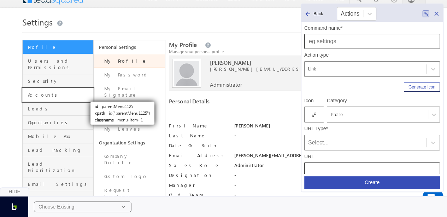
click at [83, 92] on link "Accounts" at bounding box center [58, 95] width 71 height 14
type input "Accounts"
type input "[URL][DOMAIN_NAME]"
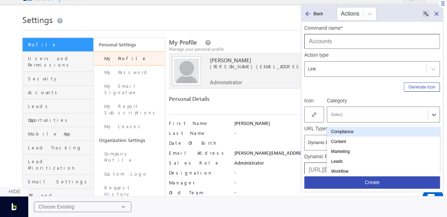
click at [342, 111] on div at bounding box center [378, 114] width 94 height 6
type input "{"
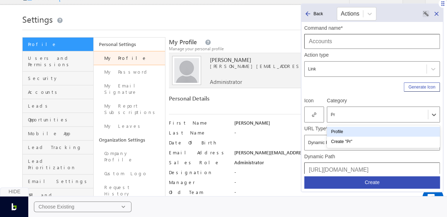
type input "Pro"
click at [353, 131] on div "Profile" at bounding box center [383, 131] width 113 height 10
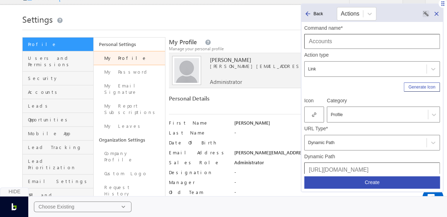
click at [316, 116] on div at bounding box center [314, 114] width 20 height 16
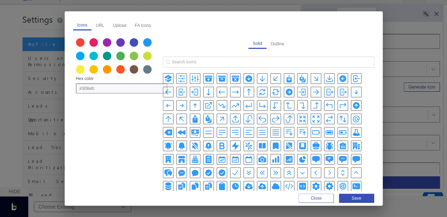
scroll to position [163, 0]
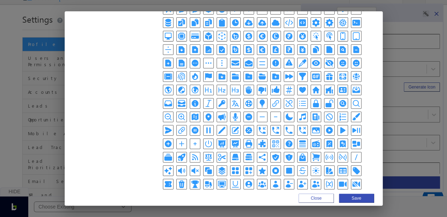
click at [258, 179] on icon "UserGroupIcon" at bounding box center [262, 183] width 8 height 8
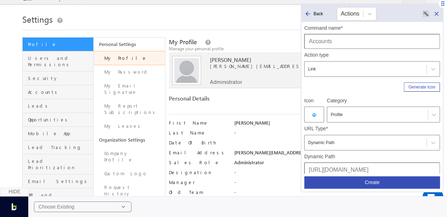
click at [336, 140] on div "Dynamic Path" at bounding box center [365, 142] width 115 height 8
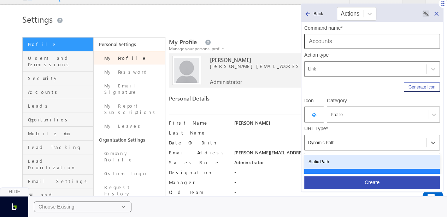
click at [336, 160] on div "Static Path" at bounding box center [372, 161] width 136 height 14
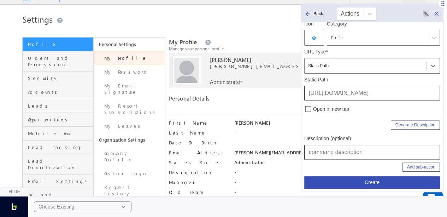
scroll to position [79, 0]
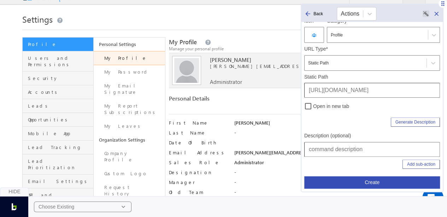
drag, startPoint x: 379, startPoint y: 87, endPoint x: 290, endPoint y: 89, distance: 89.7
type input "/Settings/Accounts"
click at [331, 143] on input "text" at bounding box center [372, 149] width 136 height 15
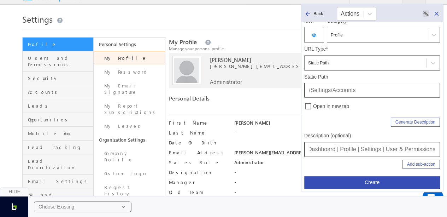
drag, startPoint x: 385, startPoint y: 148, endPoint x: 452, endPoint y: 148, distance: 66.4
type input "Dashboard | Profile | Settings | Accouts"
click at [371, 179] on button "Create" at bounding box center [372, 182] width 136 height 12
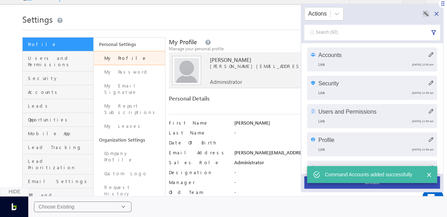
click at [372, 184] on button "Create" at bounding box center [372, 182] width 136 height 12
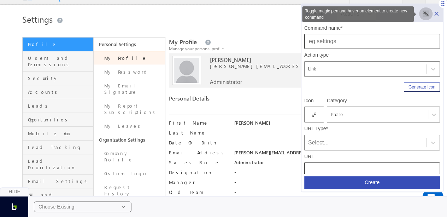
click at [426, 15] on rect "Toggle magic pen and hover on element to create new command" at bounding box center [425, 13] width 7 height 7
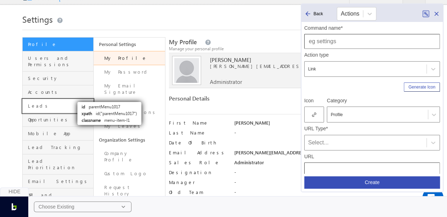
click at [71, 99] on link "Leads" at bounding box center [58, 106] width 71 height 14
type input "Leads"
type input "[URL][DOMAIN_NAME]"
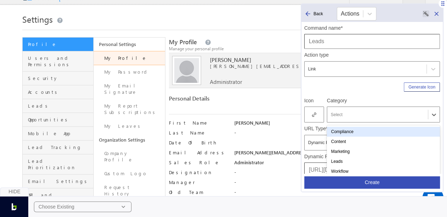
scroll to position [15, 0]
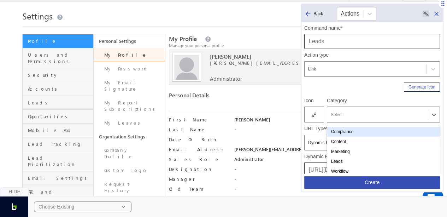
click at [388, 113] on div at bounding box center [378, 114] width 94 height 6
type input "Pro"
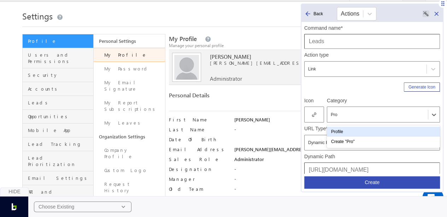
click at [377, 128] on div "Profile" at bounding box center [383, 131] width 113 height 10
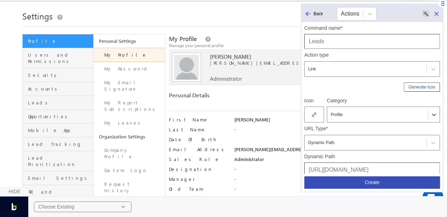
click at [314, 117] on div at bounding box center [314, 114] width 20 height 16
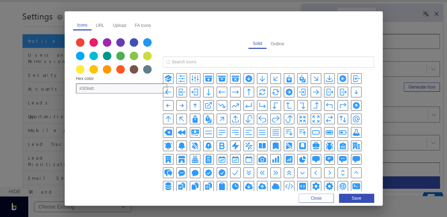
click at [299, 142] on icon "BookmarkSquareIcon" at bounding box center [302, 145] width 7 height 7
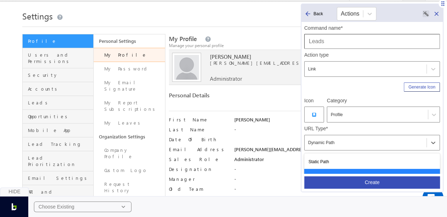
click at [356, 139] on div "Dynamic Path" at bounding box center [365, 142] width 115 height 8
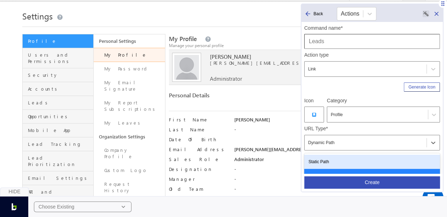
click at [338, 158] on div "Static Path" at bounding box center [372, 161] width 136 height 14
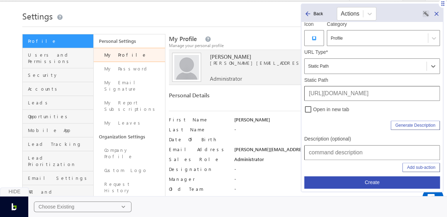
scroll to position [77, 0]
drag, startPoint x: 380, startPoint y: 93, endPoint x: 301, endPoint y: 91, distance: 79.1
click at [301, 91] on div "Back Actions Command name* Leads Action type Link Generate Icon Icon Category P…" at bounding box center [372, 98] width 143 height 188
type input "/Settings/CustomFields"
click at [331, 147] on input "text" at bounding box center [372, 151] width 136 height 15
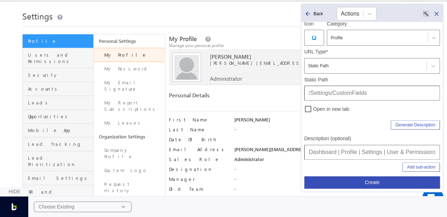
scroll to position [0, 1]
drag, startPoint x: 385, startPoint y: 150, endPoint x: 452, endPoint y: 149, distance: 66.4
type input "Dashboard | Profile | Settings | Leads"
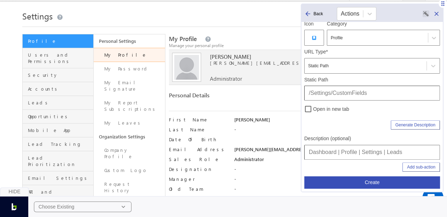
click at [390, 178] on button "Create" at bounding box center [372, 182] width 136 height 12
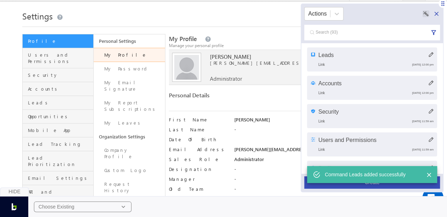
click at [387, 184] on button "Create" at bounding box center [372, 182] width 136 height 12
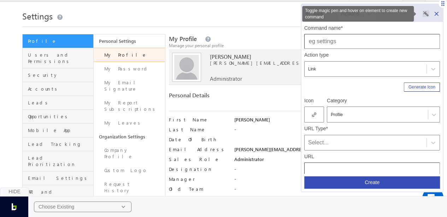
click at [424, 13] on rect "Toggle magic pen and hover on element to create new command" at bounding box center [425, 13] width 7 height 7
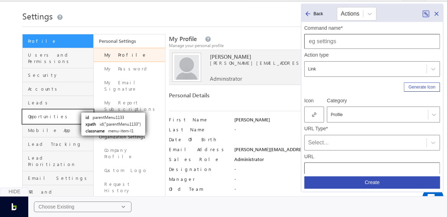
click at [75, 110] on link "Opportunities" at bounding box center [58, 117] width 71 height 14
type input "Opportunities"
type input "[URL][DOMAIN_NAME]"
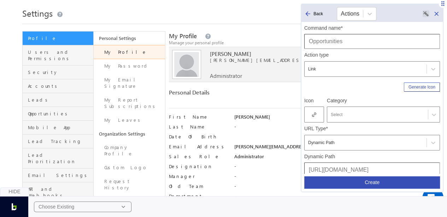
click at [333, 106] on div "Select" at bounding box center [383, 114] width 113 height 16
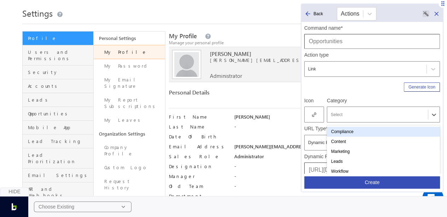
scroll to position [18, 0]
type input "pro"
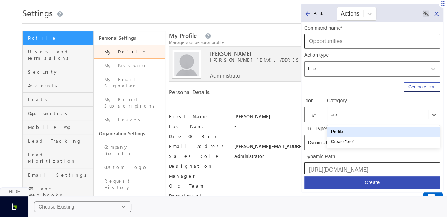
click at [354, 130] on div "Profile" at bounding box center [383, 131] width 113 height 10
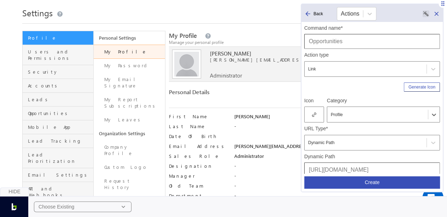
click at [314, 115] on icon at bounding box center [314, 114] width 4 height 5
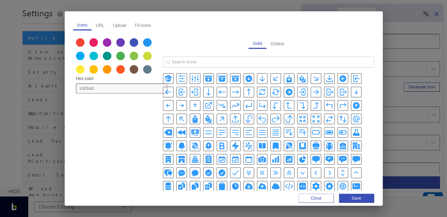
click at [231, 143] on icon "BoltIcon" at bounding box center [235, 145] width 8 height 8
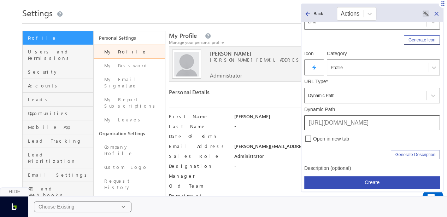
scroll to position [47, 0]
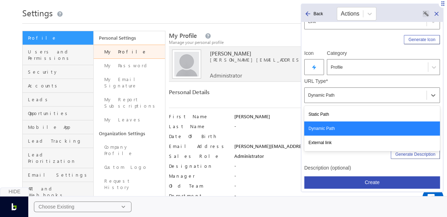
click at [350, 95] on div "Dynamic Path" at bounding box center [365, 95] width 115 height 8
click at [349, 108] on div "Static Path" at bounding box center [372, 114] width 136 height 14
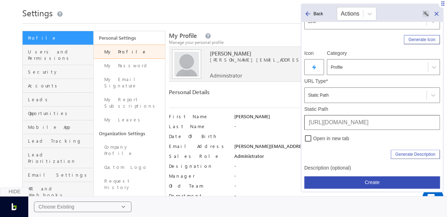
drag, startPoint x: 381, startPoint y: 119, endPoint x: 282, endPoint y: 116, distance: 99.3
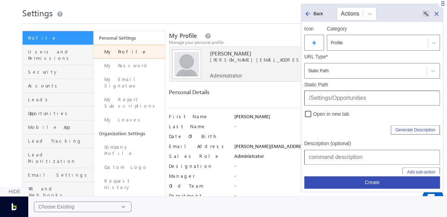
scroll to position [72, 0]
type input "/Settings/Opportunities"
click at [341, 156] on input "text" at bounding box center [372, 156] width 136 height 15
drag, startPoint x: 385, startPoint y: 155, endPoint x: 452, endPoint y: 159, distance: 67.2
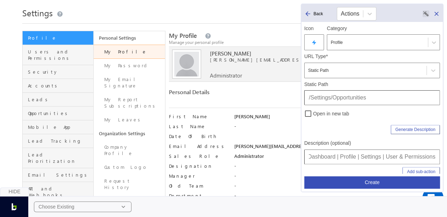
type input "Dashboard | Profile | Settings | Opportunities"
click at [387, 182] on button "Create" at bounding box center [372, 182] width 136 height 12
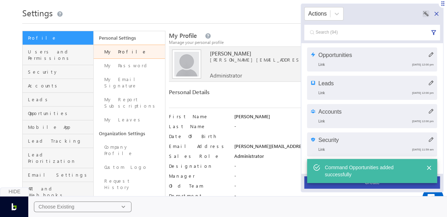
click at [375, 185] on button "Create" at bounding box center [372, 182] width 136 height 12
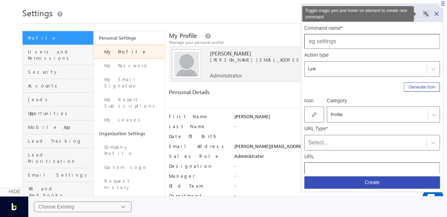
click at [425, 12] on icon "Toggle magic pen and hover on element to create new command" at bounding box center [425, 13] width 5 height 5
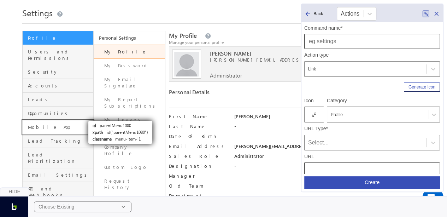
click at [71, 120] on link "Mobile App" at bounding box center [58, 127] width 71 height 14
type input "Mobile App"
type input "[URL][DOMAIN_NAME]"
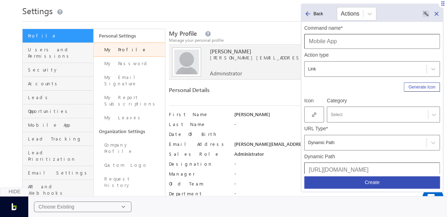
click at [333, 113] on div at bounding box center [378, 114] width 94 height 6
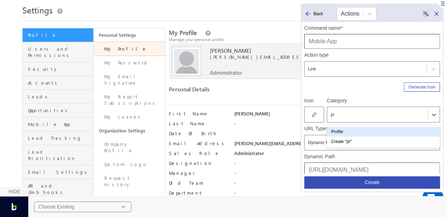
type input "pro"
click at [344, 127] on div "Profile" at bounding box center [383, 131] width 113 height 10
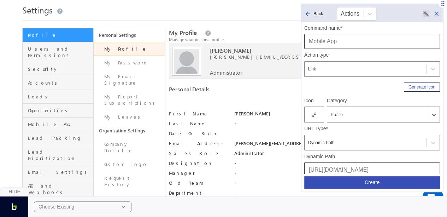
click at [316, 114] on div at bounding box center [314, 114] width 20 height 16
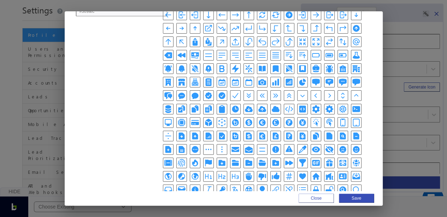
scroll to position [163, 0]
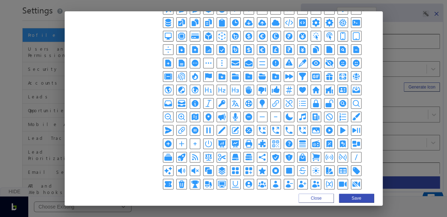
click at [232, 154] on icon "ServerIcon" at bounding box center [235, 156] width 6 height 4
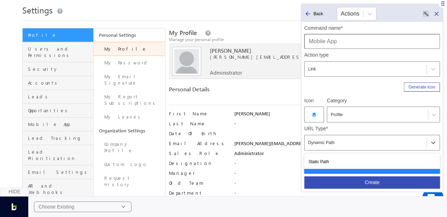
click at [320, 145] on div "Dynamic Path" at bounding box center [365, 142] width 115 height 8
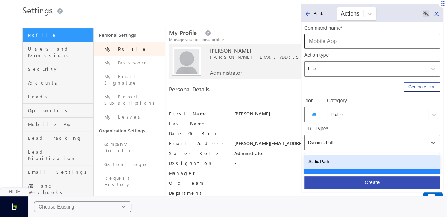
click at [330, 157] on div "Static Path" at bounding box center [372, 161] width 136 height 14
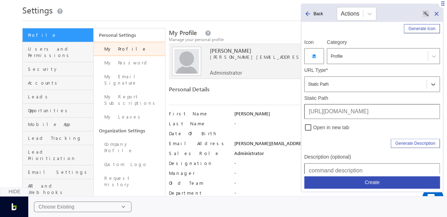
scroll to position [59, 0]
drag, startPoint x: 380, startPoint y: 109, endPoint x: 293, endPoint y: 101, distance: 87.7
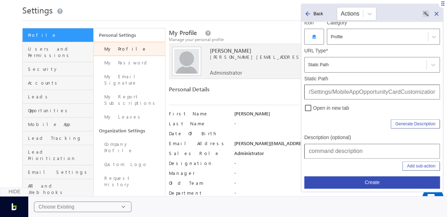
scroll to position [93, 0]
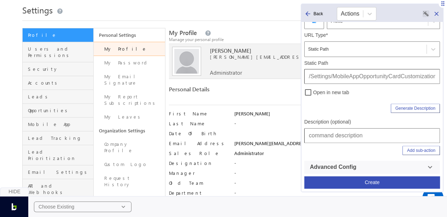
type input "/Settings/MobileAppOpportunityCardCustomization"
click at [335, 133] on input "text" at bounding box center [372, 135] width 136 height 15
drag, startPoint x: 386, startPoint y: 135, endPoint x: 448, endPoint y: 139, distance: 61.9
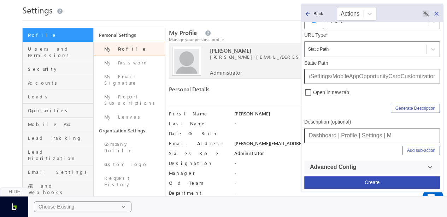
scroll to position [0, 0]
type input "Dashboard | Profile | Settings | Mobile App"
click at [384, 181] on button "Create" at bounding box center [372, 182] width 136 height 12
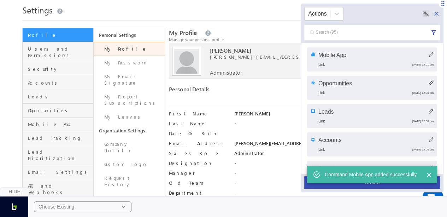
click at [379, 186] on button "Create" at bounding box center [372, 182] width 136 height 12
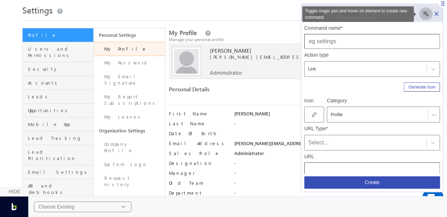
click at [426, 14] on icon "Toggle magic pen and hover on element to create new command" at bounding box center [425, 13] width 5 height 5
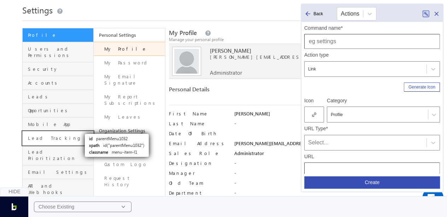
click at [77, 131] on link "Lead Tracking" at bounding box center [58, 138] width 71 height 14
type input "Lead Tracking"
type input "[URL][DOMAIN_NAME]"
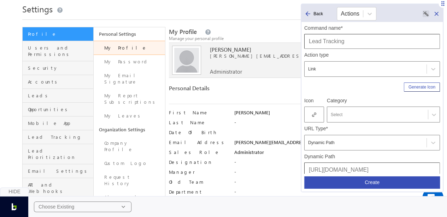
click at [338, 108] on div "Select" at bounding box center [383, 114] width 113 height 16
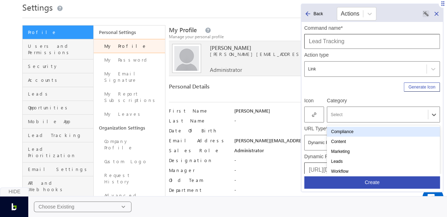
scroll to position [24, 0]
type input "pro"
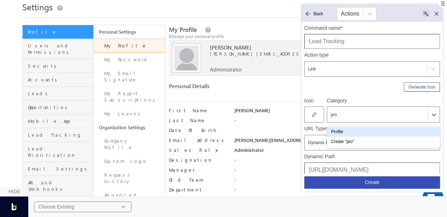
click at [335, 130] on div "Profile" at bounding box center [383, 131] width 113 height 10
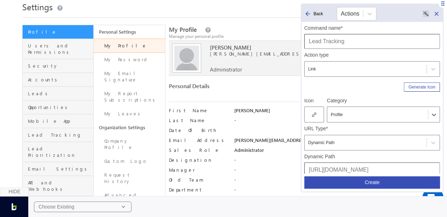
click at [314, 110] on div at bounding box center [314, 114] width 20 height 16
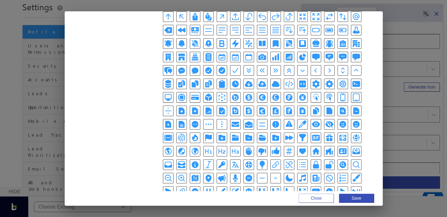
scroll to position [102, 0]
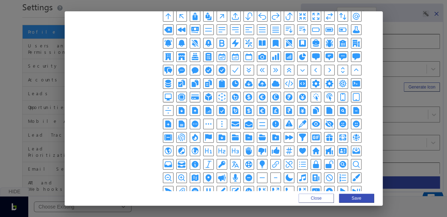
click at [198, 174] on icon "MapIcon" at bounding box center [194, 177] width 7 height 7
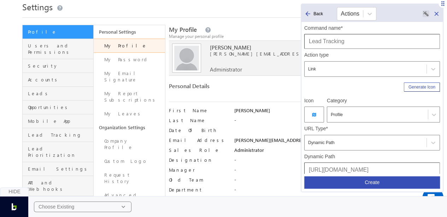
click at [314, 144] on div "Dynamic Path" at bounding box center [365, 142] width 115 height 8
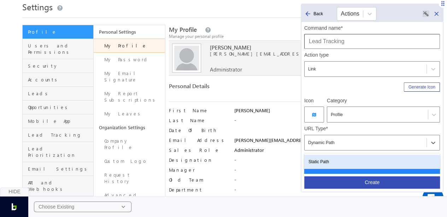
click at [322, 158] on div "Static Path" at bounding box center [372, 161] width 136 height 14
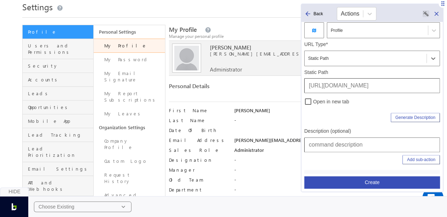
scroll to position [85, 0]
drag, startPoint x: 380, startPoint y: 84, endPoint x: 293, endPoint y: 71, distance: 87.5
type input "/Settings/TrackingCode"
click at [333, 147] on input "text" at bounding box center [372, 143] width 136 height 15
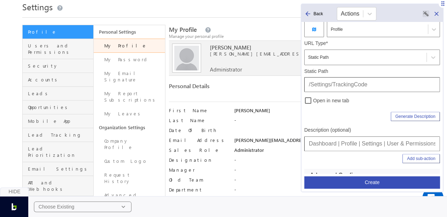
scroll to position [0, 1]
drag, startPoint x: 385, startPoint y: 143, endPoint x: 447, endPoint y: 141, distance: 61.9
type input "Dashboard | Profile | Settings | Lead Tracking"
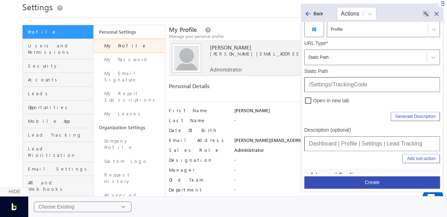
click at [403, 183] on button "Create" at bounding box center [372, 182] width 136 height 12
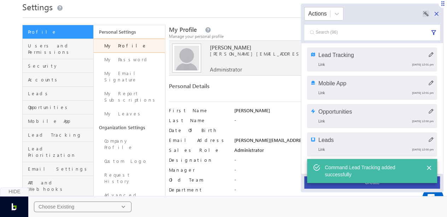
click at [396, 185] on button "Create" at bounding box center [372, 182] width 136 height 12
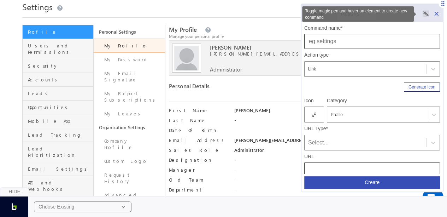
click at [423, 14] on icon "Toggle magic pen and hover on element to create new command" at bounding box center [425, 13] width 5 height 5
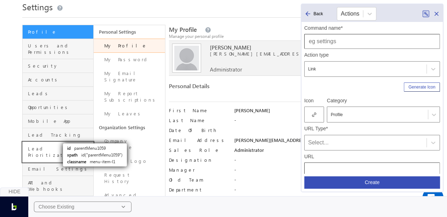
click at [64, 142] on link "Lead Prioritization" at bounding box center [58, 152] width 71 height 20
type input "Lead Prioritization"
type input "[URL][DOMAIN_NAME]"
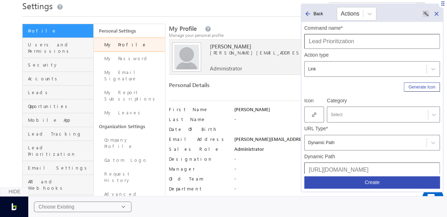
click at [336, 112] on div at bounding box center [378, 114] width 94 height 6
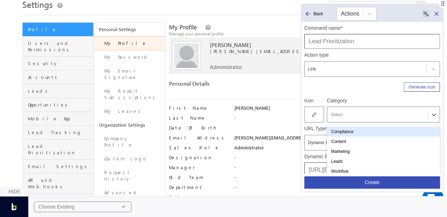
scroll to position [28, 0]
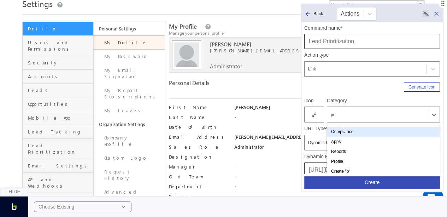
type input "pro"
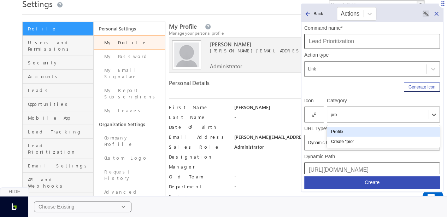
click at [351, 130] on div "Profile" at bounding box center [383, 131] width 113 height 10
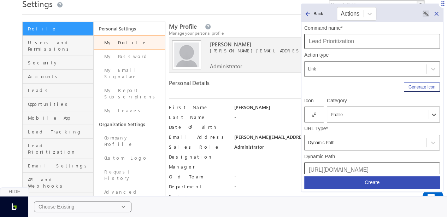
click at [312, 111] on div at bounding box center [314, 114] width 20 height 16
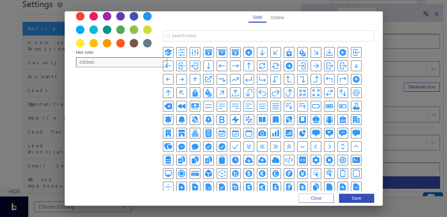
scroll to position [26, 0]
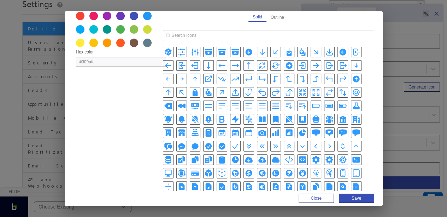
click at [298, 105] on icon "BarsArrowUpIcon" at bounding box center [302, 105] width 8 height 8
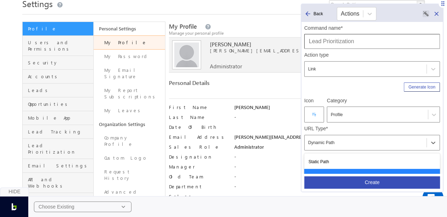
click at [317, 140] on div "Dynamic Path" at bounding box center [365, 142] width 115 height 8
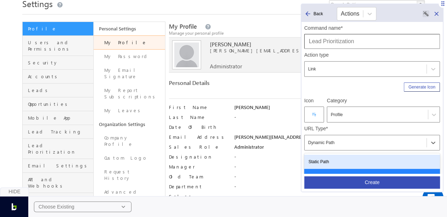
click at [324, 160] on div "Static Path" at bounding box center [372, 161] width 136 height 14
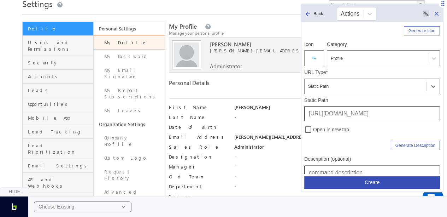
scroll to position [58, 0]
drag, startPoint x: 381, startPoint y: 108, endPoint x: 299, endPoint y: 109, distance: 82.0
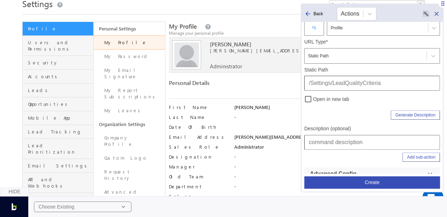
type input "/Settings/LeadQualityCriteria"
click at [333, 140] on input "text" at bounding box center [372, 142] width 136 height 15
drag, startPoint x: 386, startPoint y: 143, endPoint x: 452, endPoint y: 148, distance: 65.9
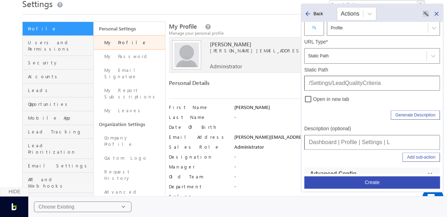
scroll to position [0, 0]
type input "Dashboard | Profile | Settings | Lead Prioritization"
click at [361, 178] on button "Create" at bounding box center [372, 182] width 136 height 12
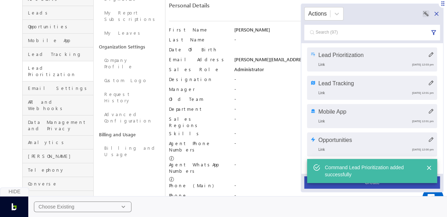
scroll to position [106, 0]
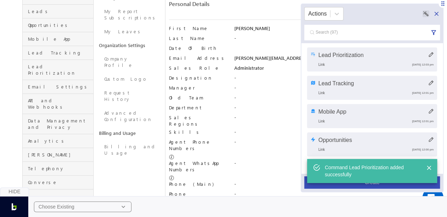
click at [365, 182] on div "Command Lead Prioritization added successfully" at bounding box center [372, 171] width 130 height 24
click at [368, 185] on button "Create" at bounding box center [372, 182] width 136 height 12
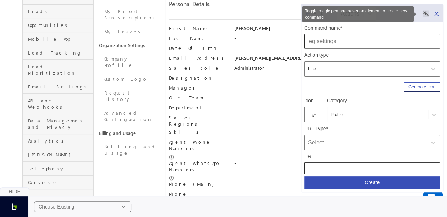
click at [425, 9] on button "Toggle magic pen and hover on element to create new command" at bounding box center [426, 13] width 14 height 13
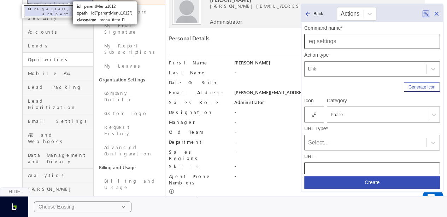
scroll to position [73, 0]
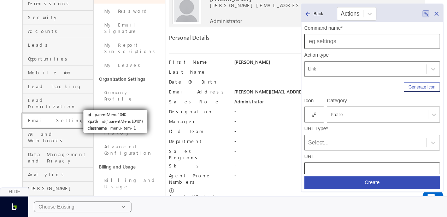
click at [77, 113] on link "Email Settings" at bounding box center [58, 120] width 71 height 14
type input "Email Settings"
type input "[URL][DOMAIN_NAME]"
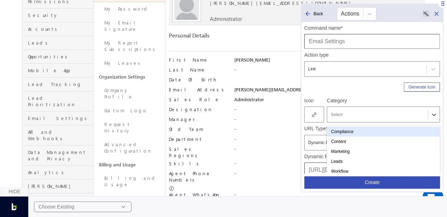
click at [335, 113] on div at bounding box center [378, 114] width 94 height 6
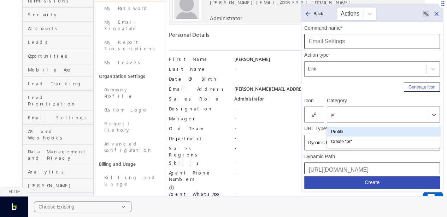
type input "pro"
click at [357, 130] on div "Profile" at bounding box center [383, 131] width 113 height 10
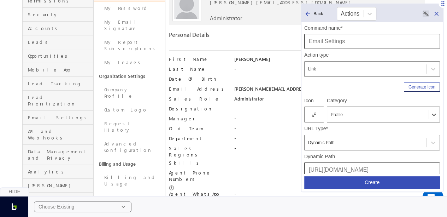
click at [317, 112] on div at bounding box center [314, 114] width 20 height 16
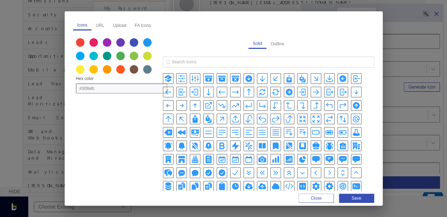
scroll to position [0, 0]
click at [325, 184] on icon "Cog8ToothIcon" at bounding box center [329, 186] width 8 height 8
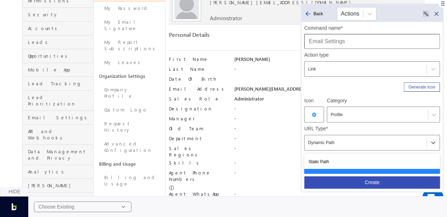
click at [315, 140] on div "Dynamic Path" at bounding box center [365, 142] width 115 height 8
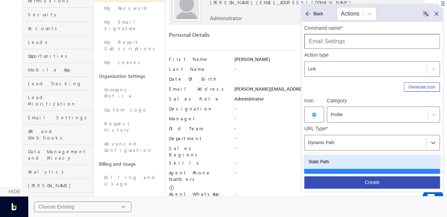
click at [327, 159] on div "Static Path" at bounding box center [372, 161] width 136 height 14
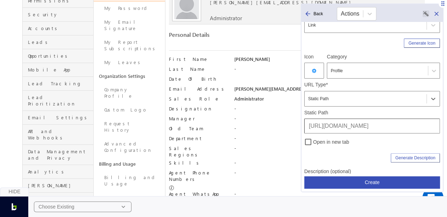
scroll to position [45, 0]
drag, startPoint x: 381, startPoint y: 124, endPoint x: 295, endPoint y: 124, distance: 85.8
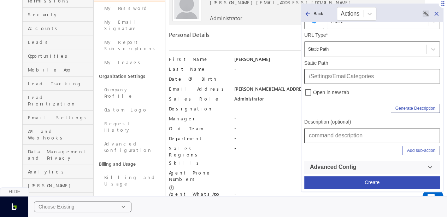
type input "/Settings/EmailCategories"
click at [336, 137] on input "text" at bounding box center [372, 135] width 136 height 15
click at [384, 135] on input "Dashboard | Profile | Settings | User & Permissions" at bounding box center [372, 135] width 136 height 15
drag, startPoint x: 384, startPoint y: 135, endPoint x: 443, endPoint y: 135, distance: 58.3
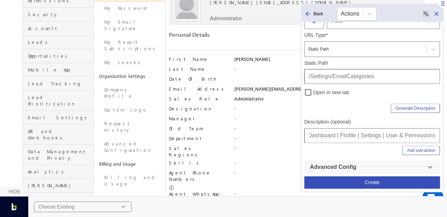
click at [443, 135] on div "Back Actions Command name* Email Settings Action type Link Generate Icon Icon C…" at bounding box center [372, 98] width 143 height 188
type input "Dashboard | Profile | Settings | Email Settings"
click at [399, 178] on button "Create" at bounding box center [372, 182] width 136 height 12
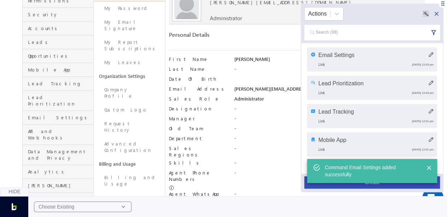
click at [375, 184] on button "Create" at bounding box center [372, 182] width 136 height 12
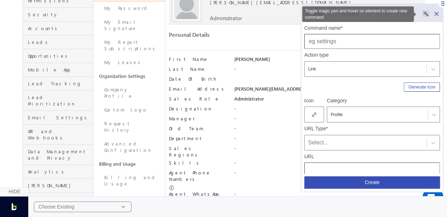
click at [425, 15] on rect "Toggle magic pen and hover on element to create new command" at bounding box center [425, 13] width 7 height 7
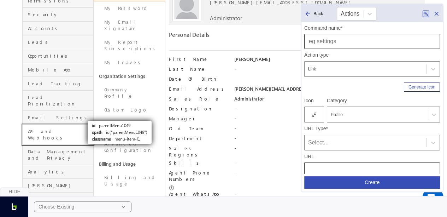
click at [81, 124] on link "API and Webhooks" at bounding box center [58, 134] width 71 height 20
type input "API and Webhooks"
type input "[URL][DOMAIN_NAME]"
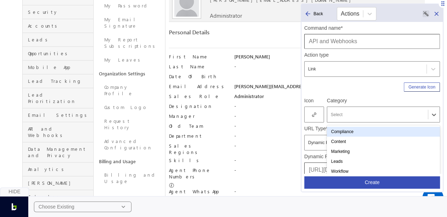
click at [350, 113] on div at bounding box center [378, 114] width 94 height 6
type input "pro"
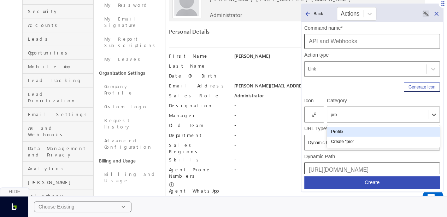
click at [347, 135] on div "Profile" at bounding box center [383, 131] width 113 height 10
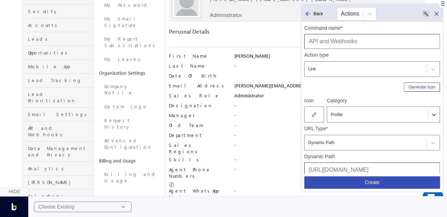
click at [316, 113] on div at bounding box center [314, 114] width 20 height 16
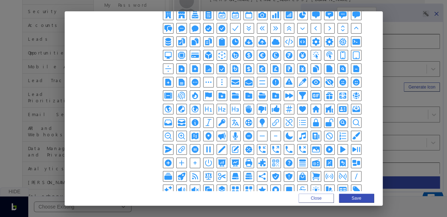
scroll to position [148, 0]
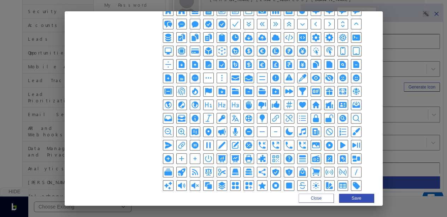
click at [285, 35] on icon "CodeBracketIcon" at bounding box center [289, 37] width 8 height 8
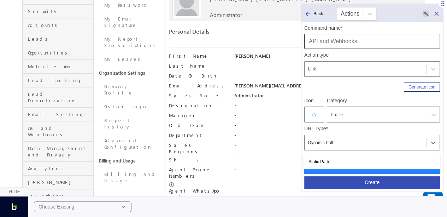
click at [324, 136] on div "Dynamic Path" at bounding box center [372, 143] width 136 height 16
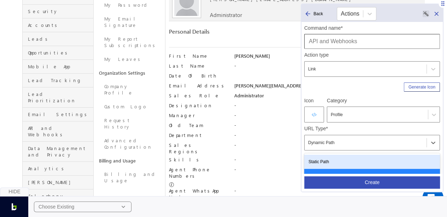
click at [336, 157] on div "Static Path" at bounding box center [372, 161] width 136 height 14
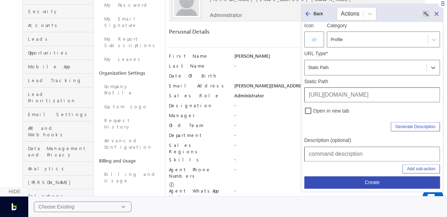
scroll to position [76, 0]
drag, startPoint x: 380, startPoint y: 89, endPoint x: 300, endPoint y: 84, distance: 80.7
type input "/Settings/UserAccessKey"
drag, startPoint x: 354, startPoint y: 144, endPoint x: 356, endPoint y: 149, distance: 5.9
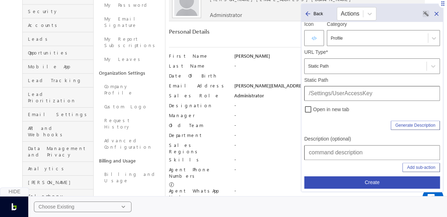
click at [356, 149] on input "text" at bounding box center [372, 152] width 136 height 15
paste input "Dashboard | Profile | Settings | User & Permissions"
click at [390, 150] on input "Dashboard | Profile | Settings | User & Permissions" at bounding box center [372, 152] width 136 height 15
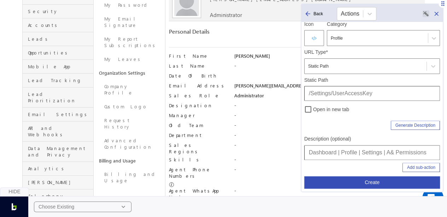
scroll to position [0, 0]
click at [407, 153] on input "Dashboard | Profile | Settings | API & Permissions" at bounding box center [372, 152] width 136 height 15
type input "Dashboard | Profile | Settings | API & Webhooks"
click at [380, 182] on button "Create" at bounding box center [372, 182] width 136 height 12
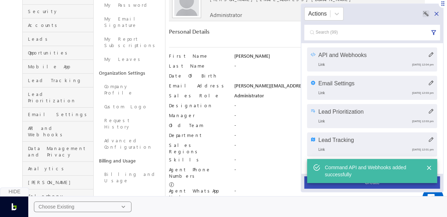
click at [380, 184] on button "Create" at bounding box center [372, 182] width 136 height 12
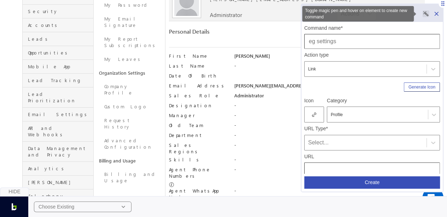
click at [426, 19] on button "Toggle magic pen and hover on element to create new command" at bounding box center [426, 13] width 14 height 13
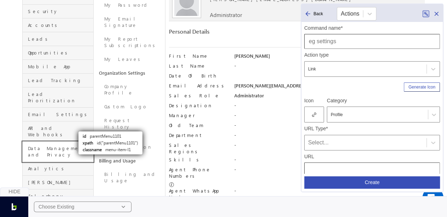
click at [72, 141] on link "Data Management and Privacy" at bounding box center [58, 151] width 71 height 20
type input "Data Management and Privacy"
type input "[URL][DOMAIN_NAME]"
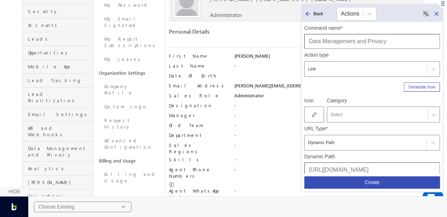
click at [356, 111] on div at bounding box center [378, 114] width 94 height 6
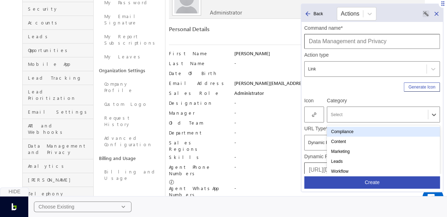
scroll to position [82, 0]
type input "pro"
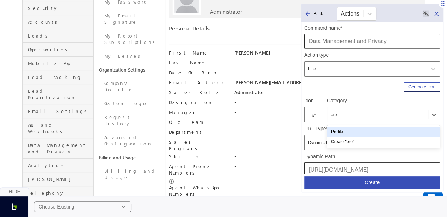
click at [350, 130] on div "Profile" at bounding box center [383, 131] width 113 height 10
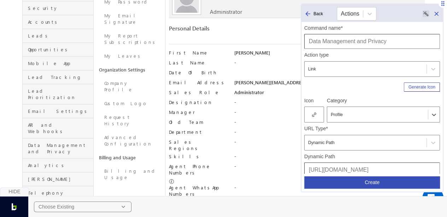
click at [314, 111] on div at bounding box center [314, 114] width 20 height 16
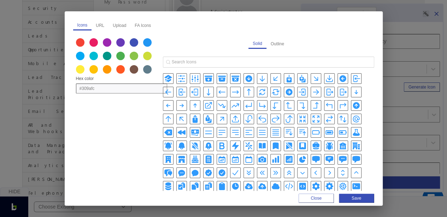
scroll to position [5, 0]
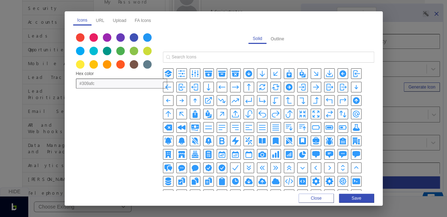
click at [299, 154] on icon "ChartPieIcon" at bounding box center [302, 155] width 6 height 6
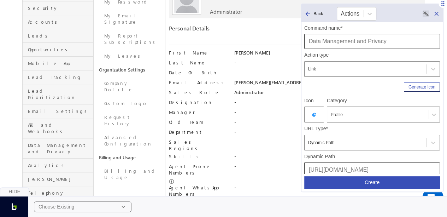
click at [323, 143] on div "Dynamic Path" at bounding box center [365, 142] width 115 height 8
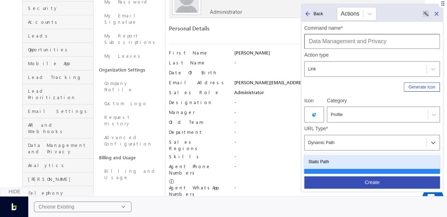
click at [330, 158] on div "Static Path" at bounding box center [372, 161] width 136 height 14
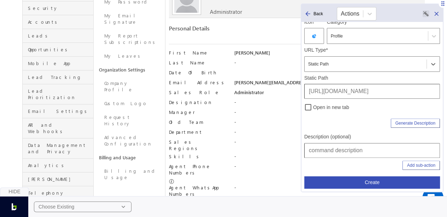
scroll to position [79, 0]
drag, startPoint x: 380, startPoint y: 89, endPoint x: 302, endPoint y: 84, distance: 78.6
click at [302, 84] on div "Command name* Data Management and Privacy Action type Link Generate Icon Icon C…" at bounding box center [371, 97] width 141 height 151
type input "/Settings/ManageCookieConsent"
click at [329, 152] on input "text" at bounding box center [372, 149] width 136 height 15
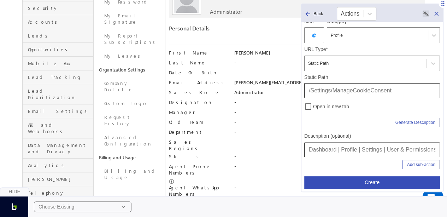
scroll to position [0, 1]
drag, startPoint x: 385, startPoint y: 147, endPoint x: 452, endPoint y: 150, distance: 66.9
type input "Dashboard | Profile | Settings | Data Management & Privacy"
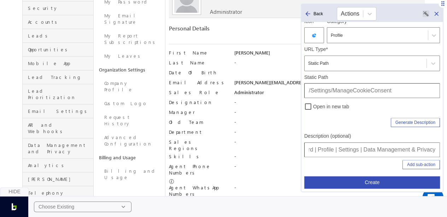
click at [391, 178] on button "Create" at bounding box center [372, 182] width 136 height 12
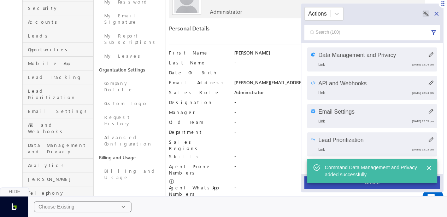
click at [386, 185] on button "Create" at bounding box center [372, 182] width 136 height 12
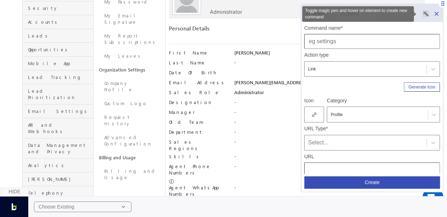
click at [426, 15] on rect "Toggle magic pen and hover on element to create new command" at bounding box center [425, 13] width 7 height 7
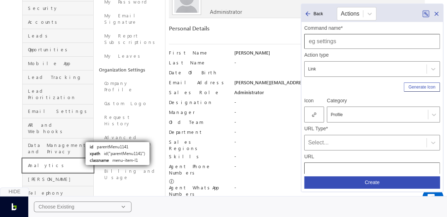
click at [79, 158] on link "Analytics" at bounding box center [58, 165] width 71 height 14
type input "Analytics"
type input "[URL][DOMAIN_NAME]"
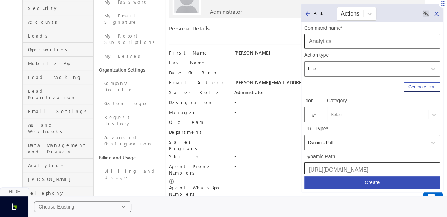
click at [342, 115] on div at bounding box center [378, 114] width 94 height 6
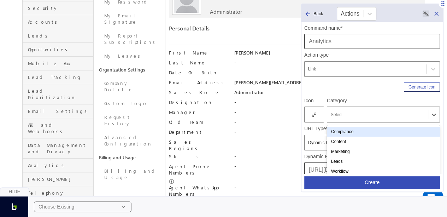
scroll to position [85, 0]
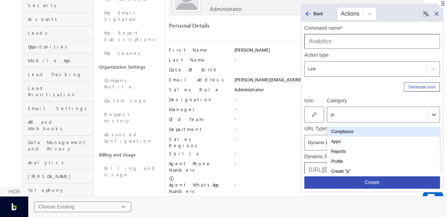
type input "pro"
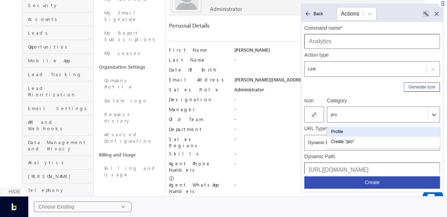
click at [341, 130] on div "Profile" at bounding box center [383, 131] width 113 height 10
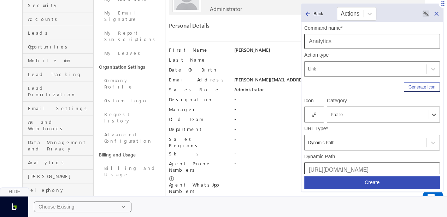
click at [319, 113] on div at bounding box center [314, 114] width 20 height 16
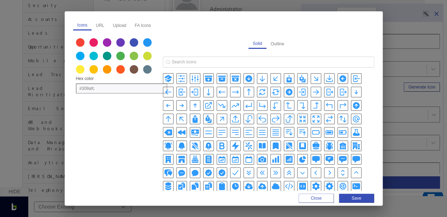
click at [285, 156] on icon "ChartBarSquareIcon" at bounding box center [288, 159] width 7 height 7
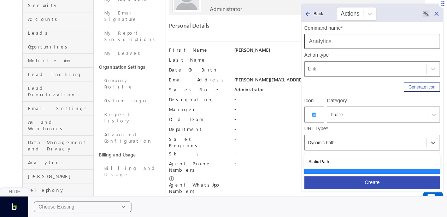
click at [332, 147] on div "Dynamic Path" at bounding box center [365, 142] width 122 height 10
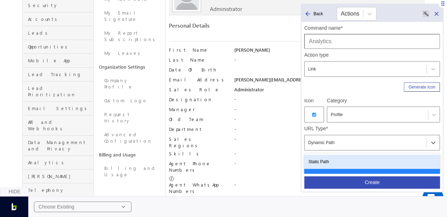
click at [333, 159] on div "Static Path" at bounding box center [372, 161] width 136 height 14
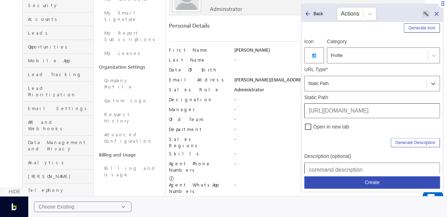
scroll to position [59, 0]
drag, startPoint x: 380, startPoint y: 111, endPoint x: 297, endPoint y: 109, distance: 82.7
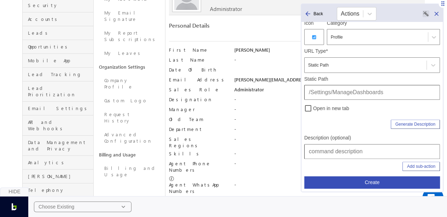
scroll to position [80, 0]
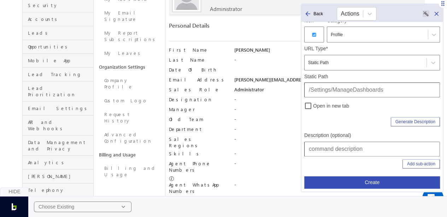
type input "/Settings/ManageDashboards"
click at [338, 149] on input "text" at bounding box center [372, 148] width 136 height 15
drag, startPoint x: 386, startPoint y: 146, endPoint x: 452, endPoint y: 139, distance: 66.4
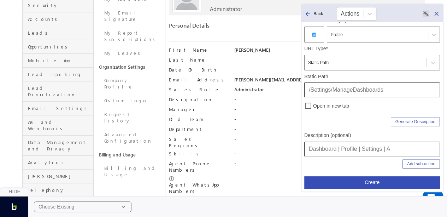
scroll to position [0, 0]
type input "Dashboard | Profile | Settings | Analytics"
click at [400, 179] on button "Create" at bounding box center [372, 182] width 136 height 12
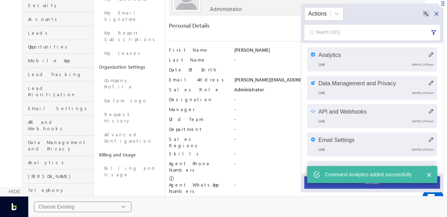
click at [380, 184] on button "Create" at bounding box center [372, 182] width 136 height 12
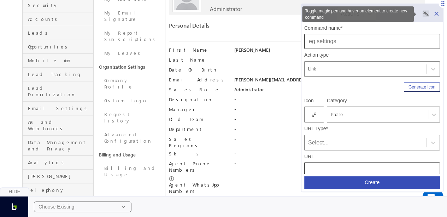
click at [429, 14] on rect "Toggle magic pen and hover on element to create new command" at bounding box center [425, 13] width 7 height 7
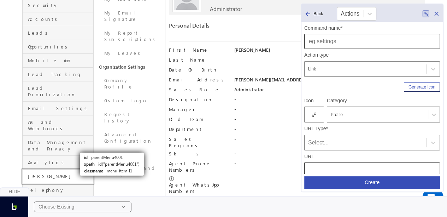
click at [73, 169] on link "[PERSON_NAME]" at bounding box center [58, 176] width 71 height 14
type input "[PERSON_NAME]"
type input "[URL][DOMAIN_NAME][PERSON_NAME]"
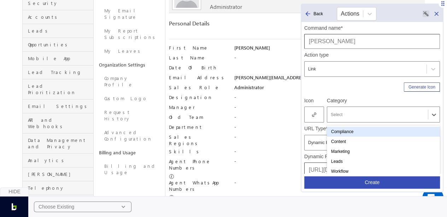
click at [352, 113] on div at bounding box center [378, 114] width 94 height 6
type input "pro"
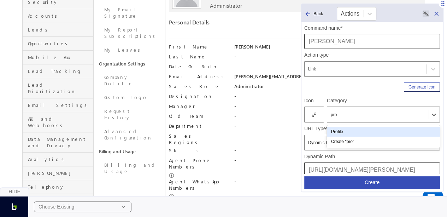
click at [348, 131] on div "Profile" at bounding box center [383, 131] width 113 height 10
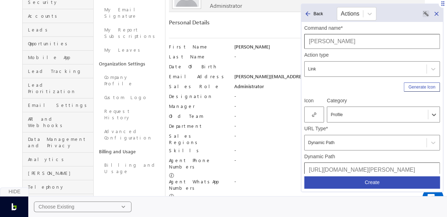
click at [314, 114] on icon at bounding box center [314, 114] width 4 height 5
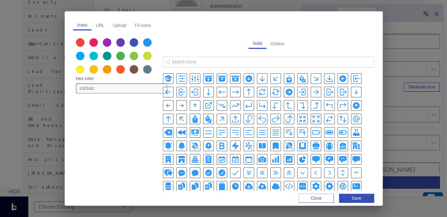
click at [171, 142] on icon "BellAlertIcon" at bounding box center [168, 145] width 6 height 7
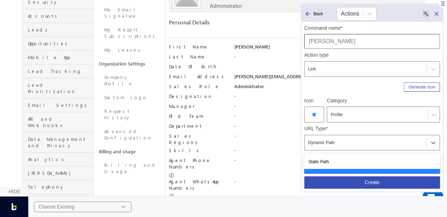
click at [341, 147] on div "Dynamic Path" at bounding box center [365, 142] width 122 height 10
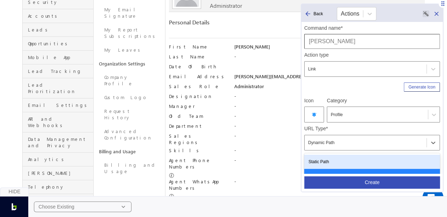
click at [329, 159] on div "Static Path" at bounding box center [372, 161] width 136 height 14
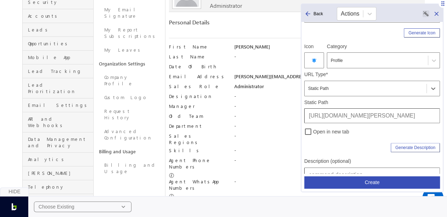
scroll to position [54, 0]
drag, startPoint x: 380, startPoint y: 114, endPoint x: 298, endPoint y: 109, distance: 81.8
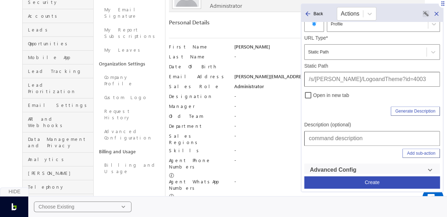
type input "/s/[PERSON_NAME]/LogoandTheme?id=4003"
click at [341, 135] on input "text" at bounding box center [372, 138] width 136 height 15
drag, startPoint x: 385, startPoint y: 135, endPoint x: 452, endPoint y: 138, distance: 66.5
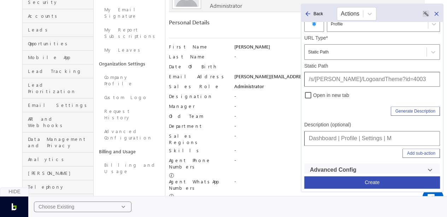
scroll to position [0, 0]
type input "Dashboard | Profile | Settings | [PERSON_NAME]"
click at [400, 180] on button "Create" at bounding box center [372, 182] width 136 height 12
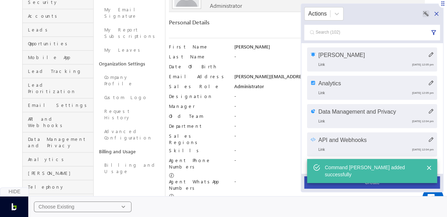
click at [386, 185] on button "Create" at bounding box center [372, 182] width 136 height 12
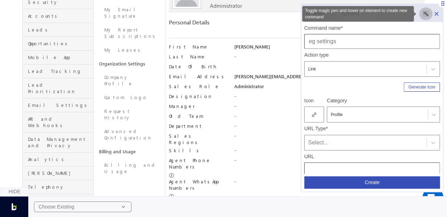
click at [425, 14] on rect "Toggle magic pen and hover on element to create new command" at bounding box center [425, 13] width 7 height 7
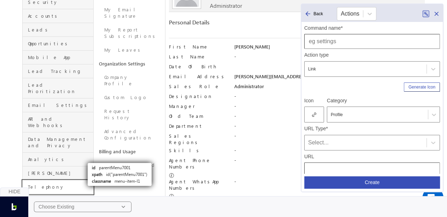
click at [81, 180] on link "Telephony" at bounding box center [58, 187] width 71 height 14
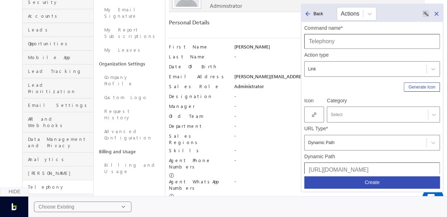
type input "Telephony"
type input "[URL][DOMAIN_NAME]"
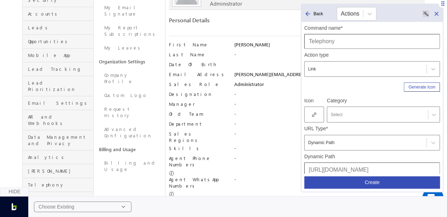
click at [348, 113] on div at bounding box center [378, 114] width 94 height 6
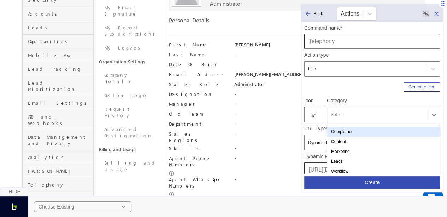
scroll to position [91, 0]
type input "pro"
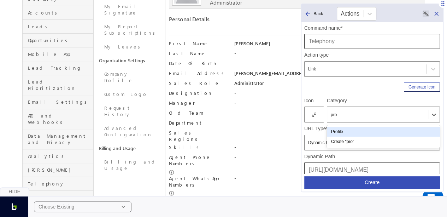
click at [346, 130] on div "Profile" at bounding box center [383, 131] width 113 height 10
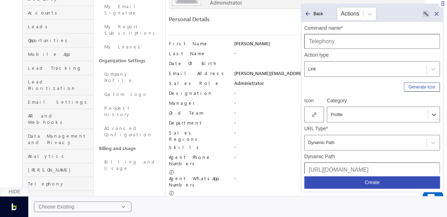
click at [313, 111] on div at bounding box center [314, 114] width 20 height 16
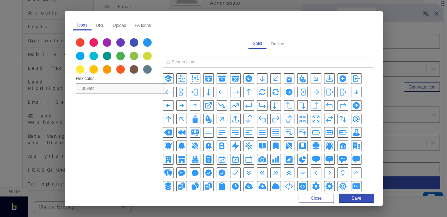
scroll to position [163, 0]
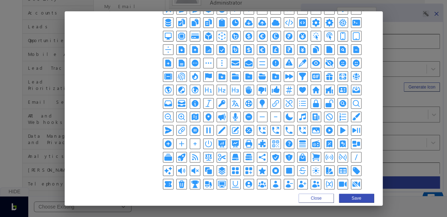
click at [285, 126] on icon "PhoneIcon" at bounding box center [289, 130] width 8 height 8
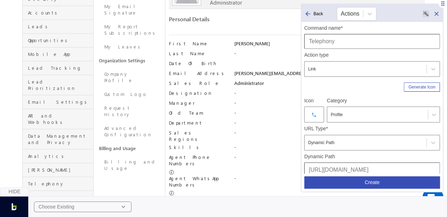
click at [321, 134] on div "URL Type* Dynamic Path" at bounding box center [372, 137] width 136 height 25
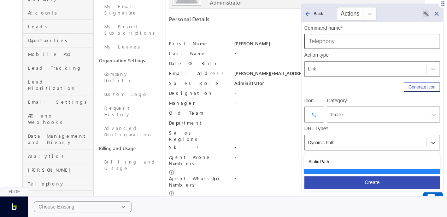
click at [332, 144] on div "Dynamic Path" at bounding box center [365, 142] width 115 height 8
click at [340, 156] on div "Static Path" at bounding box center [372, 161] width 136 height 14
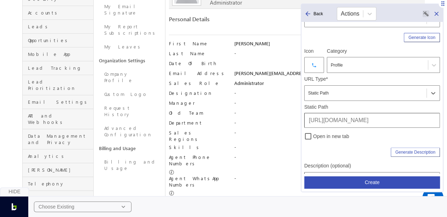
scroll to position [50, 0]
drag, startPoint x: 379, startPoint y: 118, endPoint x: 296, endPoint y: 110, distance: 83.7
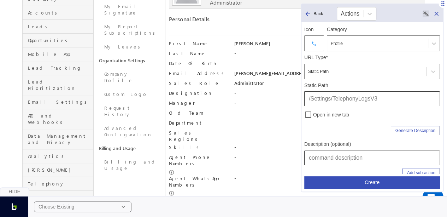
scroll to position [71, 0]
type input "/Settings/TelephonyLogsV3"
click at [337, 154] on input "text" at bounding box center [372, 157] width 136 height 15
click at [391, 154] on input "Dashboard | Profile | Settings | [PERSON_NAME]" at bounding box center [372, 157] width 136 height 15
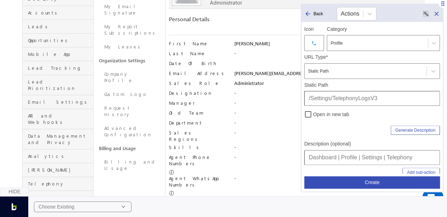
type input "Dashboard | Profile | Settings | Telephony"
click at [393, 182] on button "Create" at bounding box center [372, 182] width 136 height 12
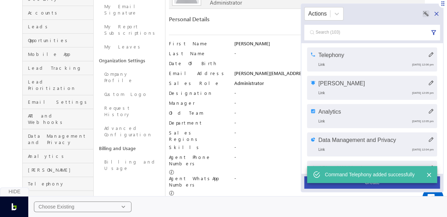
click at [387, 186] on button "Create" at bounding box center [372, 182] width 136 height 12
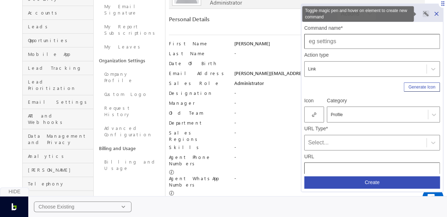
click at [426, 14] on icon "Toggle magic pen and hover on element to create new command" at bounding box center [425, 13] width 5 height 5
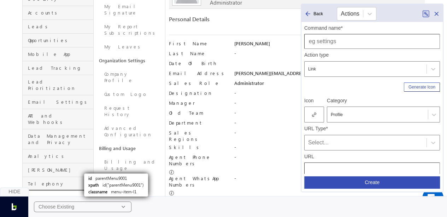
click at [77, 190] on link "Converse" at bounding box center [58, 197] width 71 height 14
type input "Converse"
type input "[URL][DOMAIN_NAME]"
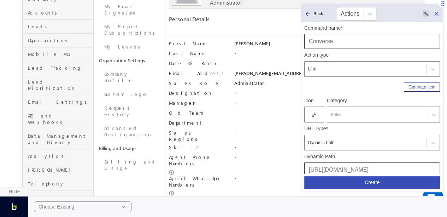
click at [348, 125] on div "URL Type*" at bounding box center [372, 128] width 136 height 6
click at [353, 99] on label "Category" at bounding box center [383, 100] width 113 height 6
click at [356, 112] on div at bounding box center [378, 114] width 94 height 6
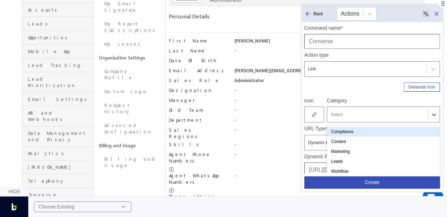
scroll to position [94, 0]
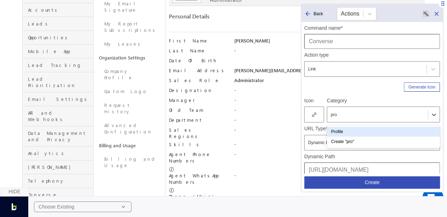
type input "prof"
click at [341, 131] on div "Profile" at bounding box center [383, 131] width 113 height 10
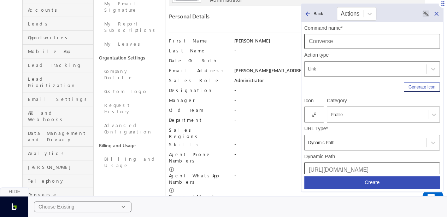
click at [311, 114] on div at bounding box center [314, 114] width 20 height 16
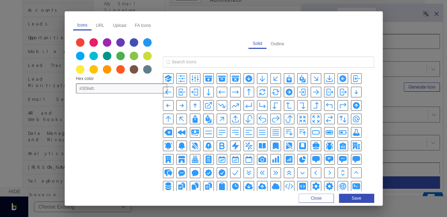
click at [415, 107] on div "Icons URL Upload FA Icons Hex color #309afc Solid Outline Close Save" at bounding box center [223, 108] width 447 height 217
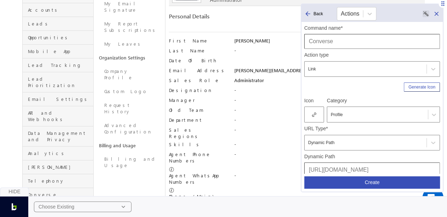
click at [328, 143] on div "Dynamic Path" at bounding box center [365, 142] width 115 height 8
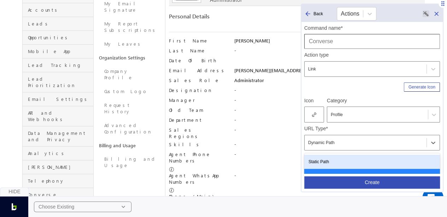
click at [336, 157] on div "Static Path" at bounding box center [372, 161] width 136 height 14
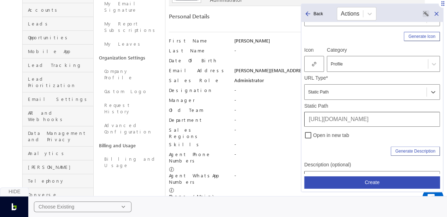
scroll to position [51, 0]
drag, startPoint x: 381, startPoint y: 119, endPoint x: 293, endPoint y: 126, distance: 88.6
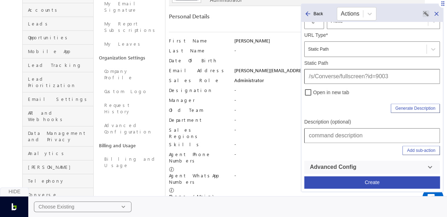
type input "/s/Converse/fullscreen?id=9003"
click at [341, 138] on input "text" at bounding box center [372, 135] width 136 height 15
click at [395, 139] on input "Dashboard | Profile | Settings | [PERSON_NAME]" at bounding box center [372, 135] width 136 height 15
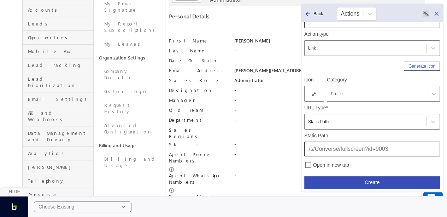
scroll to position [20, 0]
type input "Dashboard | Profile | Settings | Converse"
click at [316, 95] on div at bounding box center [314, 94] width 20 height 16
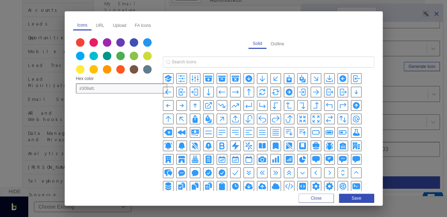
click at [231, 102] on icon "ArrowTrendingUpIcon" at bounding box center [235, 105] width 8 height 8
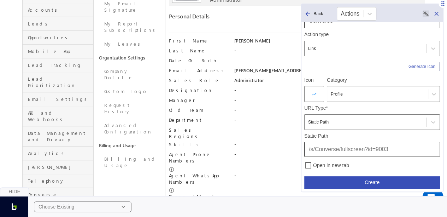
click at [363, 179] on button "Create" at bounding box center [372, 182] width 136 height 12
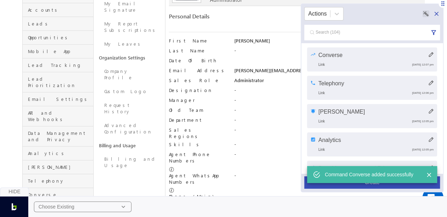
click at [436, 14] on icon at bounding box center [436, 13] width 7 height 7
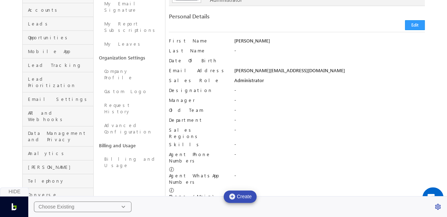
scroll to position [0, 0]
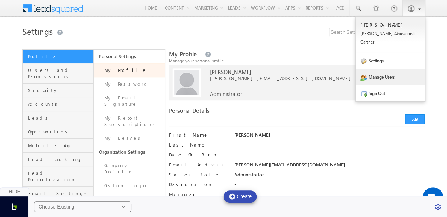
click at [396, 74] on link "Manage Users" at bounding box center [390, 77] width 69 height 16
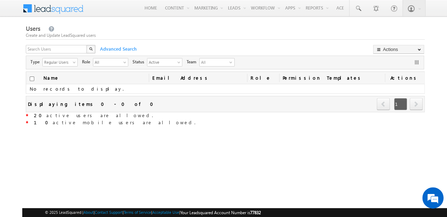
click at [199, 140] on div "Users Create and Update LeadSquared users X Advanced Search Actions Import User…" at bounding box center [225, 130] width 399 height 213
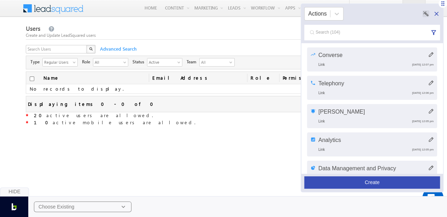
click at [318, 184] on button "Create" at bounding box center [372, 182] width 136 height 12
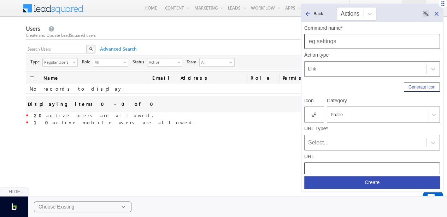
click at [336, 40] on input "text" at bounding box center [372, 41] width 136 height 15
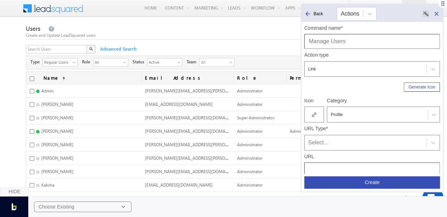
type input "Manage Users"
click at [320, 93] on div "Command name* Manage Users Action type Link Generate Icon Icon Category Profile…" at bounding box center [372, 145] width 136 height 246
click at [315, 112] on icon at bounding box center [314, 114] width 4 height 5
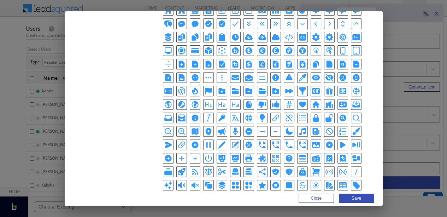
scroll to position [163, 0]
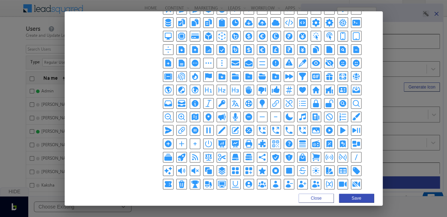
click at [258, 179] on icon "UserGroupIcon" at bounding box center [262, 183] width 8 height 8
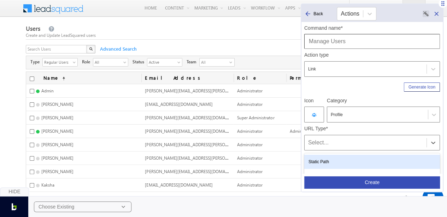
drag, startPoint x: 324, startPoint y: 146, endPoint x: 327, endPoint y: 160, distance: 13.7
click at [327, 150] on div "3 results available. Use Up and Down to choose options, press Enter to select t…" at bounding box center [372, 143] width 136 height 16
click at [328, 156] on div "Static Path" at bounding box center [372, 161] width 136 height 14
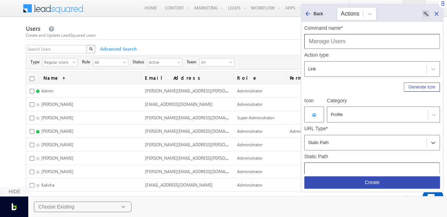
scroll to position [93, 0]
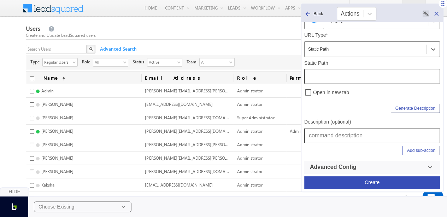
click at [326, 137] on input "text" at bounding box center [372, 135] width 136 height 15
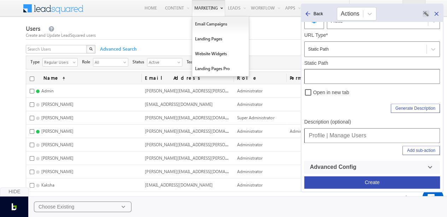
type input "Profile | Manage Users"
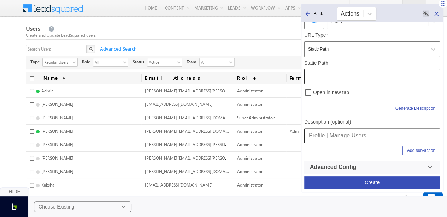
click at [328, 75] on input "text" at bounding box center [372, 76] width 136 height 15
type input "/Settings/ManageUsers?openInFullPage=true"
click at [367, 179] on button "Create" at bounding box center [372, 182] width 136 height 12
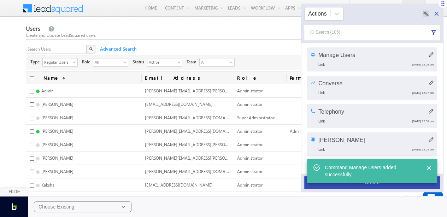
click at [436, 14] on icon at bounding box center [436, 14] width 4 height 4
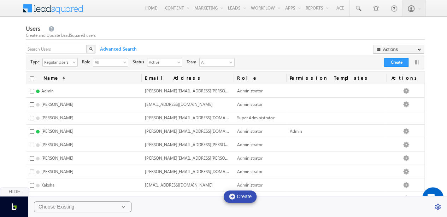
click at [298, 39] on div "Users Create and Update LeadSquared users" at bounding box center [225, 31] width 399 height 15
